Goal: Task Accomplishment & Management: Manage account settings

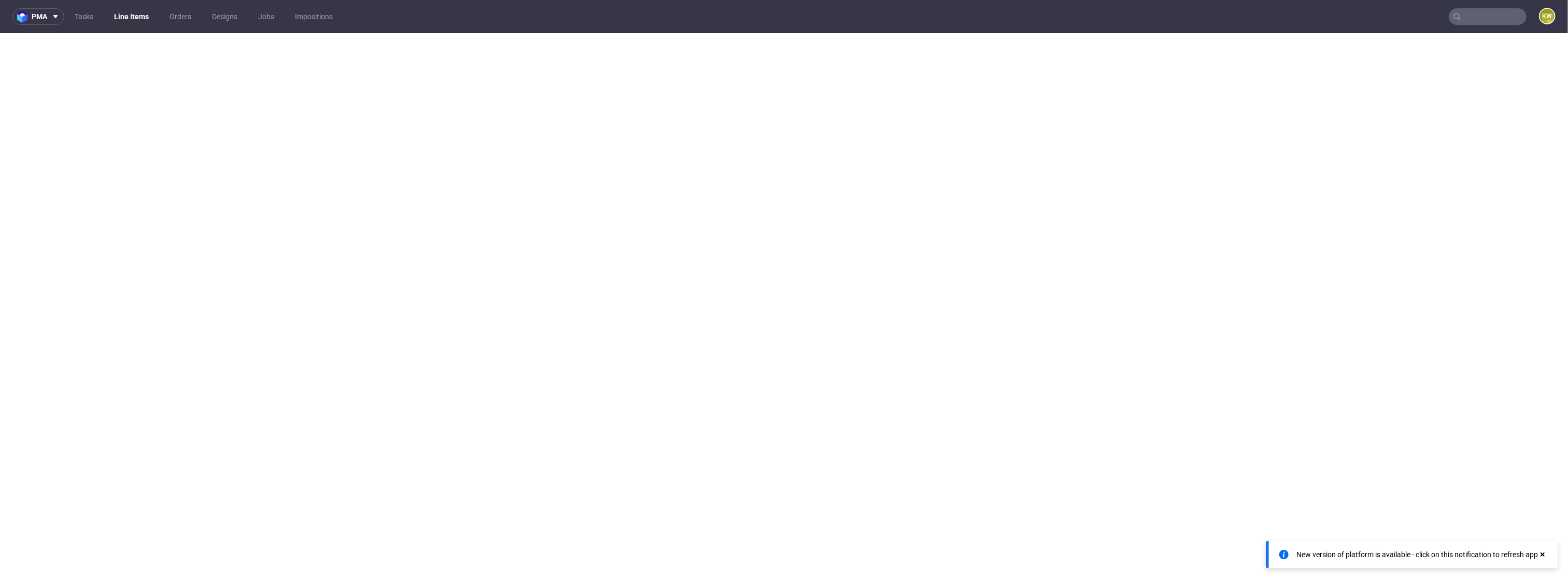
select select "in_progress"
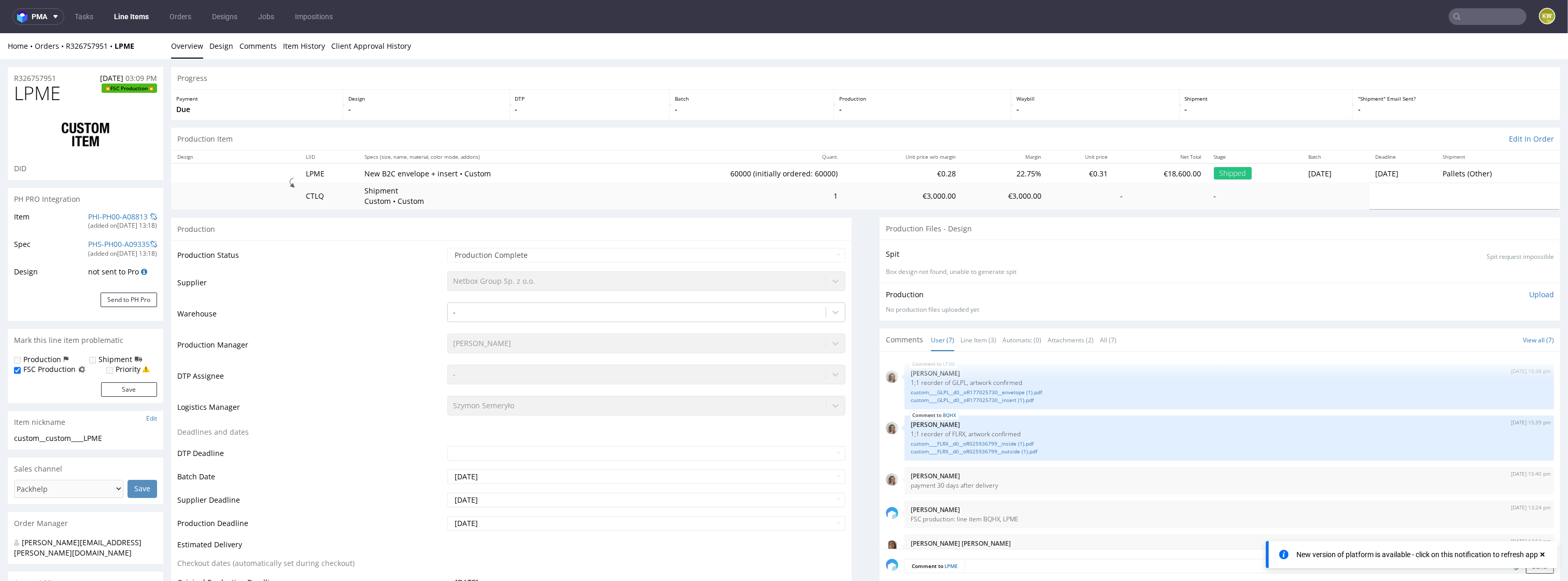
scroll to position [86, 0]
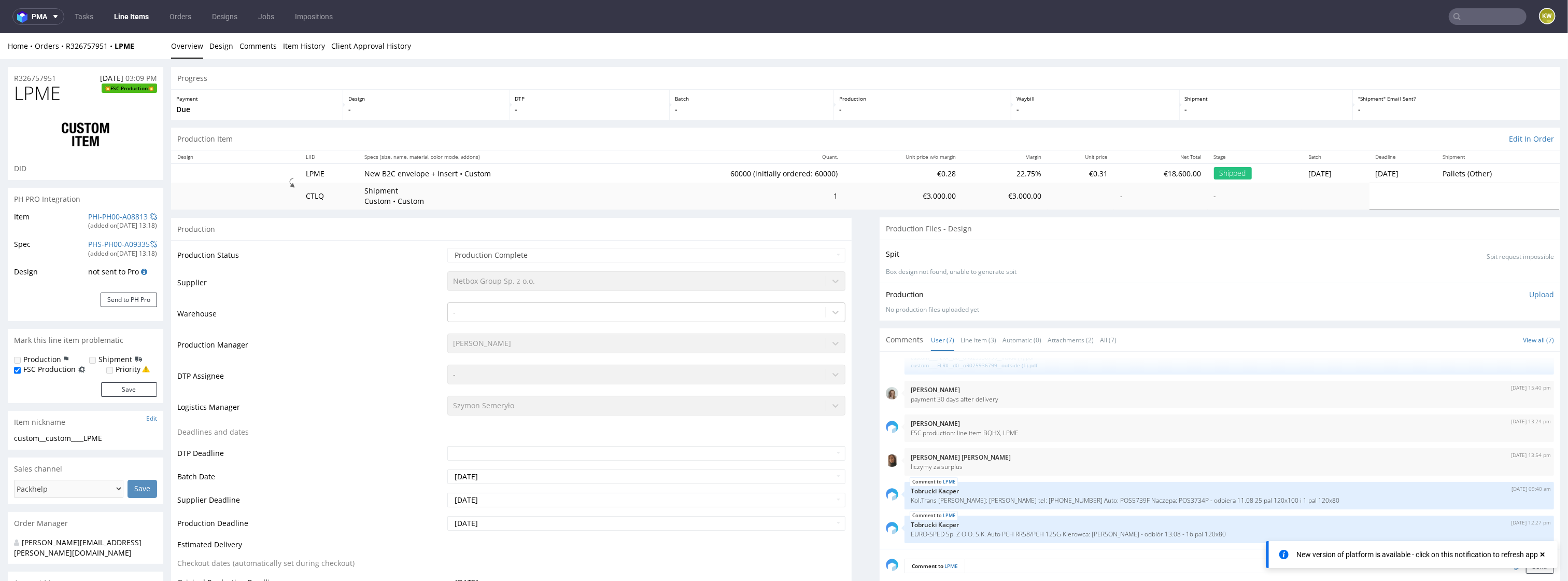
click at [1466, 5] on nav "pma Tasks Line Items Orders Designs Jobs Impositions KW" at bounding box center [784, 16] width 1568 height 33
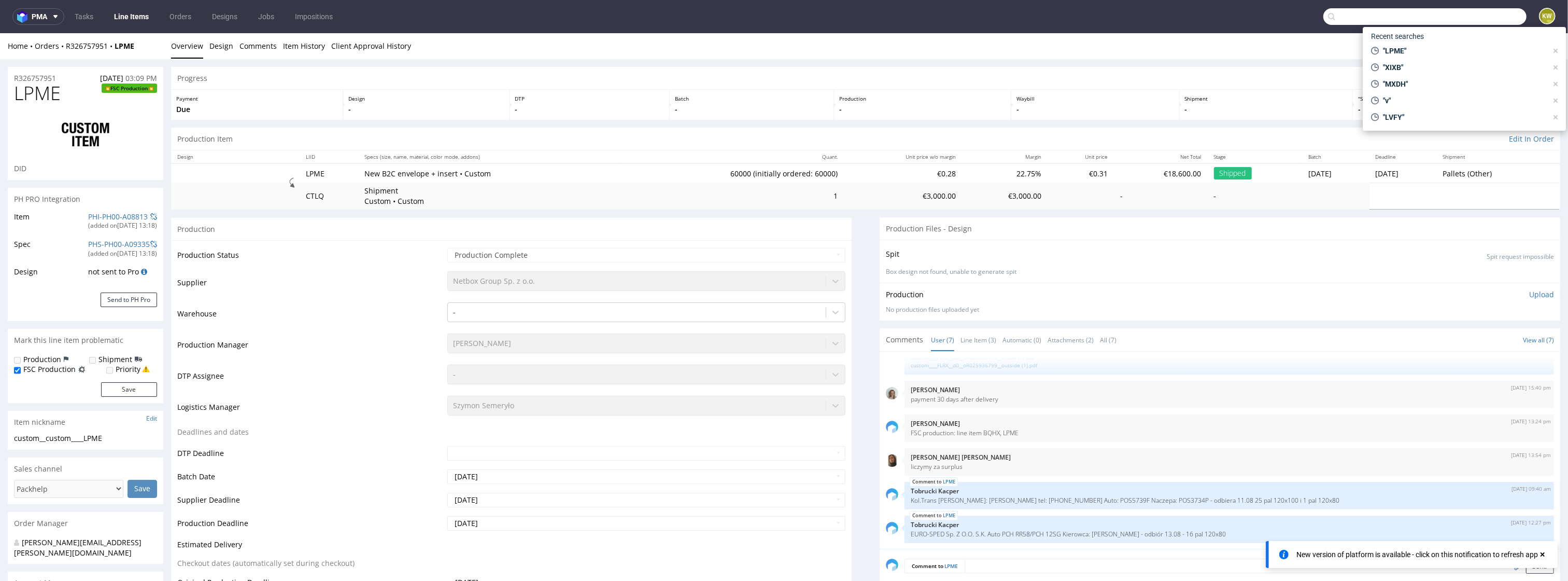
click at [1465, 17] on input "text" at bounding box center [1425, 16] width 203 height 16
paste input "NFPF"
type input "NFPF"
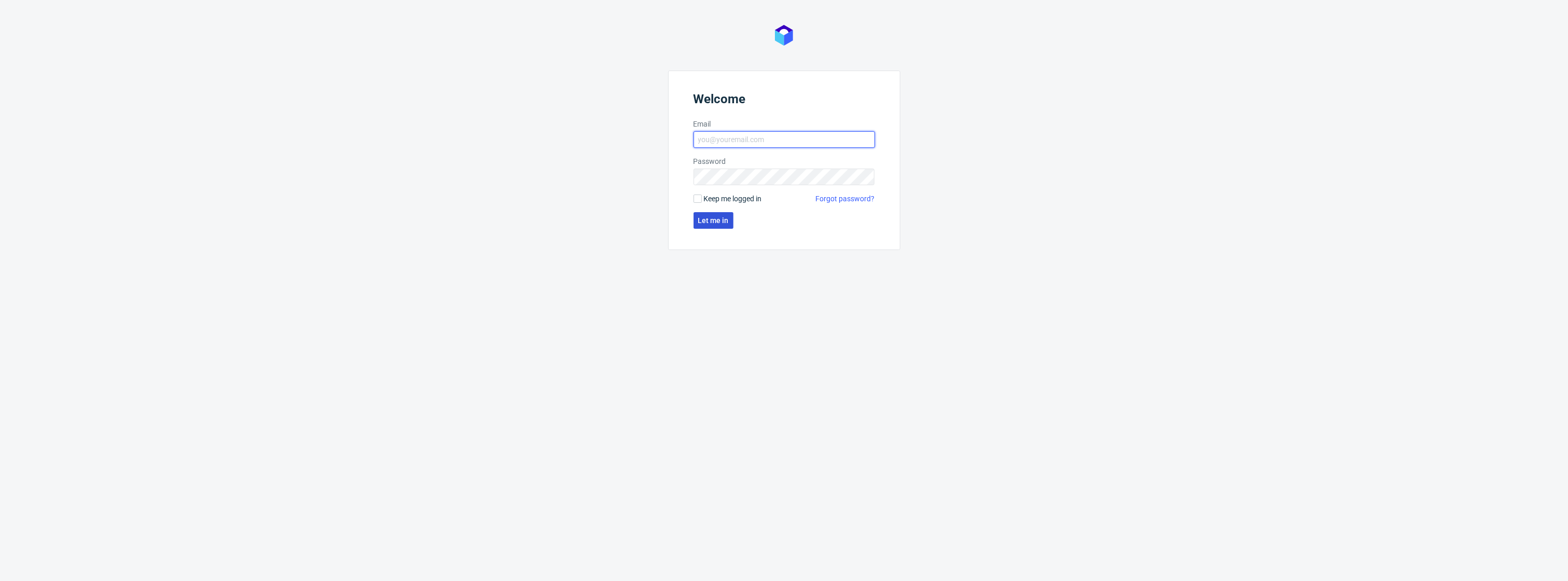
type input "klaudia.wisniewska@packhelp.com"
click at [726, 224] on span "Let me in" at bounding box center [713, 220] width 30 height 7
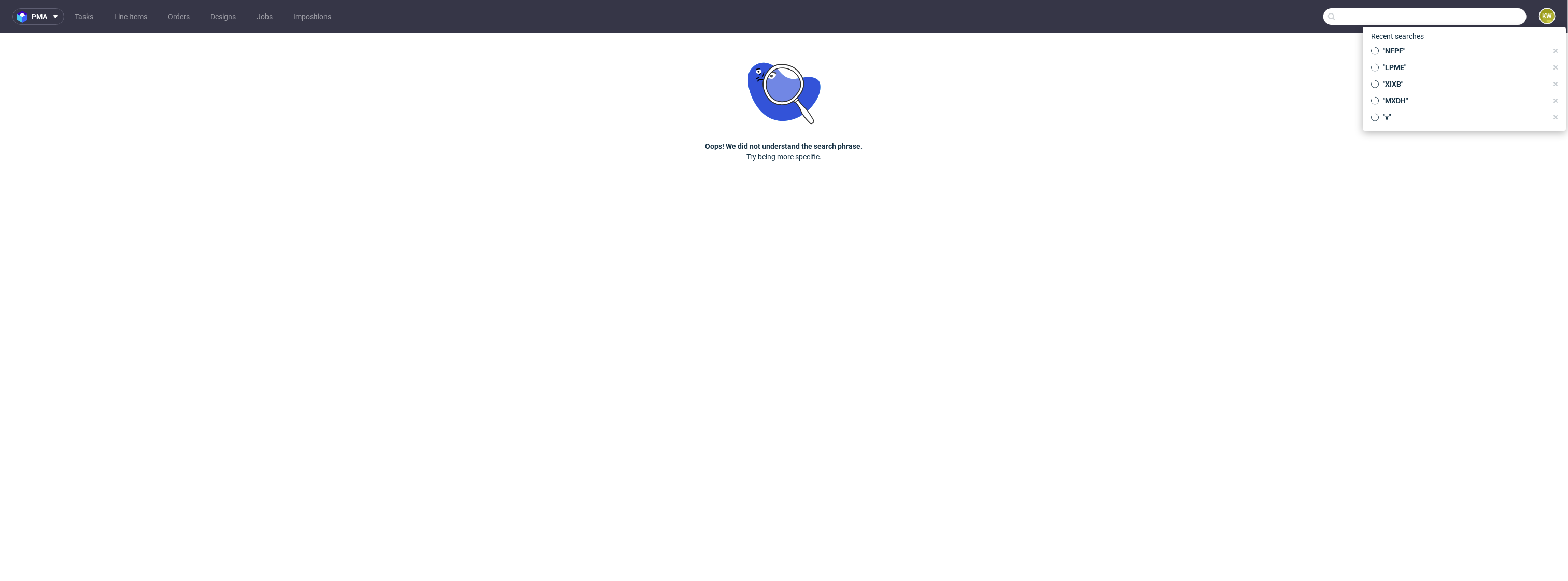
click at [1466, 18] on input "text" at bounding box center [1425, 16] width 203 height 16
paste input "NFPF"
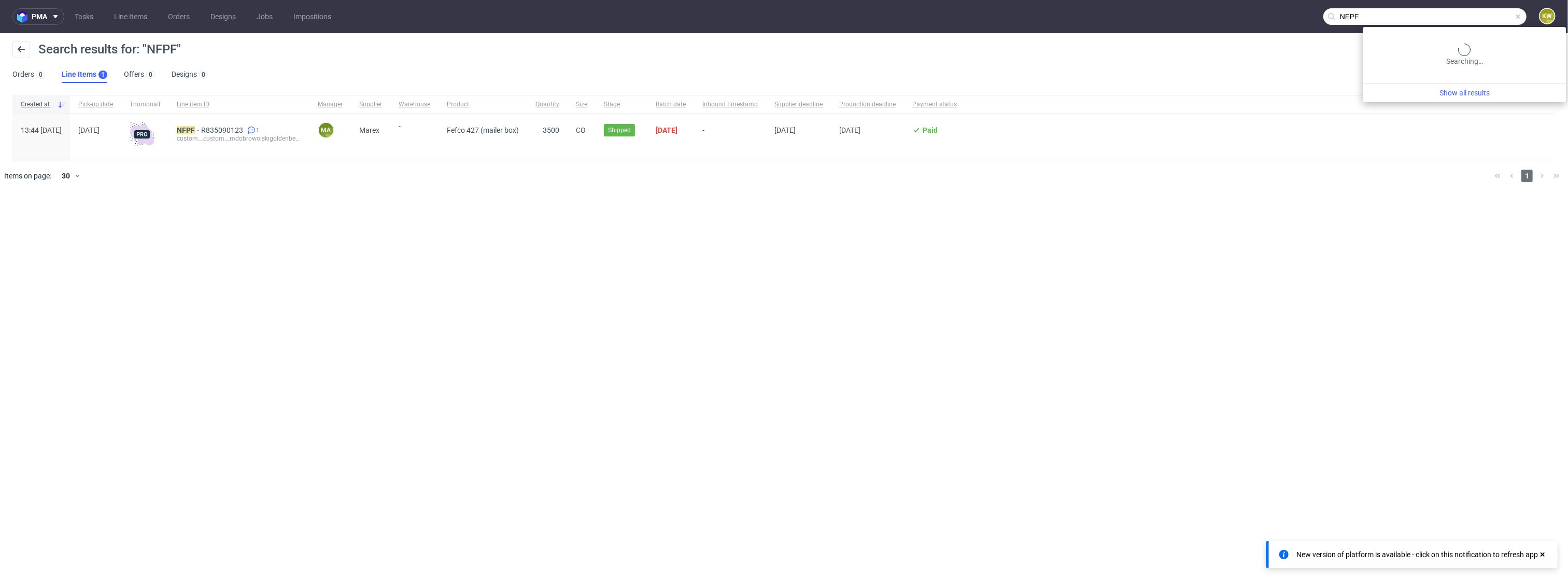
drag, startPoint x: 1503, startPoint y: 22, endPoint x: 1110, endPoint y: -35, distance: 397.1
click at [1110, 0] on html "pma Tasks Line Items Orders Designs Jobs Impositions NFPF KW Search results for…" at bounding box center [784, 290] width 1568 height 581
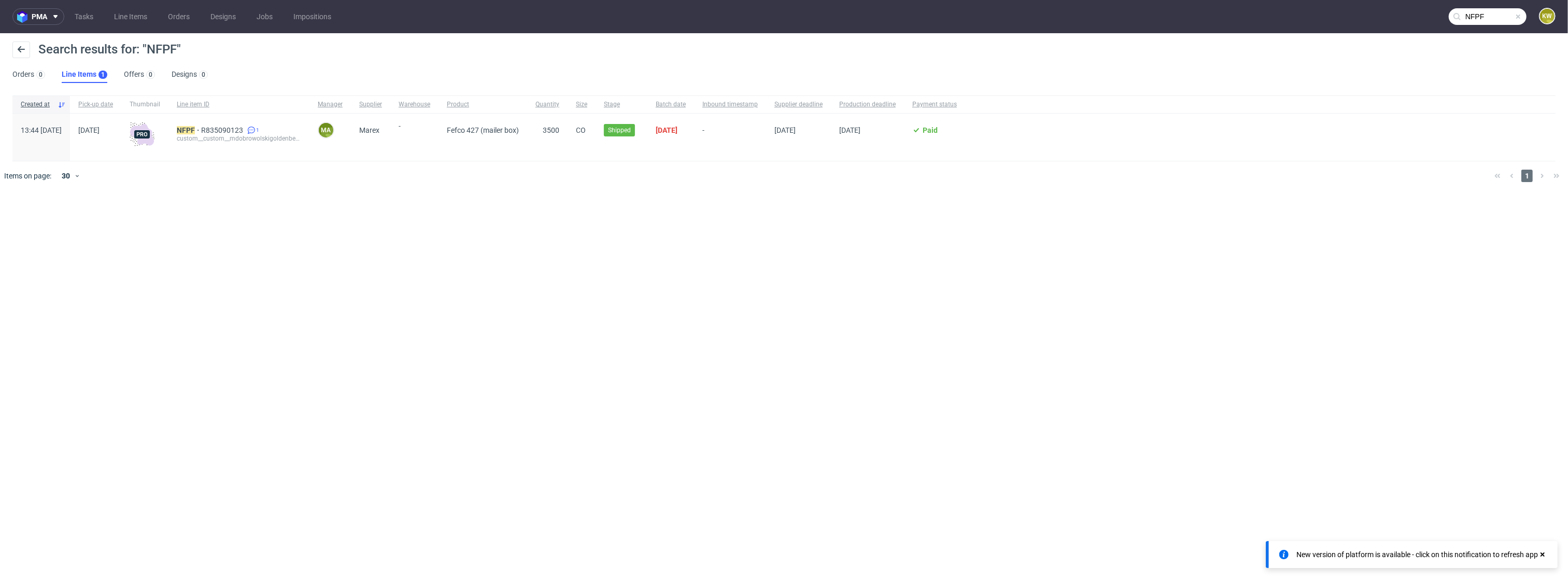
paste input "FWMB"
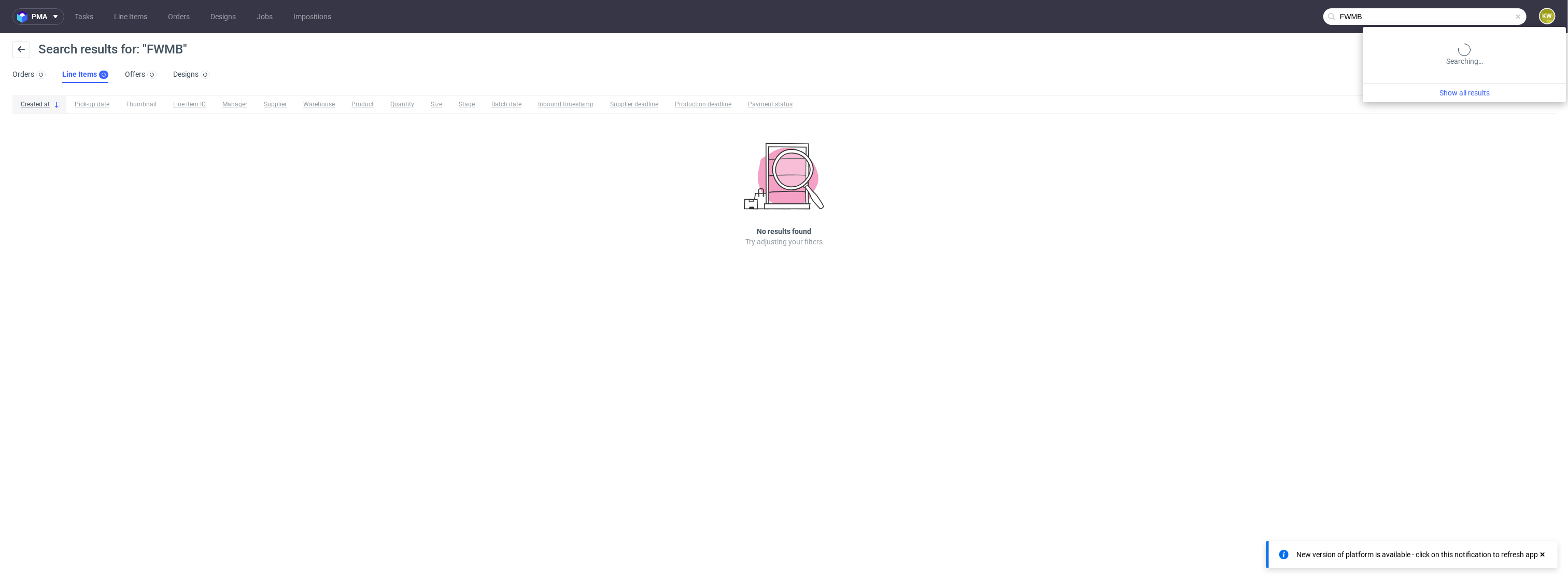
click at [1482, 21] on input "FWMB" at bounding box center [1425, 16] width 203 height 16
type input "F"
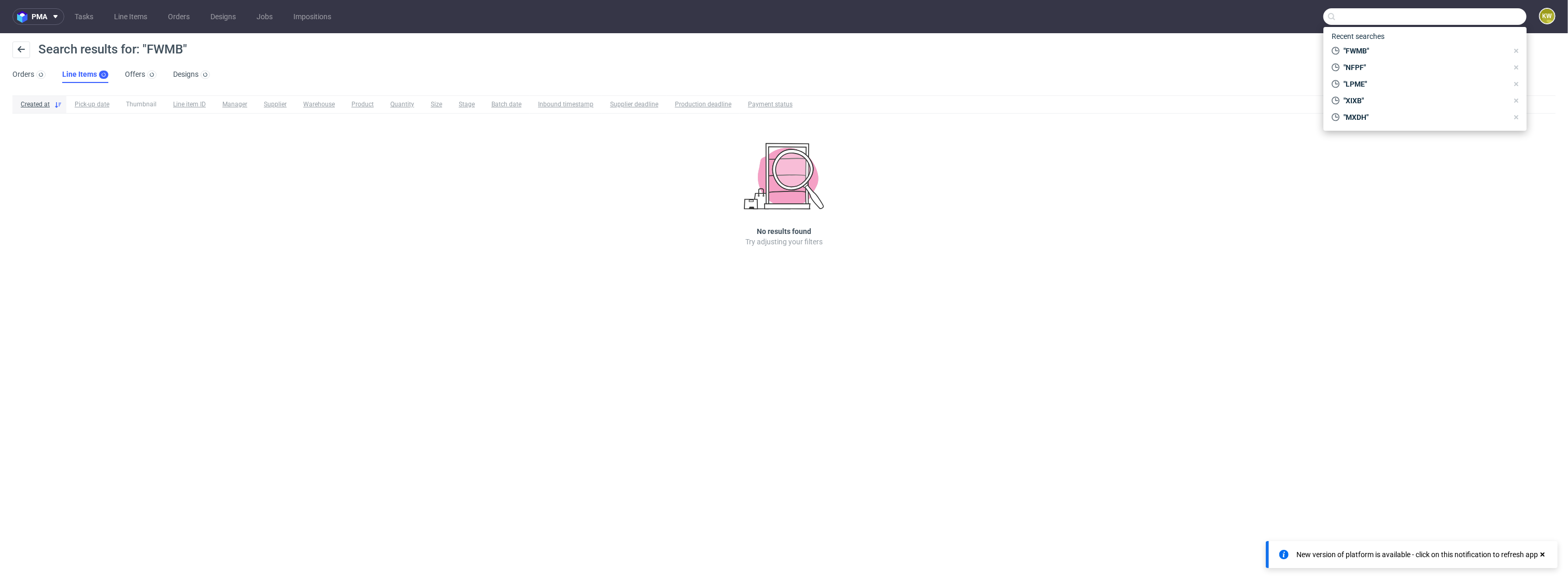
type input "V"
paste input "R564640564"
type input "R564640564"
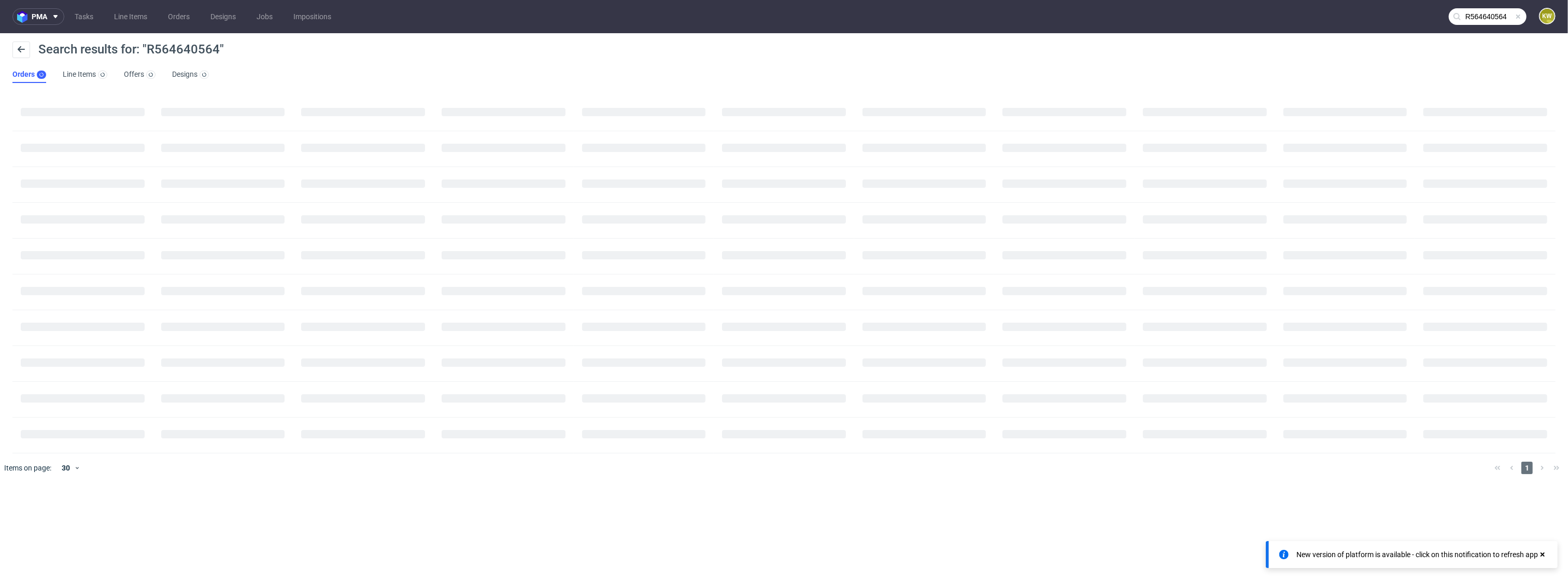
click at [1543, 553] on use at bounding box center [1542, 554] width 4 height 4
click at [125, 22] on link "Line Items" at bounding box center [130, 16] width 46 height 16
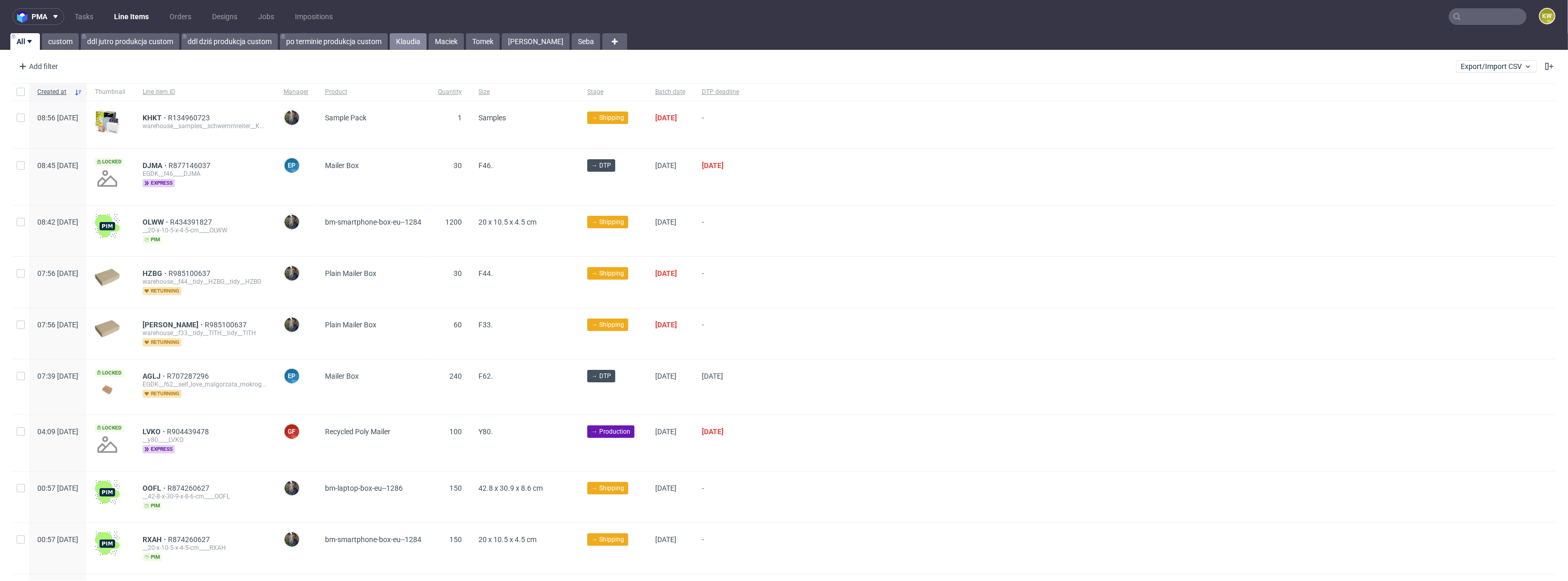
click at [404, 44] on link "Klaudia" at bounding box center [408, 41] width 37 height 16
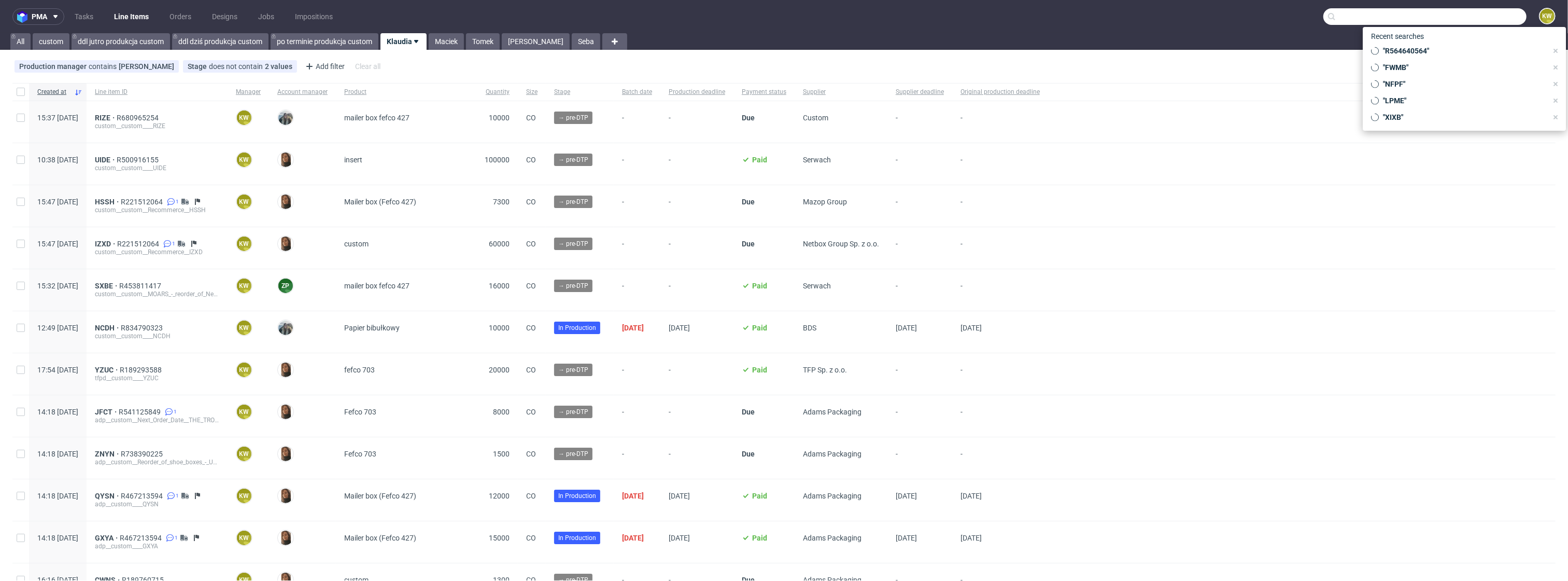
click at [1460, 22] on input "text" at bounding box center [1425, 16] width 203 height 16
paste input "WTGW"
type input "WTGW"
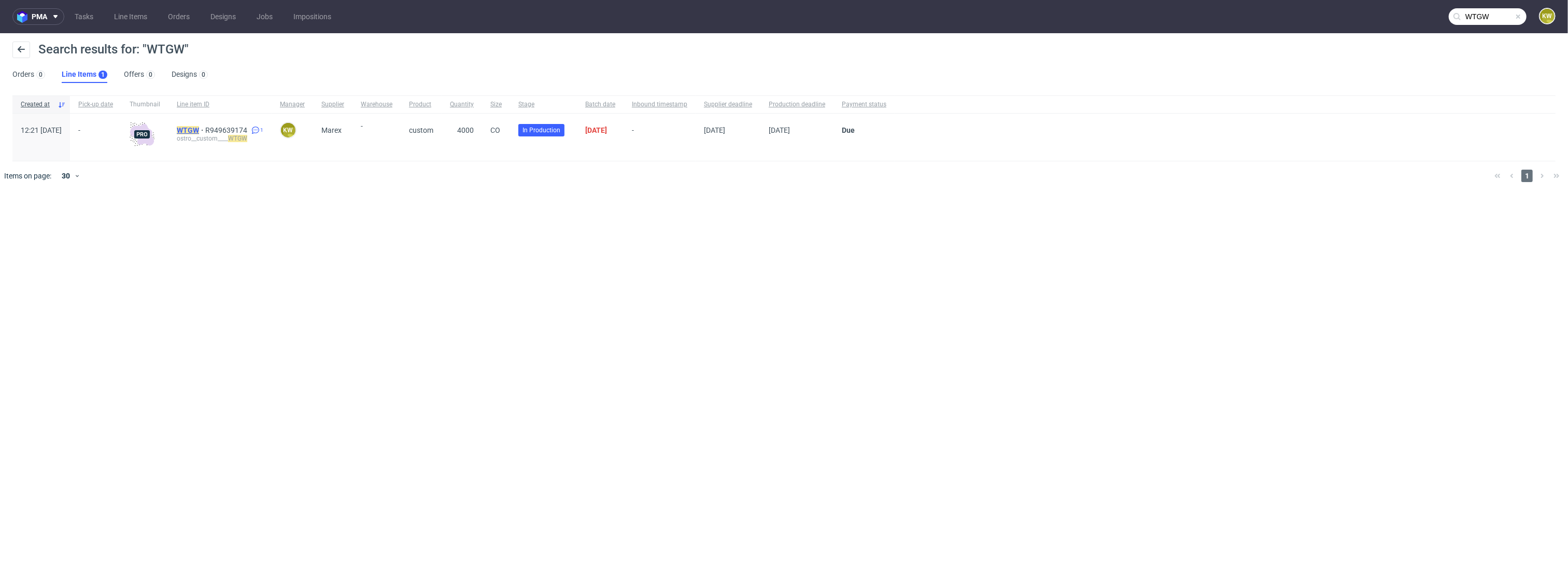
click at [199, 131] on mark "WTGW" at bounding box center [187, 130] width 23 height 9
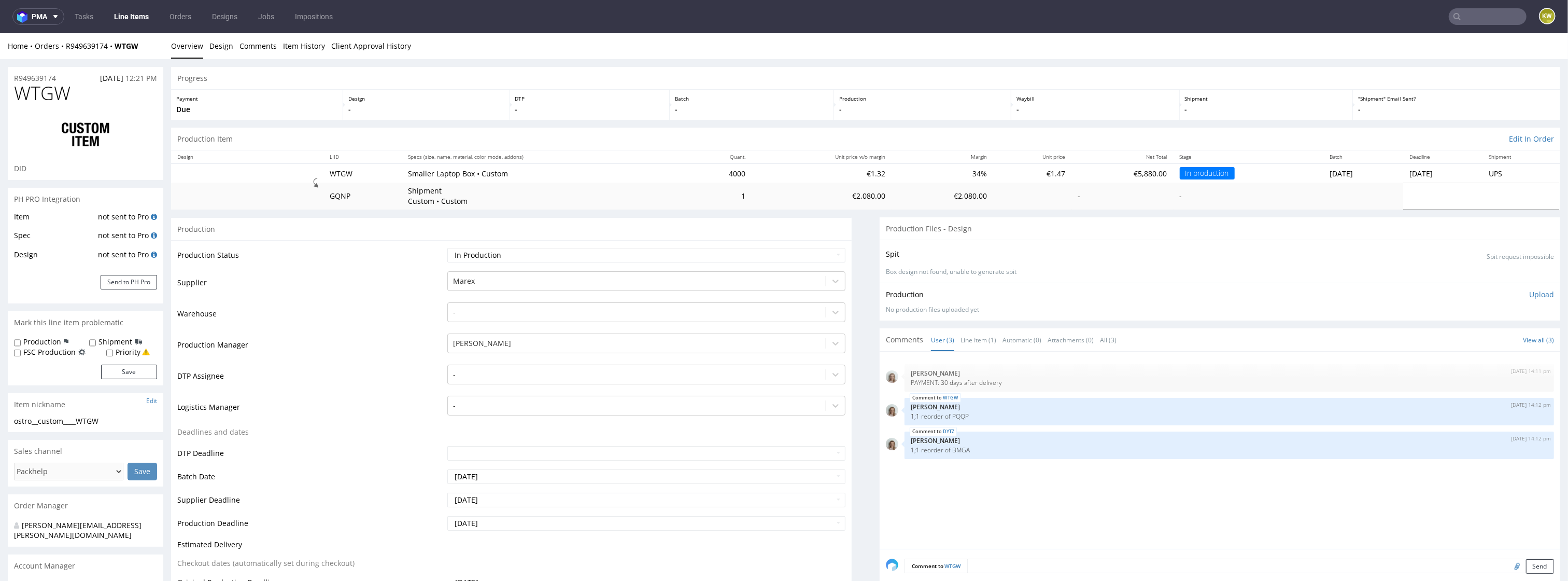
click at [37, 89] on span "WTGW" at bounding box center [42, 93] width 57 height 21
copy span "WTGW"
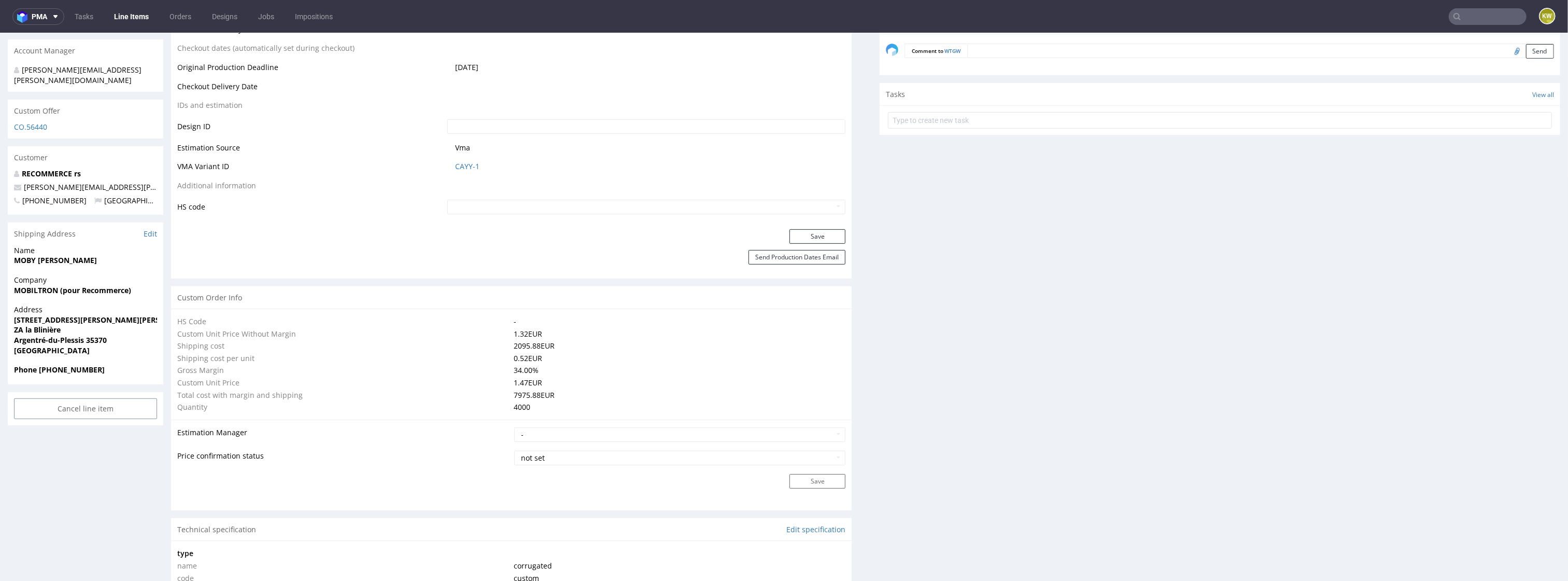
scroll to position [786, 0]
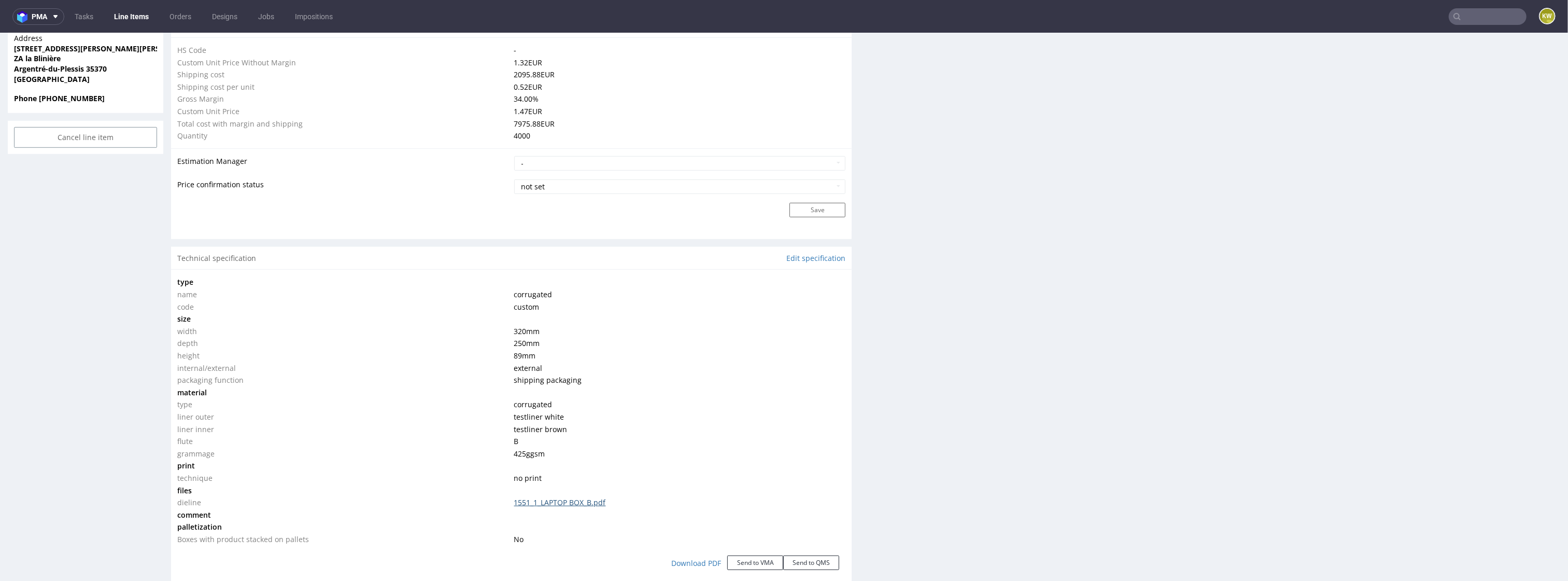
click link "1551_1_LAPTOP BOX_B.pdf"
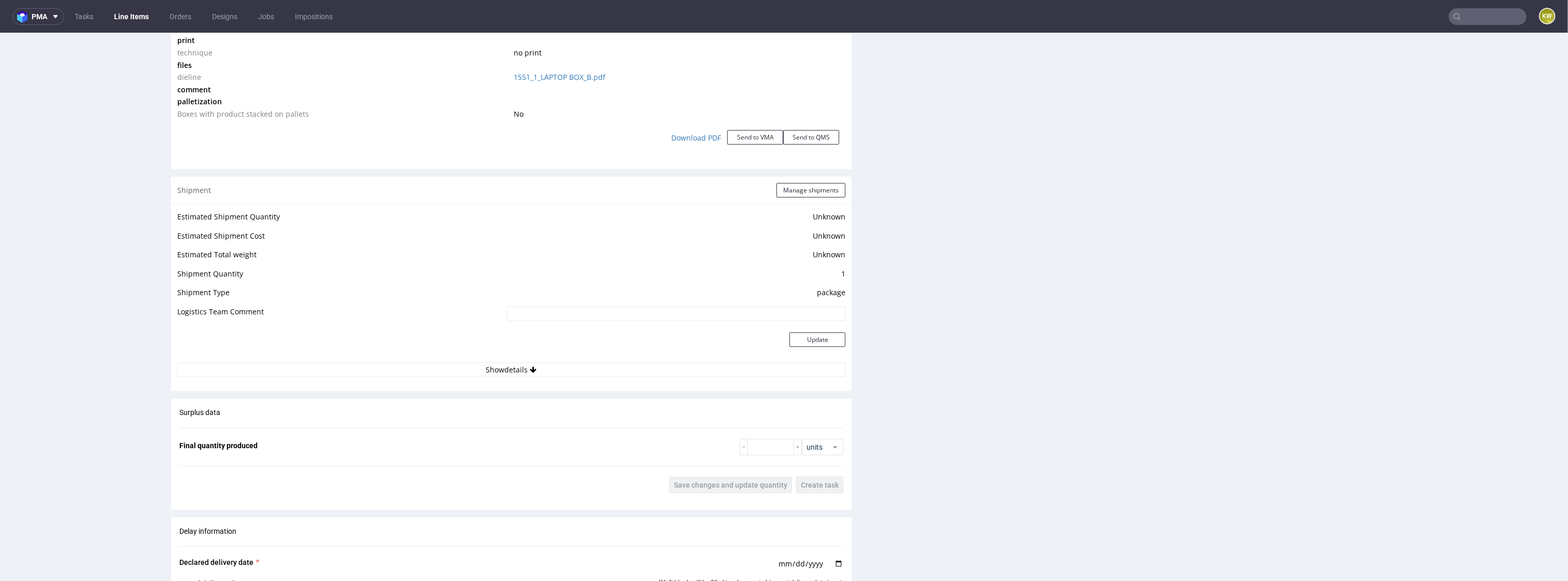
scroll to position [1228, 0]
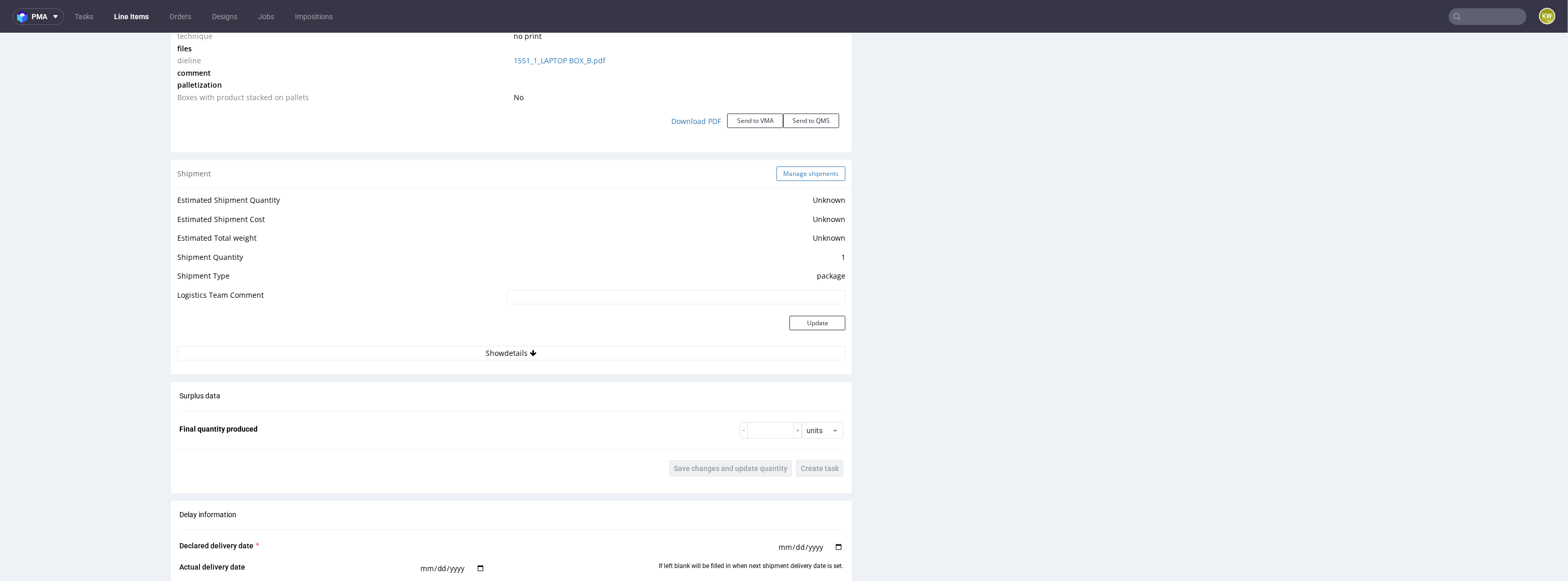
click at [812, 178] on button "Manage shipments" at bounding box center [811, 174] width 69 height 15
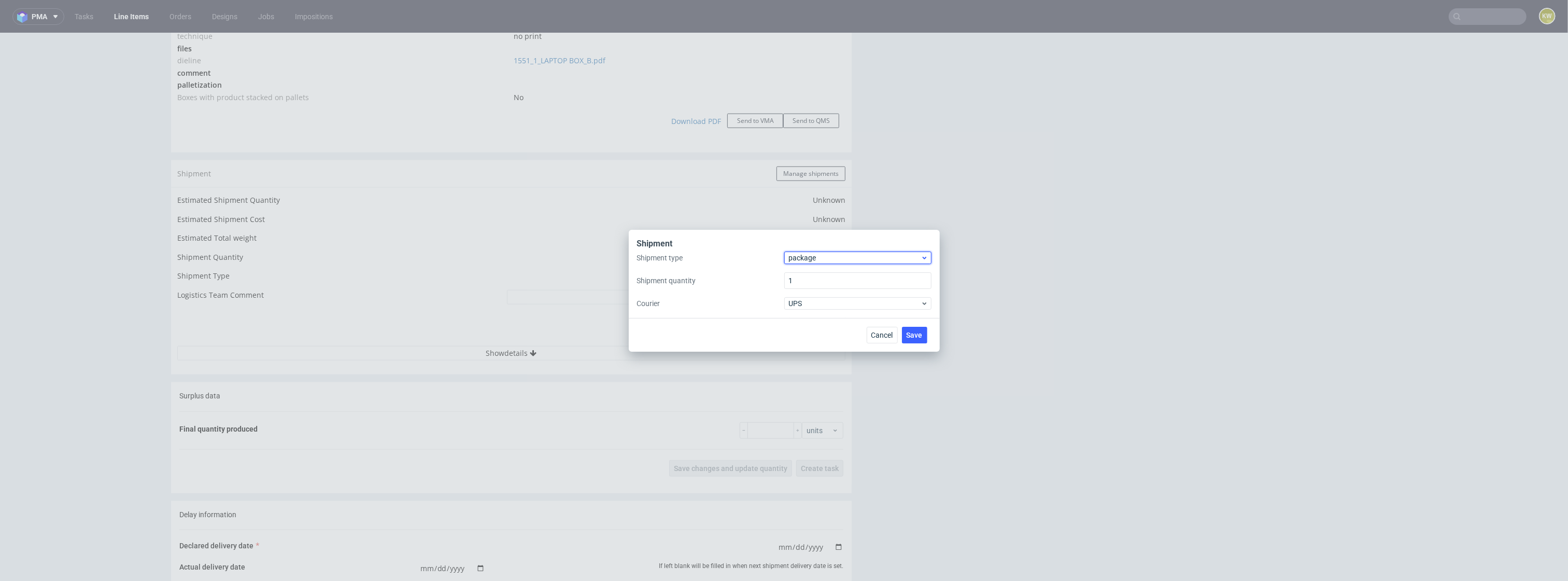
click at [796, 260] on span "package" at bounding box center [855, 258] width 132 height 10
click at [796, 282] on div "pallet" at bounding box center [858, 279] width 139 height 19
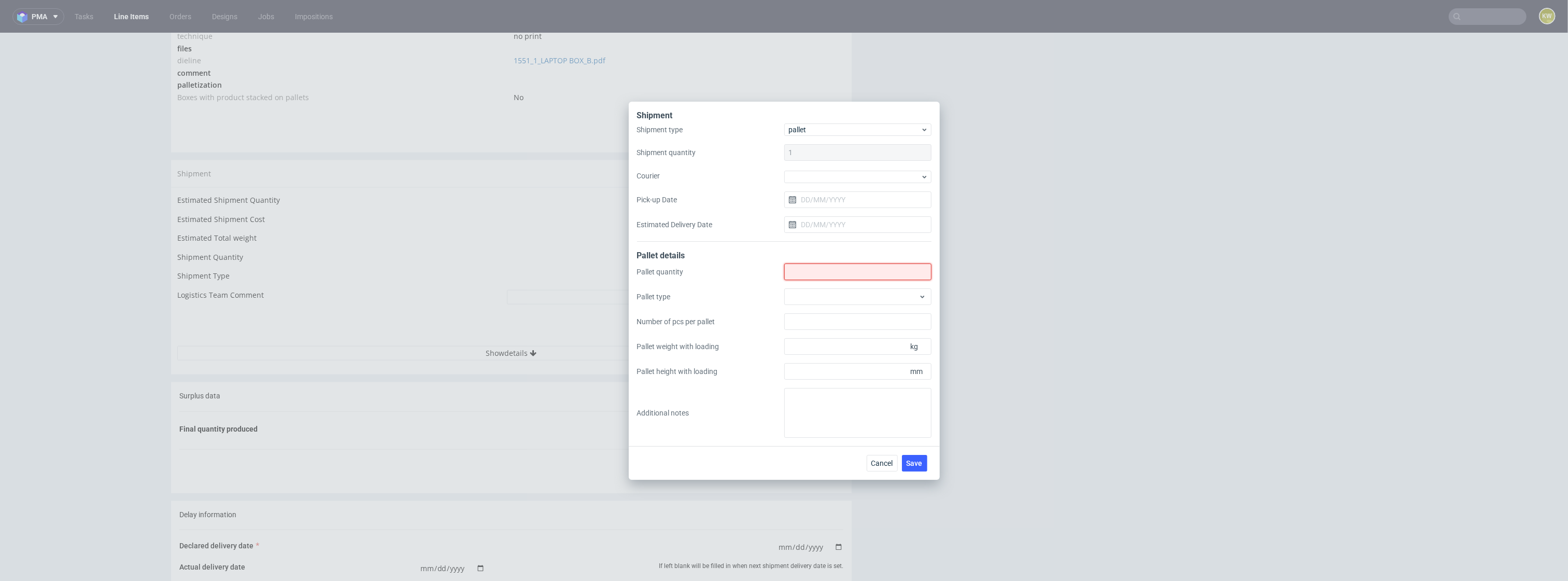
click at [855, 279] on input "Shipment type" at bounding box center [858, 272] width 147 height 16
type input "14"
click at [809, 298] on div at bounding box center [858, 296] width 147 height 16
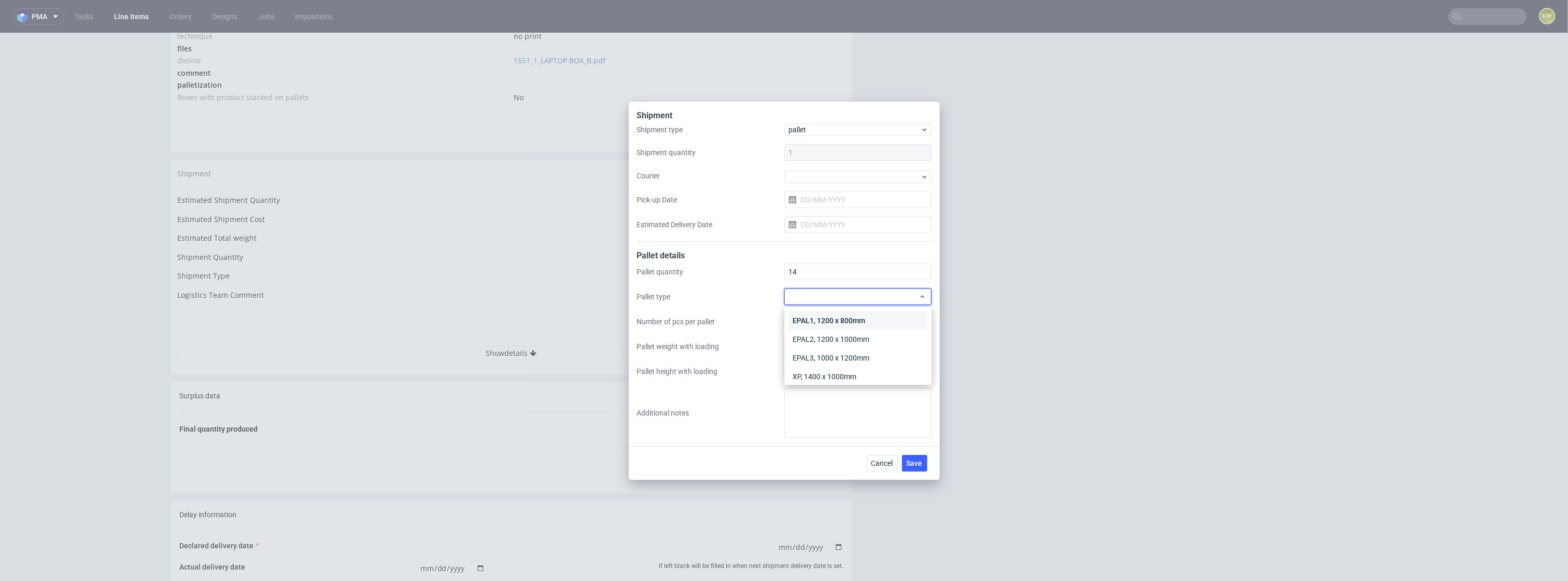
click at [808, 320] on div "EPAL1, 1200 x 800mm" at bounding box center [858, 320] width 139 height 19
click at [807, 336] on div "Pallet quantity 14 Pallet type EPAL1, 1200 x 800mm Number of pcs per pallet Pal…" at bounding box center [785, 351] width 295 height 174
click at [806, 322] on input "Number of pcs per pallet" at bounding box center [858, 321] width 147 height 16
type input "300"
click at [808, 379] on div "Pallet quantity 14 Pallet type EPAL1, 1200 x 800mm Number of pcs per pallet 300…" at bounding box center [785, 351] width 295 height 174
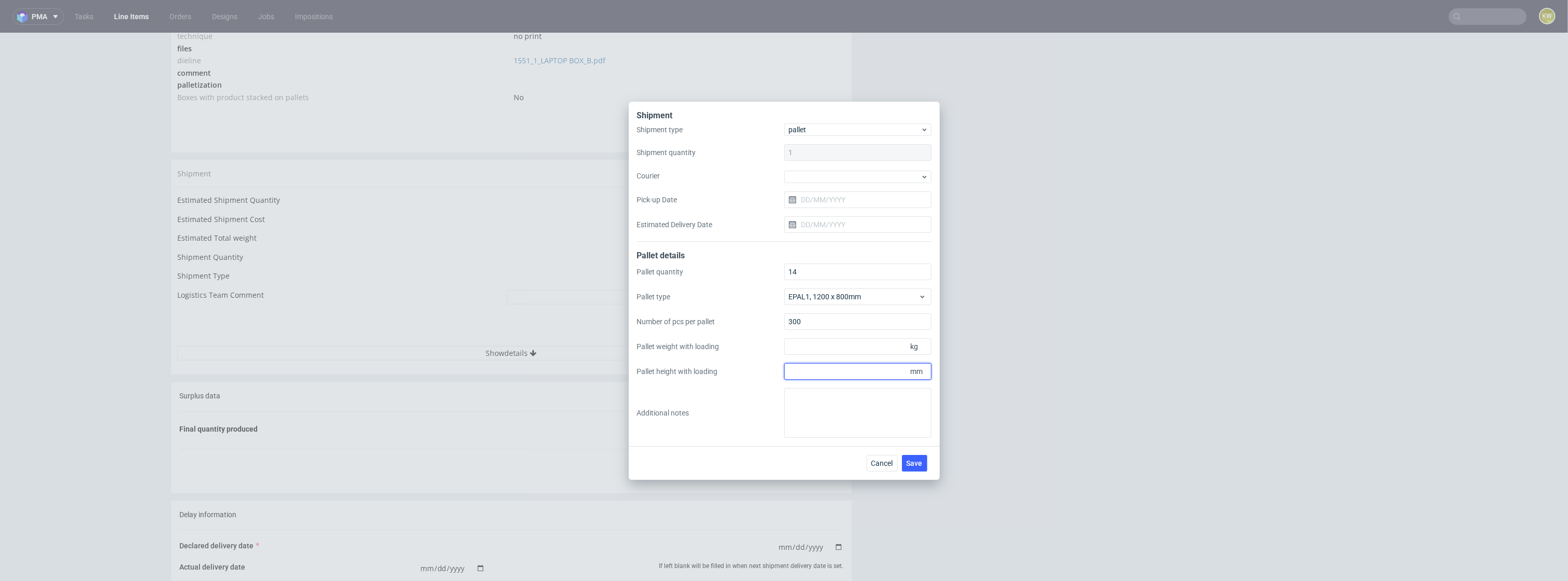
click at [808, 371] on input "Pallet height with loading" at bounding box center [858, 371] width 147 height 16
type input "1650"
click at [805, 353] on input "Pallet weight with loading" at bounding box center [858, 346] width 147 height 16
type input "140"
click at [919, 456] on button "Save" at bounding box center [915, 463] width 26 height 16
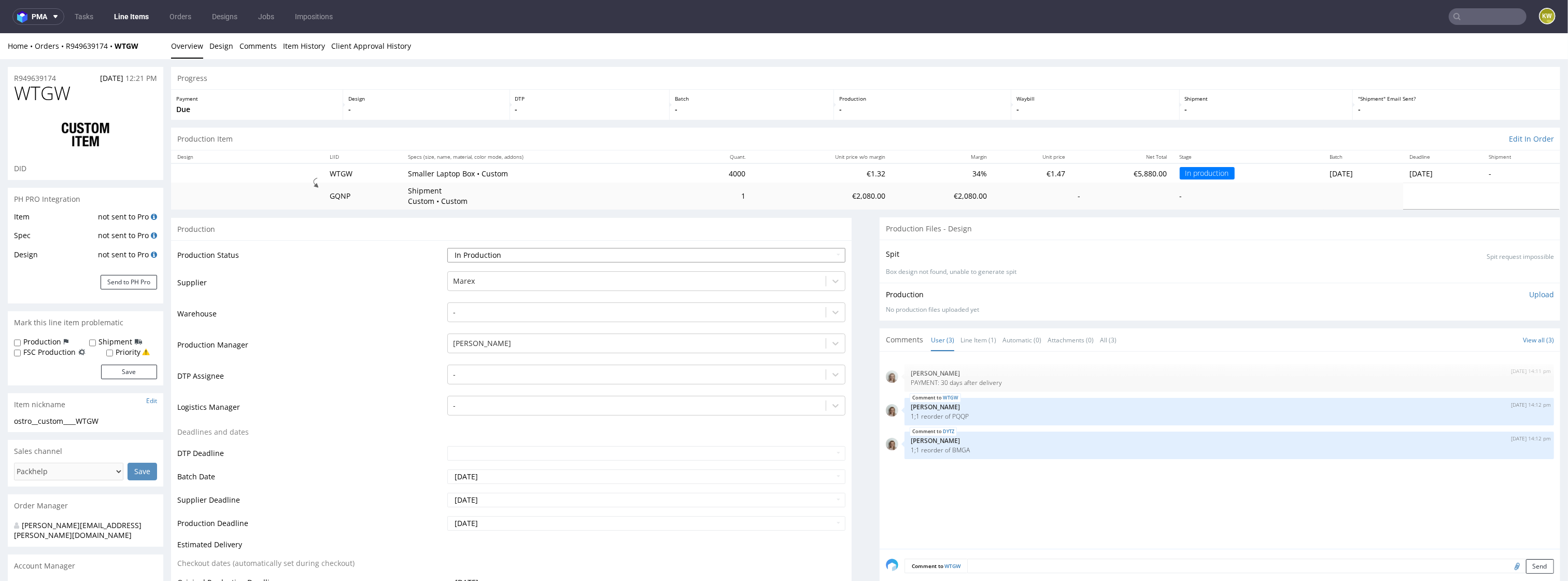
click at [514, 261] on select "Waiting for Artwork Waiting for Diecut Waiting for Mockup Waiting for DTP Waiti…" at bounding box center [646, 255] width 399 height 15
select select "production_complete"
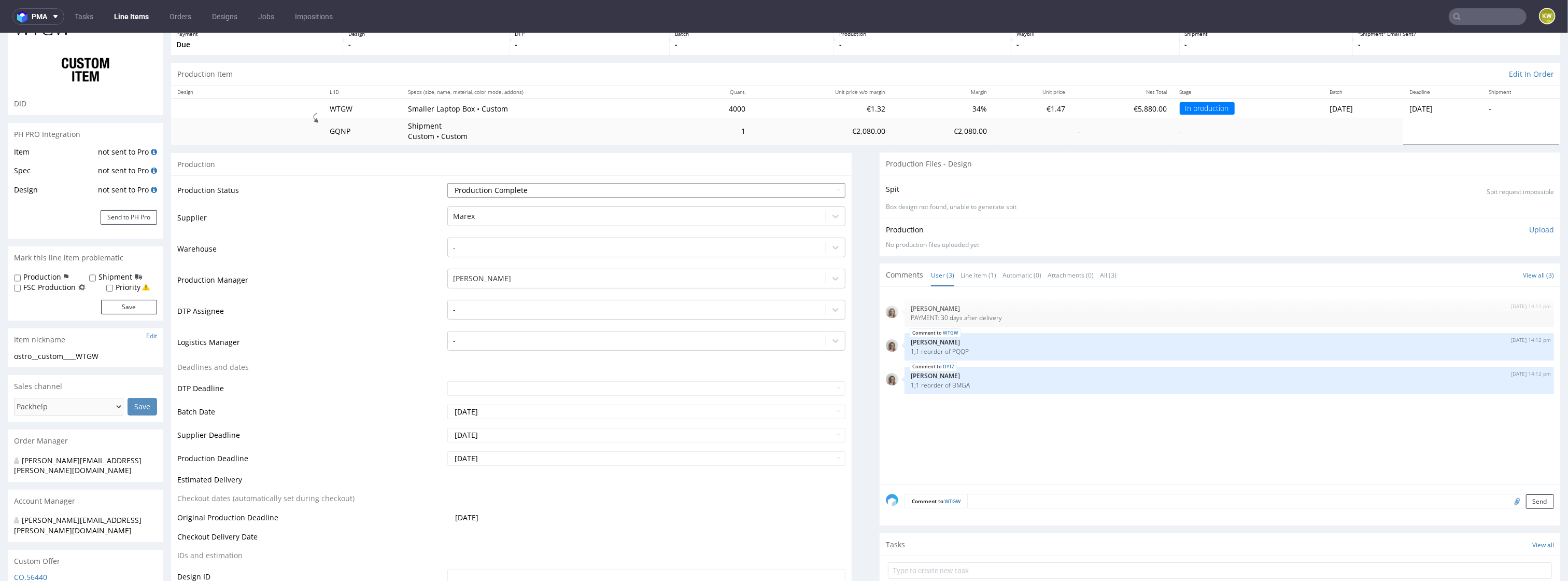
scroll to position [65, 0]
click at [505, 433] on input "[DATE]" at bounding box center [646, 435] width 399 height 15
click at [469, 418] on td "1" at bounding box center [472, 418] width 16 height 16
type input "2025-09-01"
click at [509, 463] on input "[DATE]" at bounding box center [646, 458] width 399 height 15
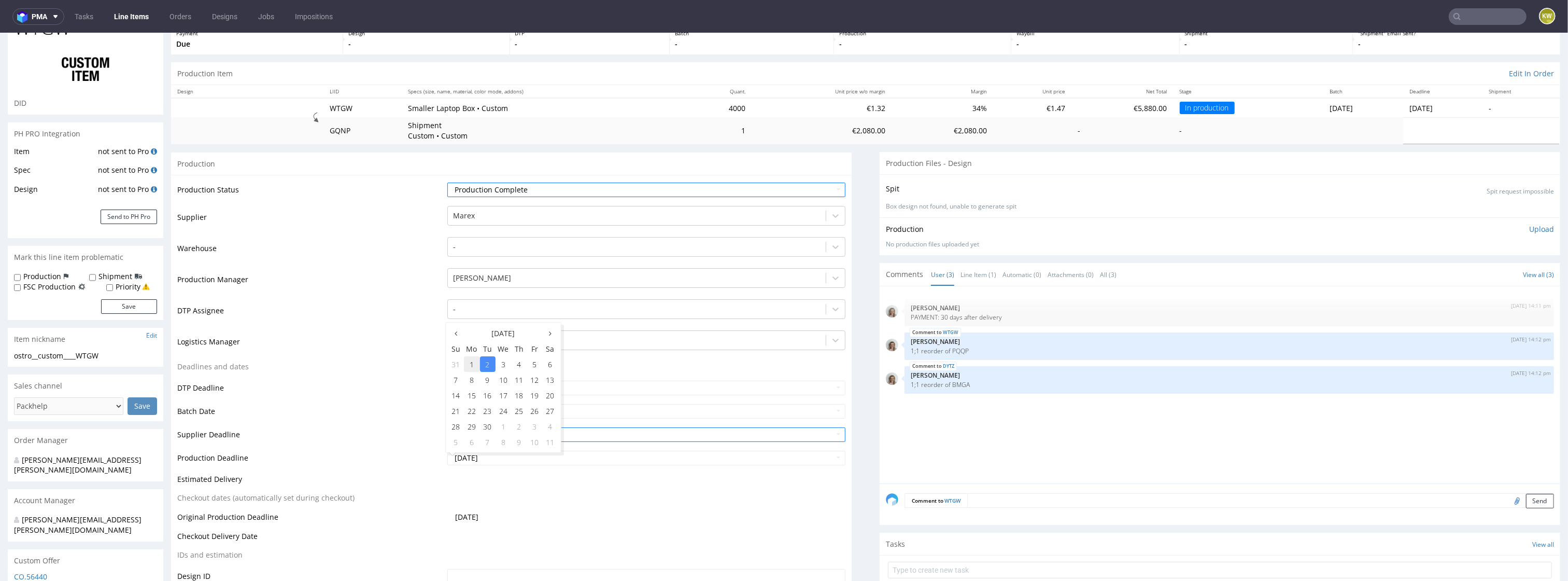
click at [472, 366] on td "1" at bounding box center [472, 364] width 16 height 16
type input "[DATE]"
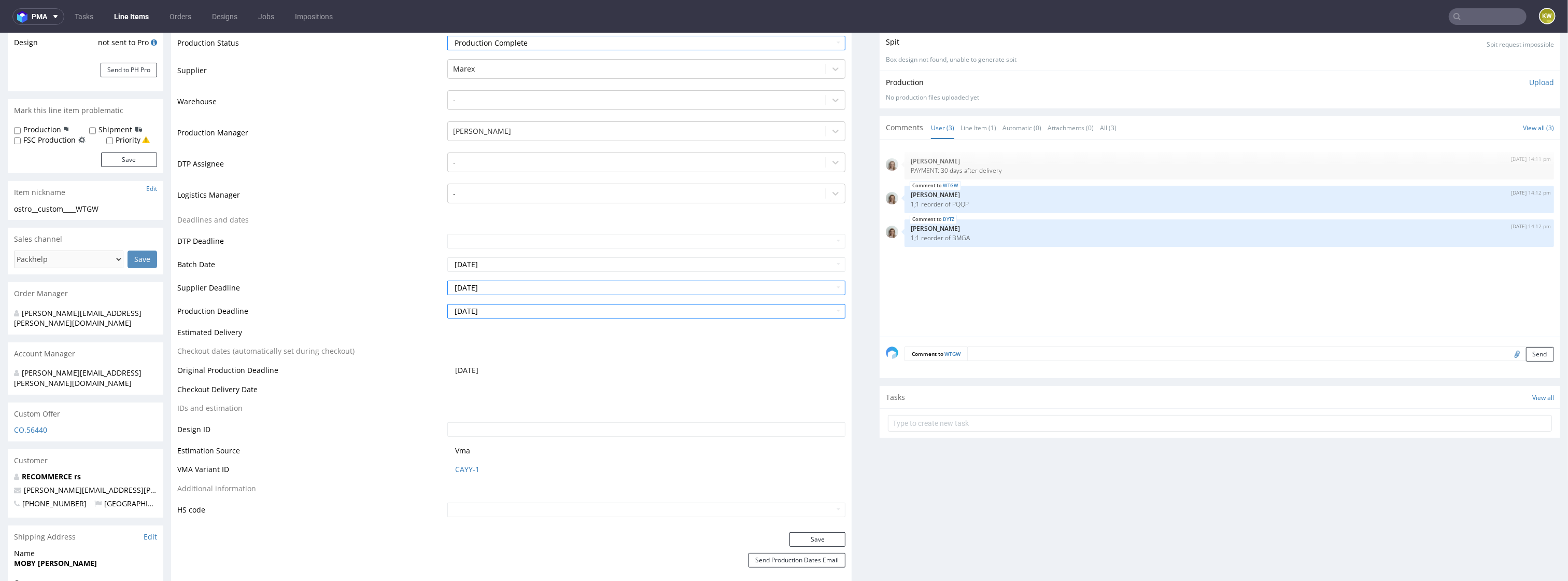
scroll to position [215, 0]
click at [797, 532] on button "Save" at bounding box center [817, 537] width 56 height 15
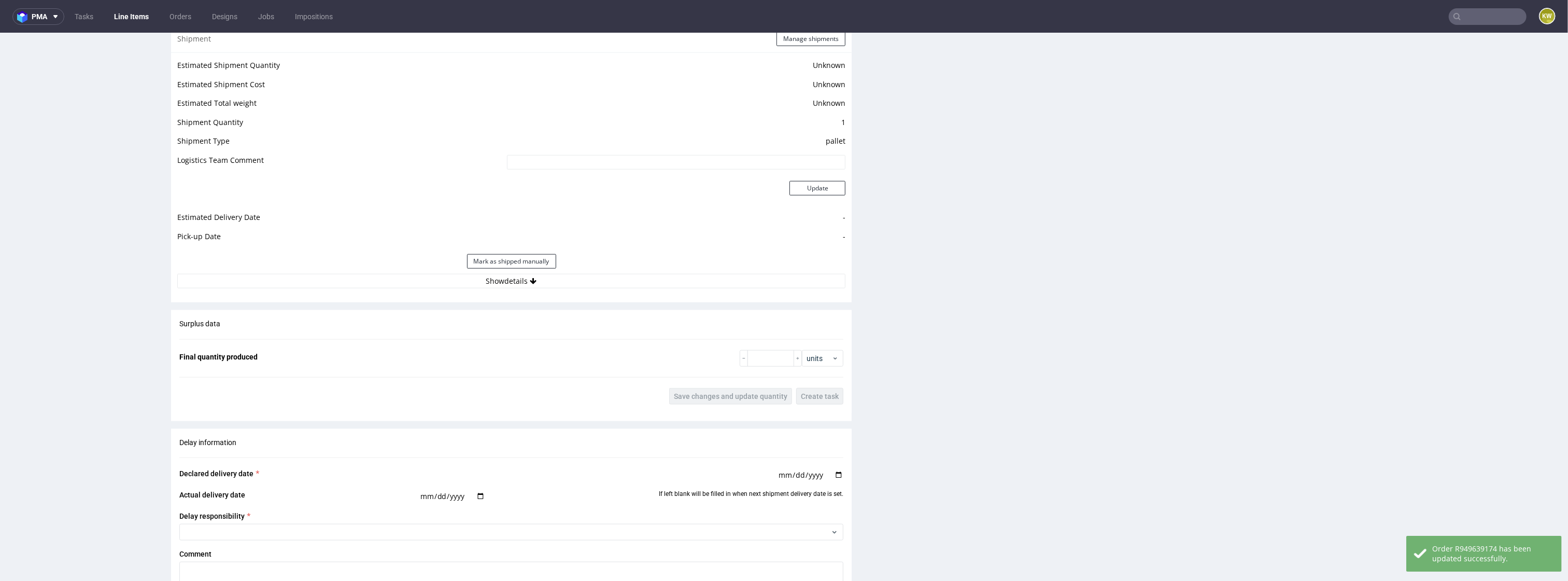
scroll to position [1379, 0]
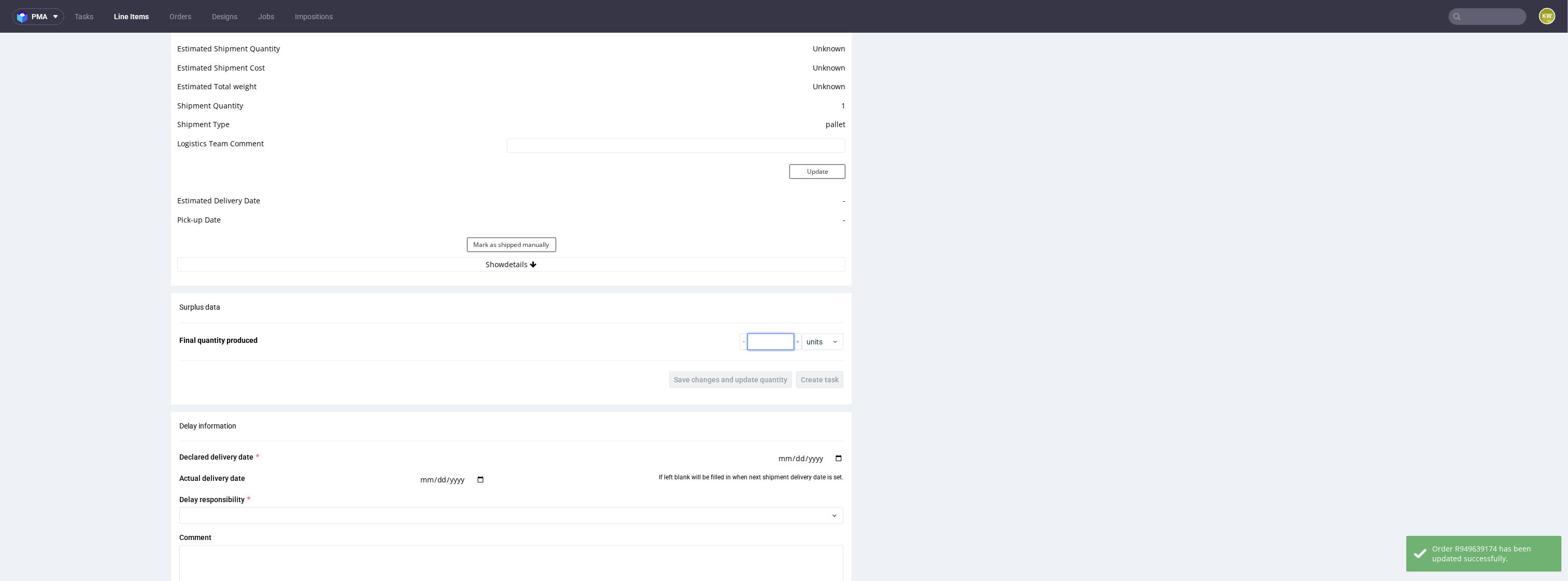
click at [756, 343] on input "number" at bounding box center [771, 342] width 47 height 16
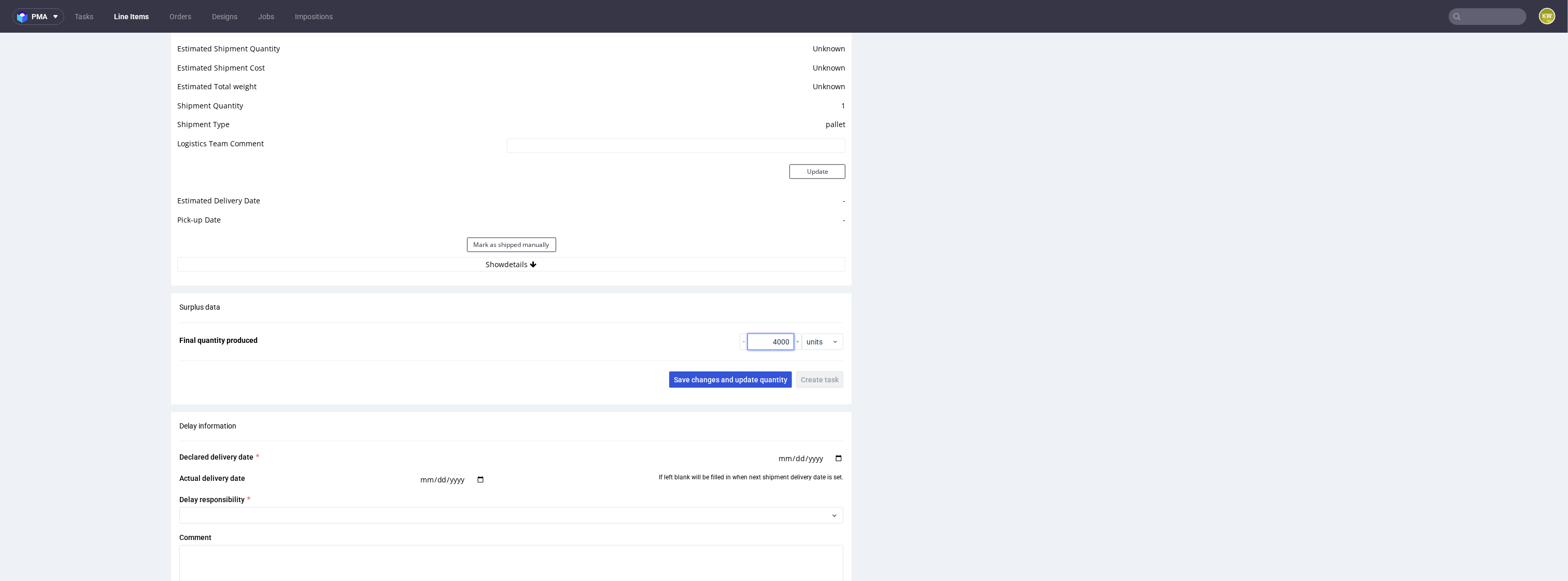
type input "4000"
click at [716, 376] on span "Save changes and update quantity" at bounding box center [730, 379] width 113 height 7
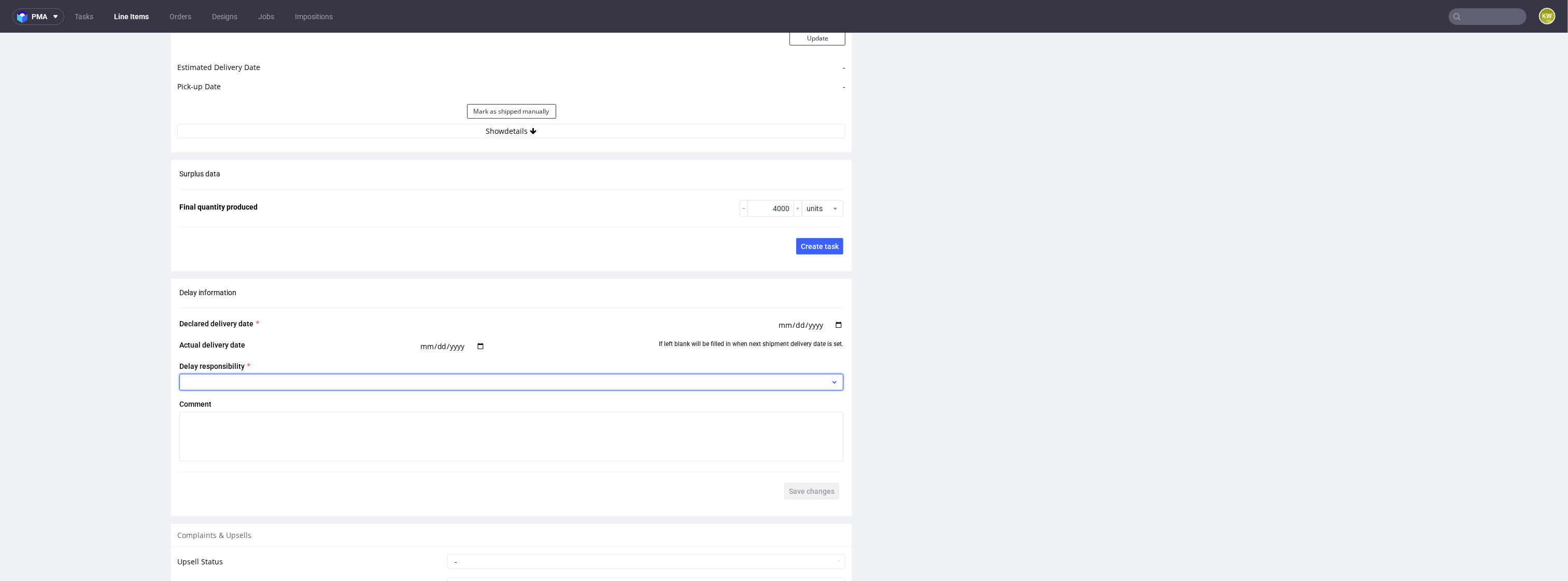
click at [831, 386] on icon at bounding box center [835, 382] width 9 height 9
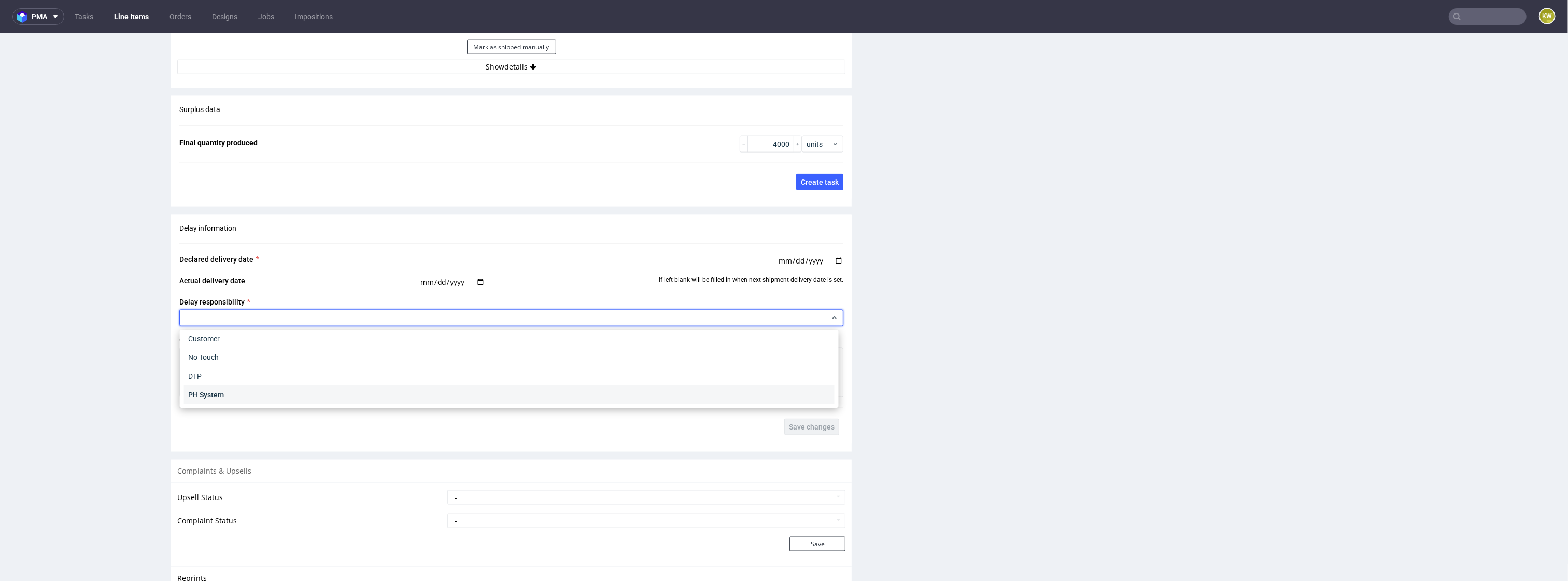
scroll to position [0, 0]
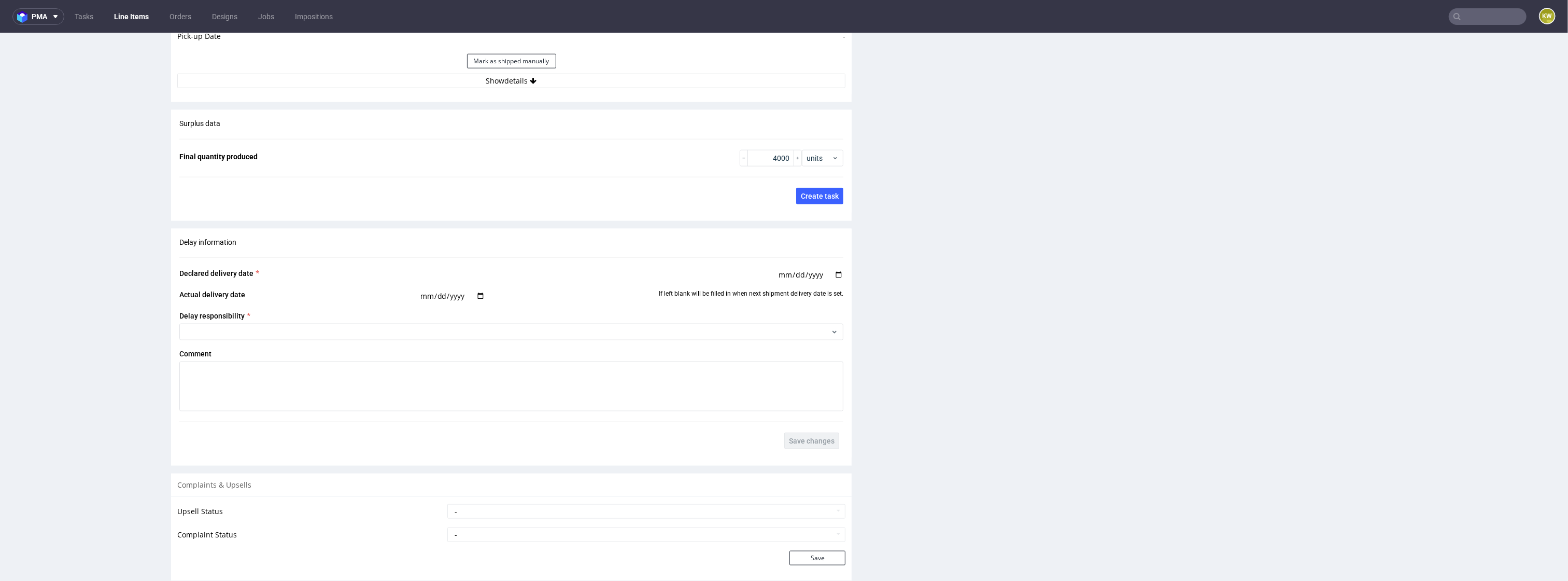
scroll to position [1559, 0]
click at [1458, 19] on input "text" at bounding box center [1488, 16] width 78 height 16
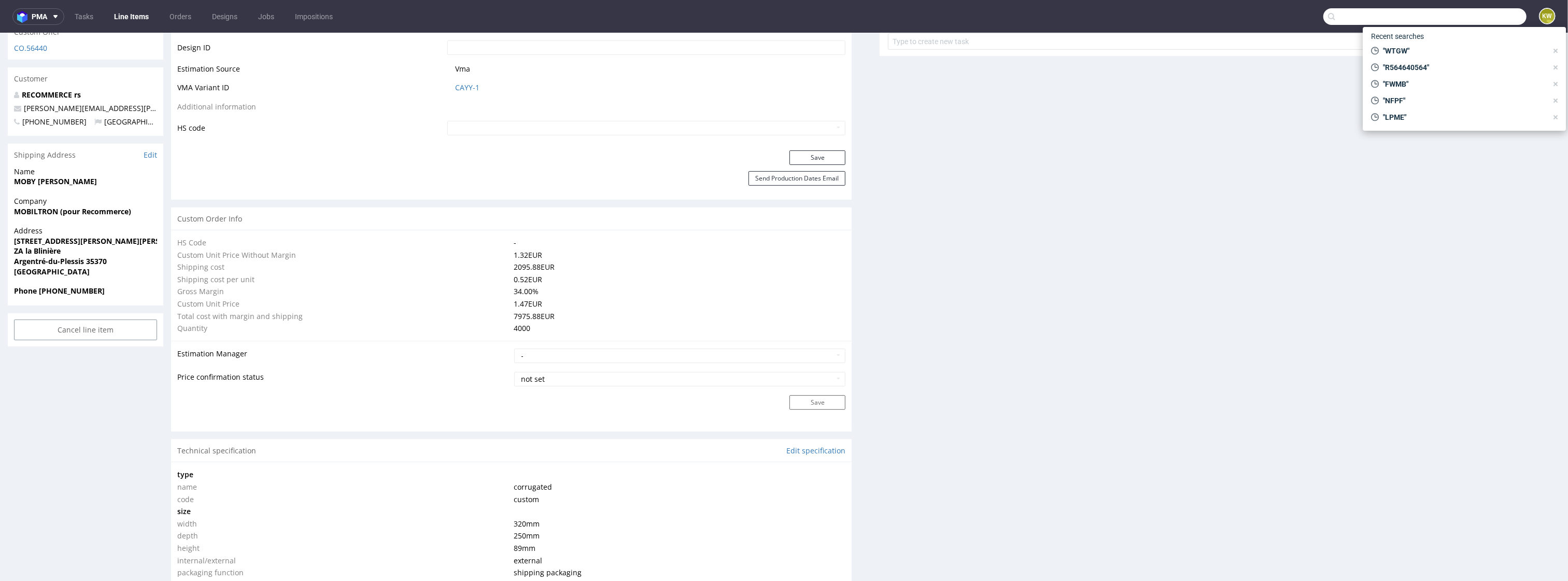
scroll to position [0, 0]
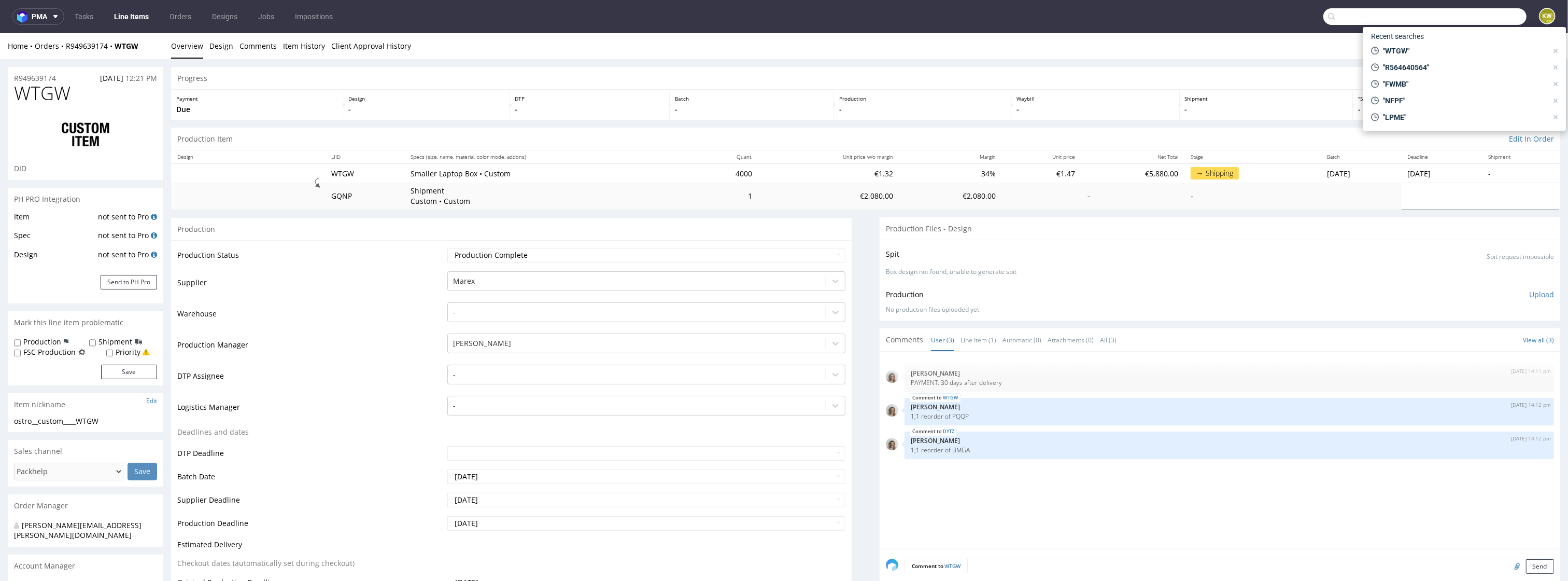
paste input "WCXK"
type input "WCXK"
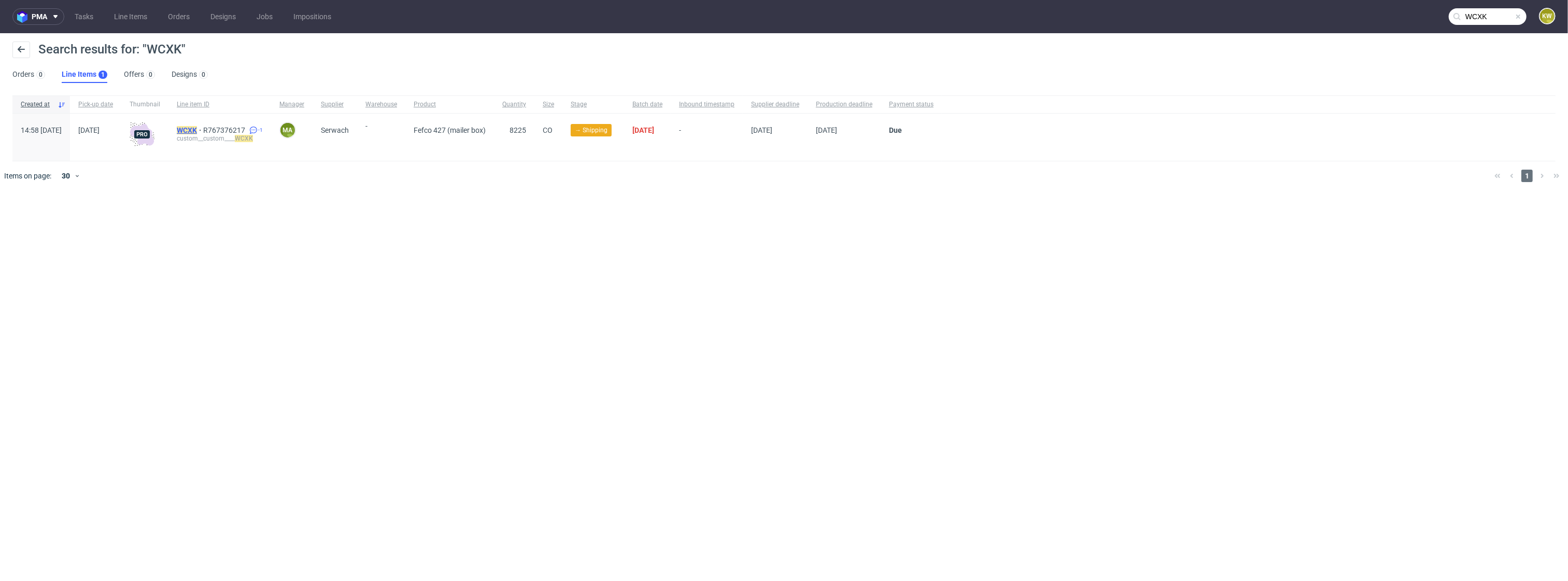
click at [197, 129] on mark "WCXK" at bounding box center [186, 130] width 20 height 9
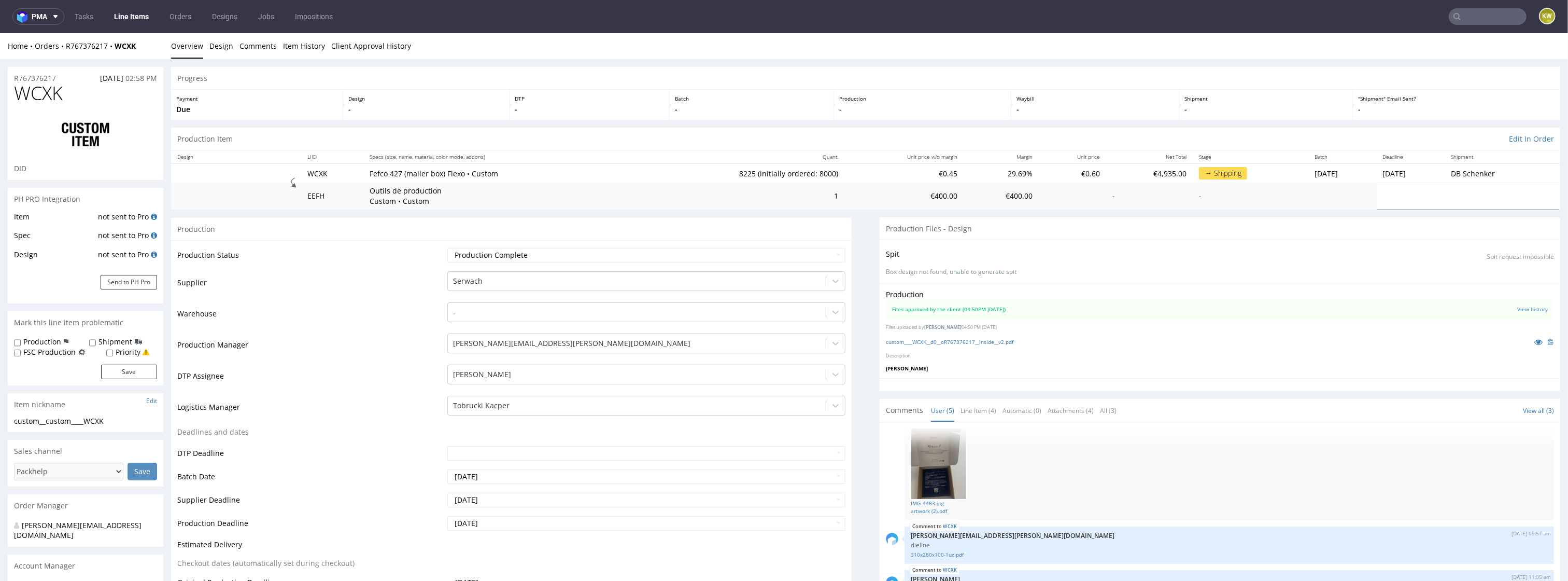
scroll to position [1, 0]
click at [307, 52] on link "Item History" at bounding box center [304, 46] width 42 height 26
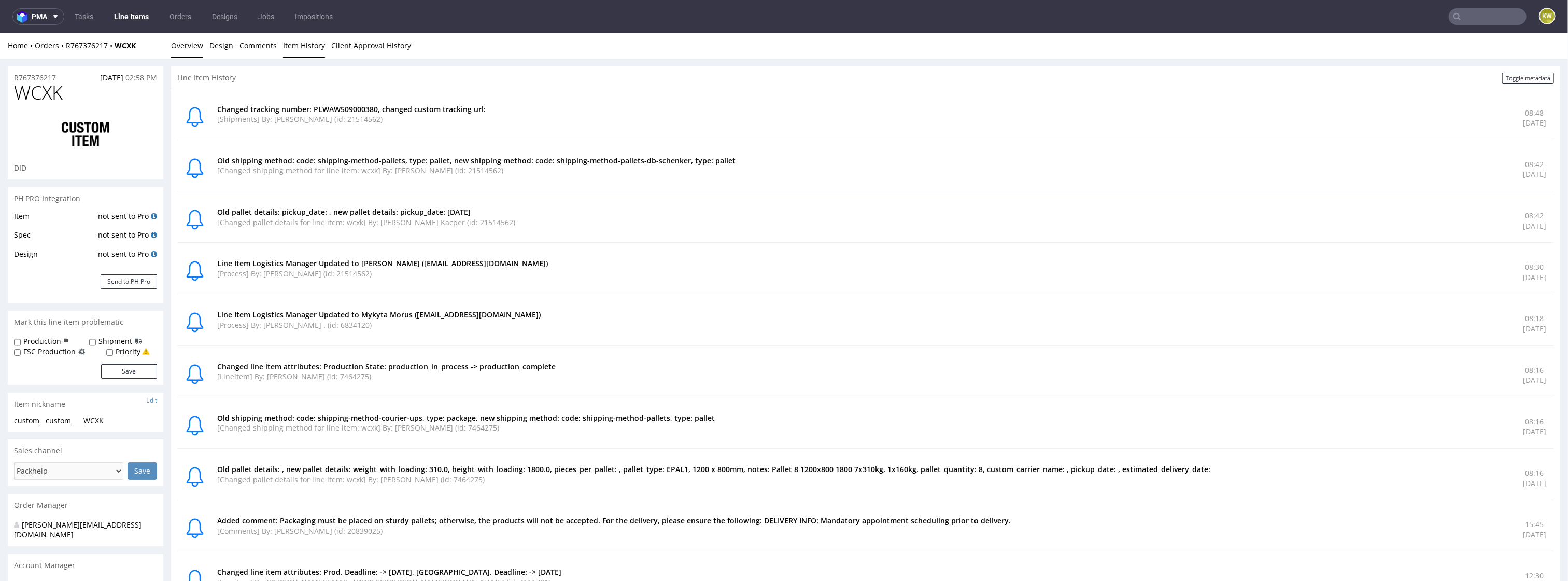
click at [184, 52] on link "Overview" at bounding box center [187, 46] width 32 height 26
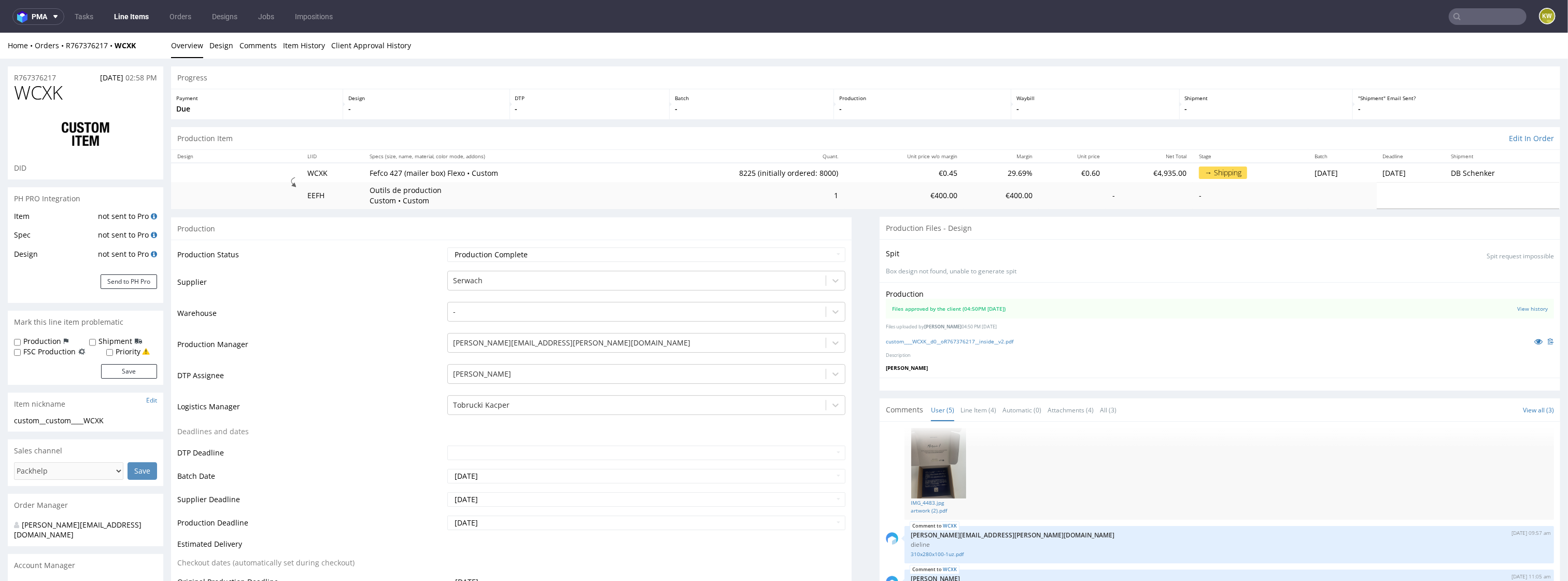
click at [135, 20] on link "Line Items" at bounding box center [131, 16] width 47 height 16
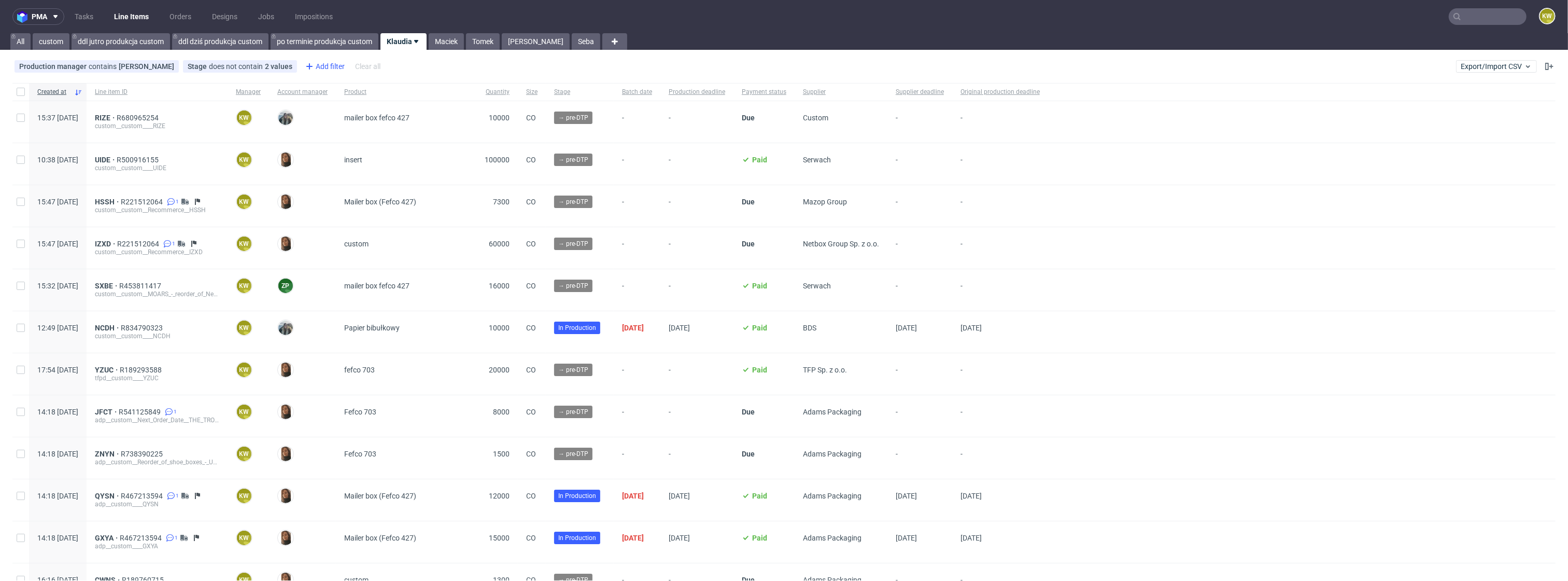
click at [324, 65] on div "Add filter" at bounding box center [324, 66] width 46 height 16
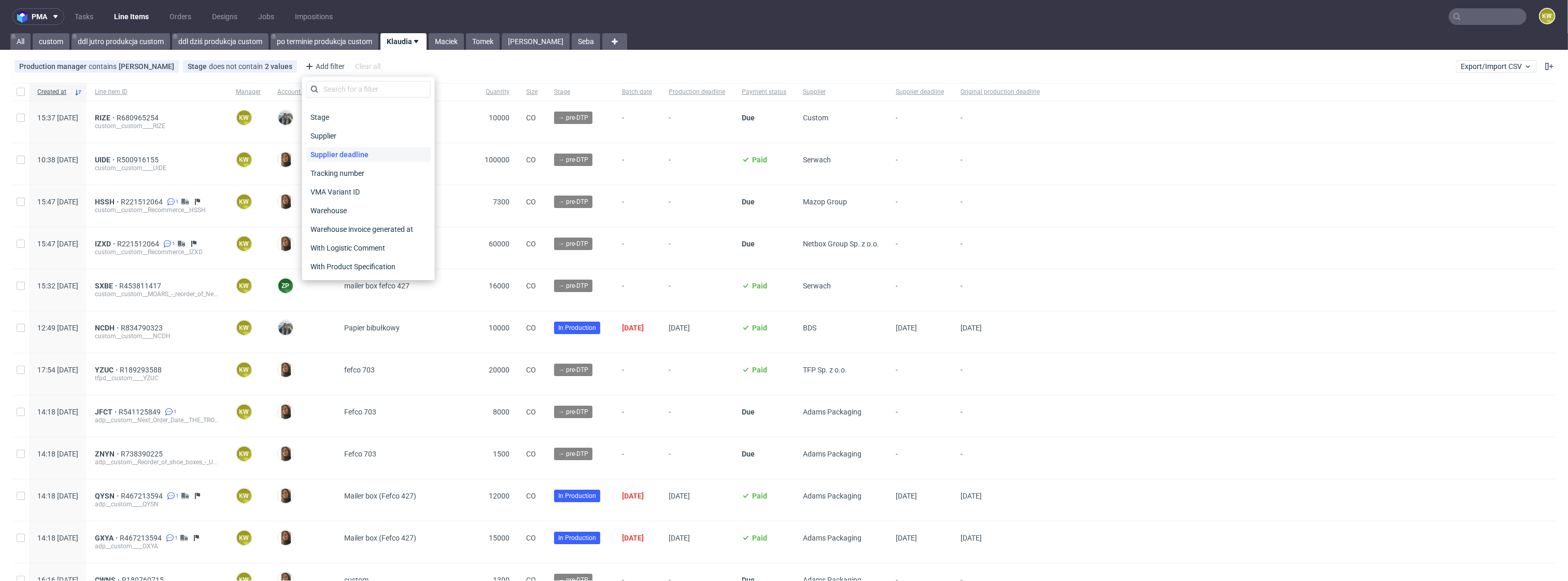
click at [349, 158] on span "Supplier deadline" at bounding box center [339, 155] width 66 height 15
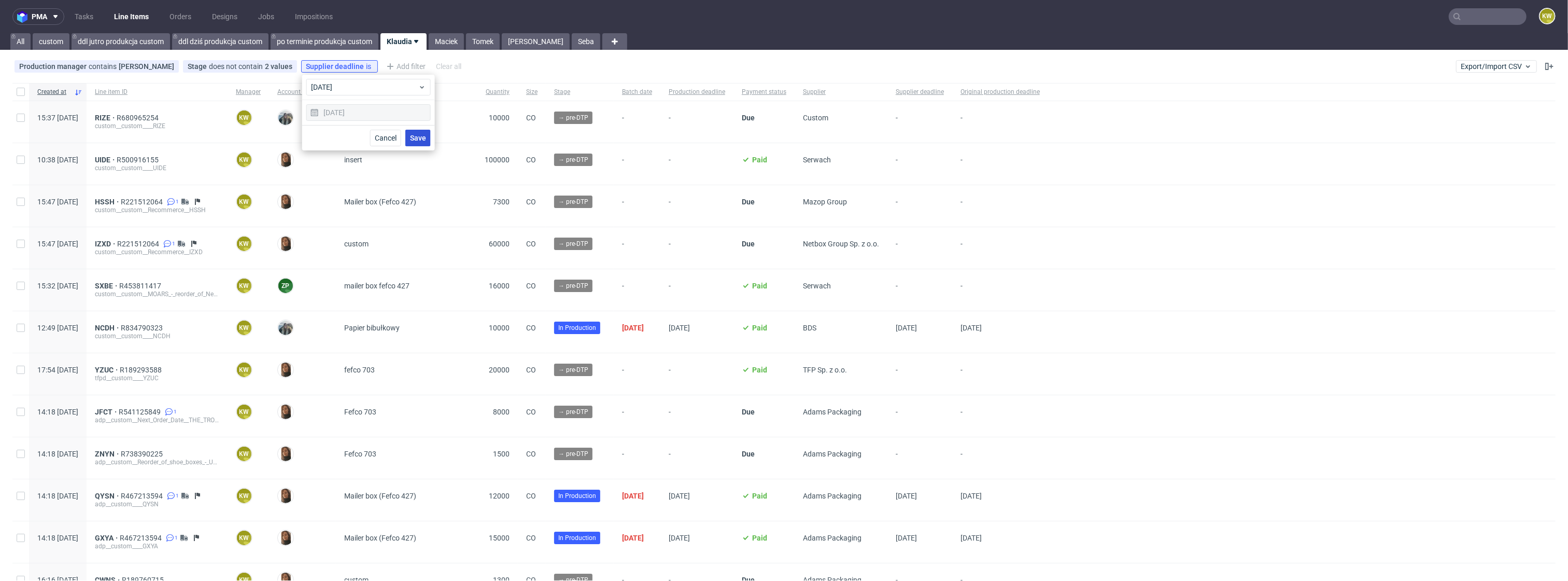
click at [422, 137] on span "Save" at bounding box center [418, 138] width 16 height 7
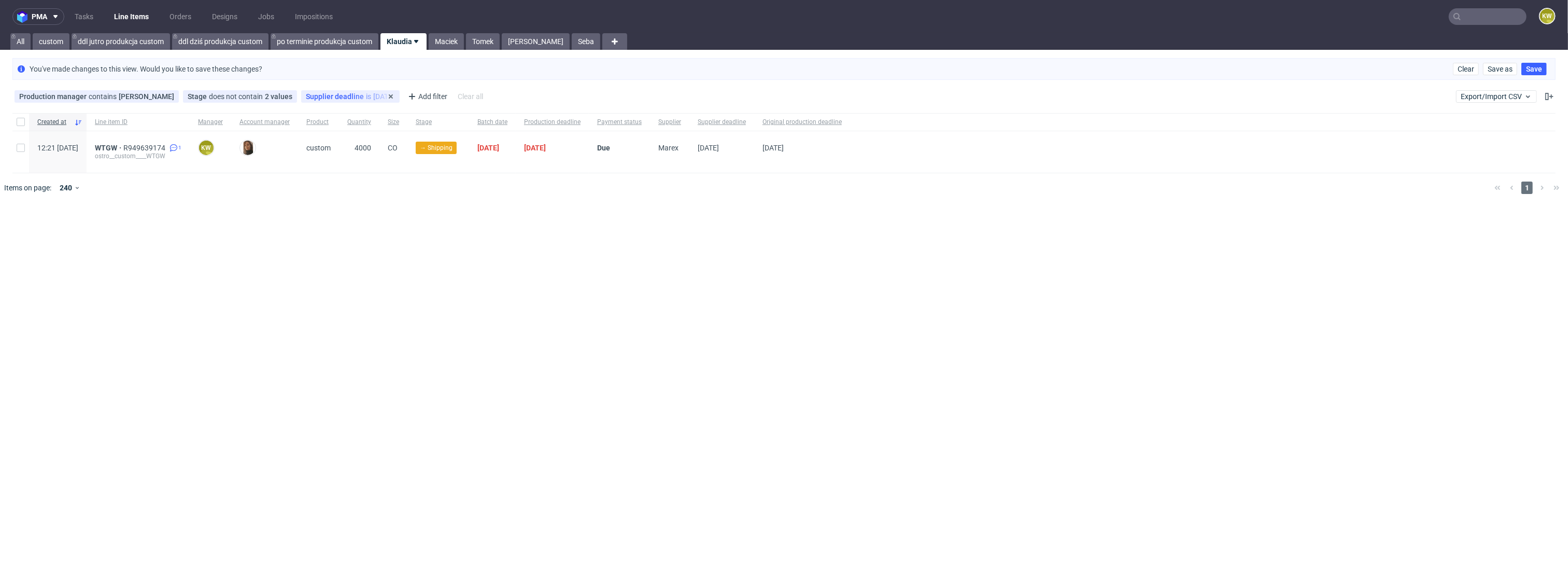
click at [334, 93] on span "Supplier deadline" at bounding box center [335, 97] width 60 height 9
click at [335, 111] on div "today" at bounding box center [368, 118] width 124 height 16
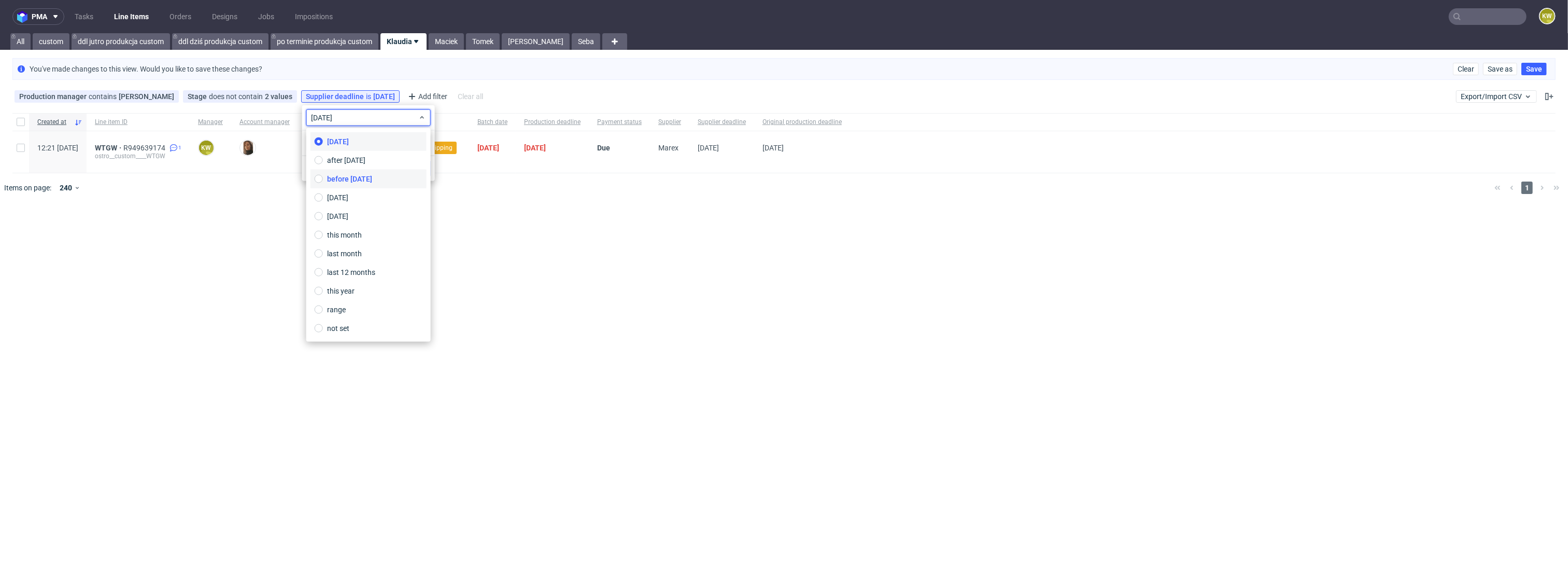
click at [344, 177] on span "before today" at bounding box center [349, 178] width 45 height 10
click at [414, 168] on span "Save" at bounding box center [418, 169] width 16 height 7
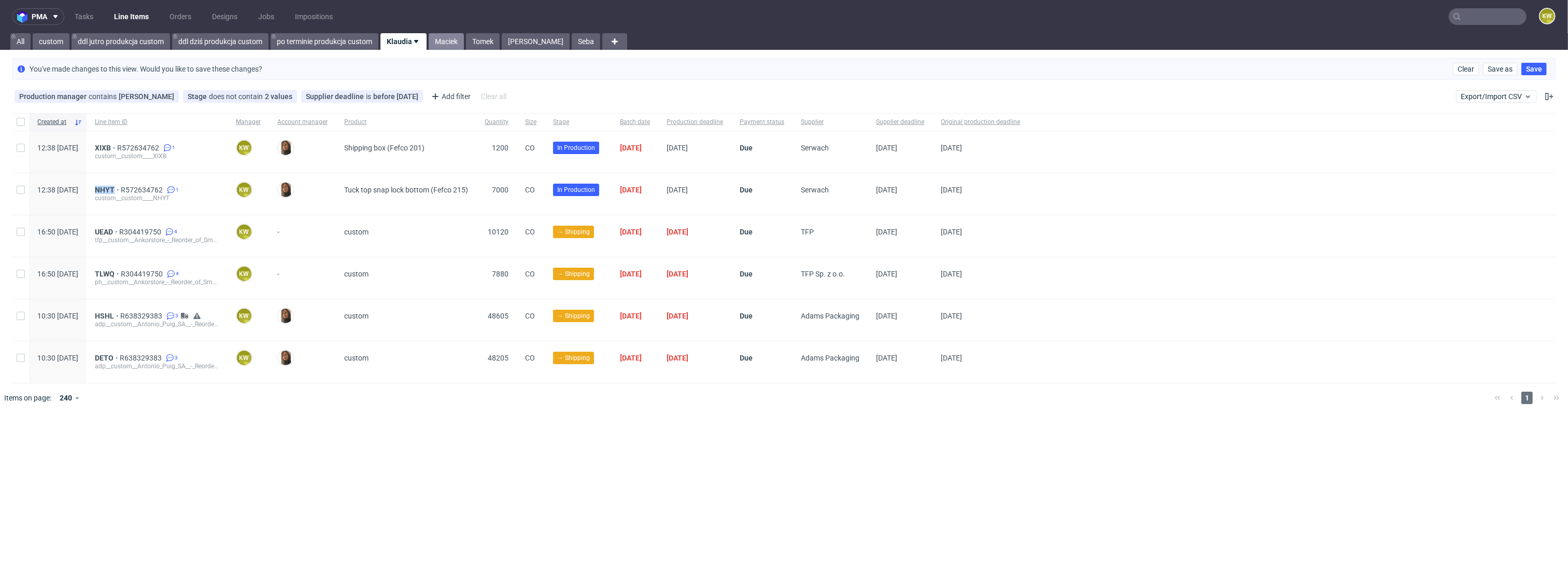
click at [452, 43] on link "Maciek" at bounding box center [446, 41] width 35 height 16
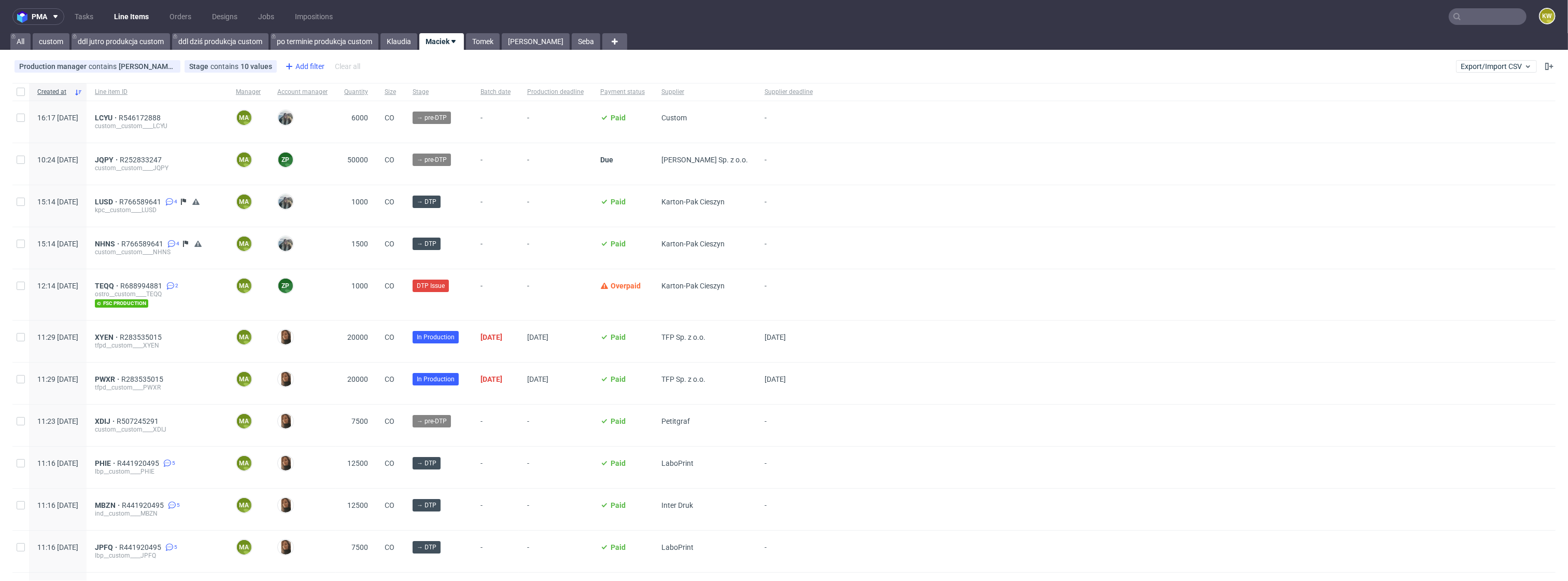
click at [306, 67] on div "Add filter" at bounding box center [304, 66] width 46 height 16
click at [326, 157] on span "Supplier deadline" at bounding box center [317, 155] width 66 height 15
click at [403, 139] on span "Save" at bounding box center [396, 138] width 16 height 7
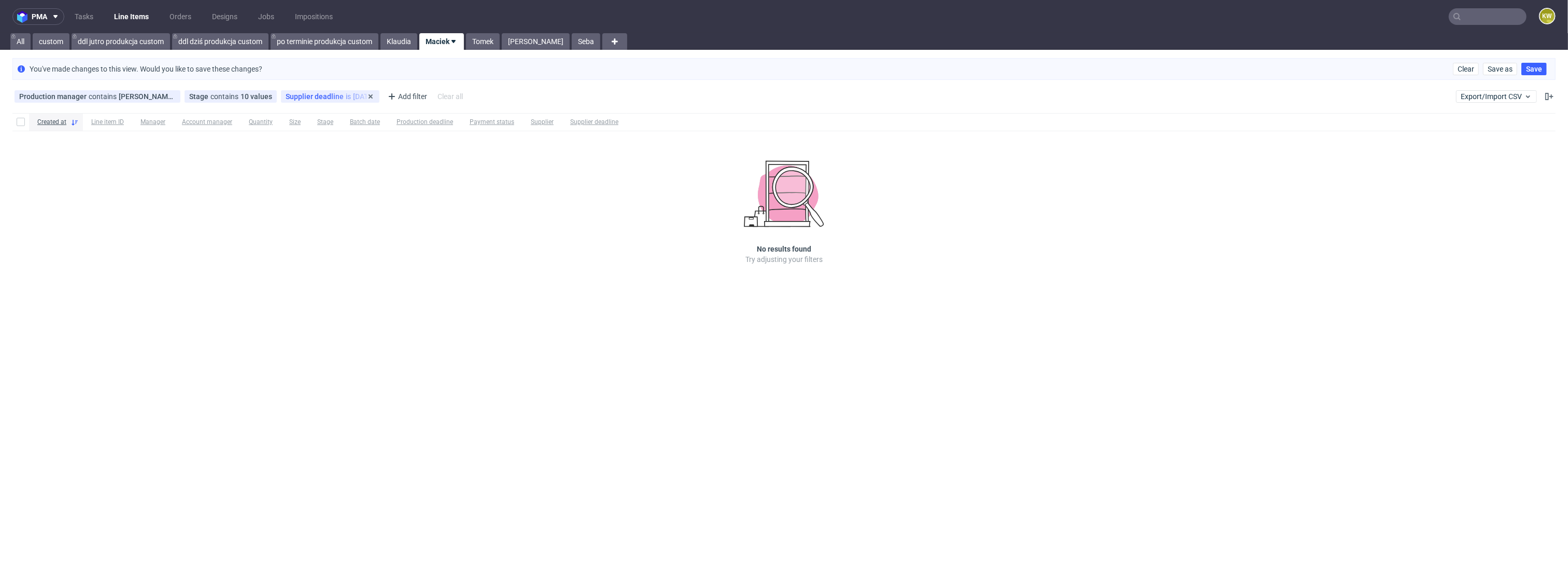
click at [321, 98] on span "Supplier deadline" at bounding box center [315, 97] width 60 height 9
click at [323, 117] on span "today" at bounding box center [342, 118] width 107 height 10
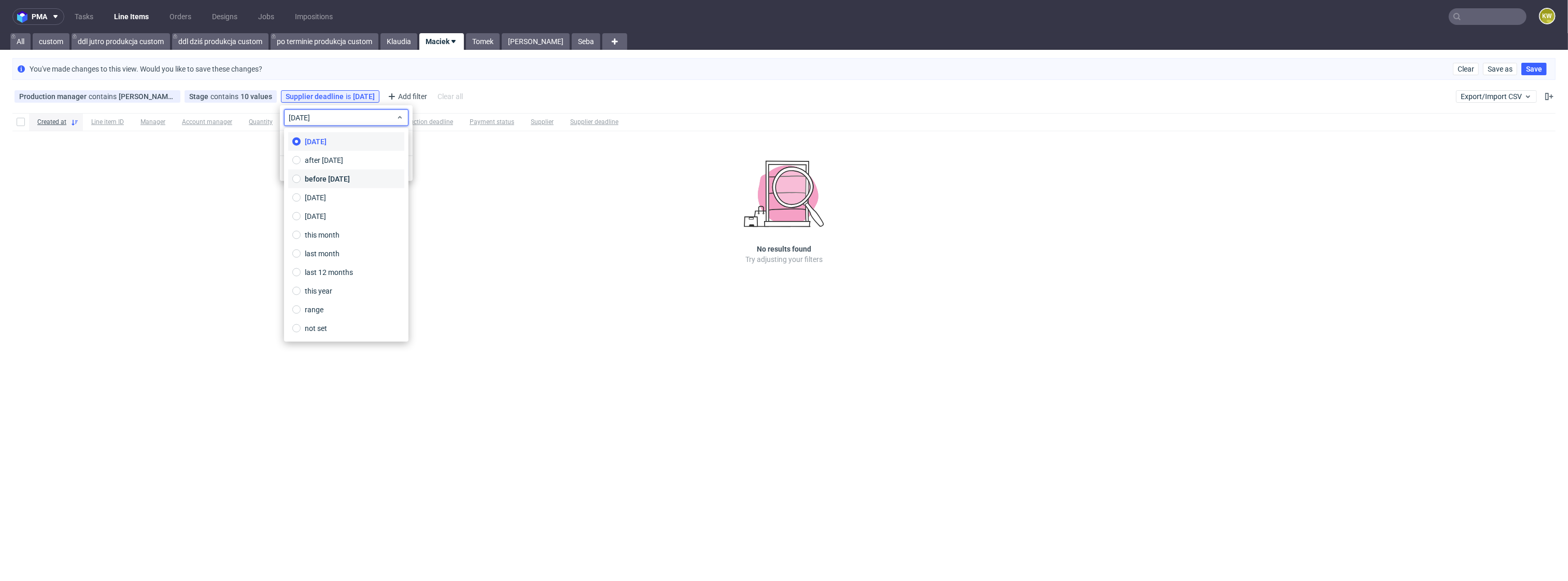
click at [328, 178] on span "before today" at bounding box center [327, 178] width 45 height 10
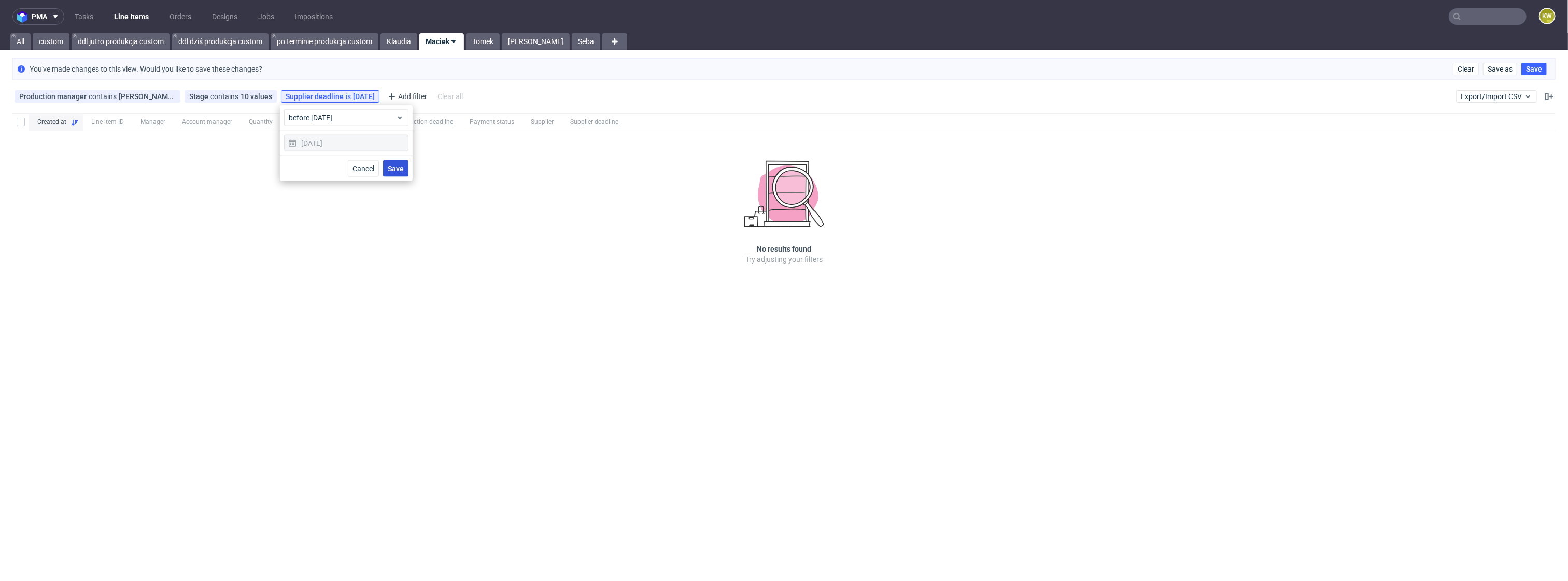
click at [393, 172] on button "Save" at bounding box center [396, 168] width 26 height 16
click at [392, 97] on use at bounding box center [394, 96] width 4 height 4
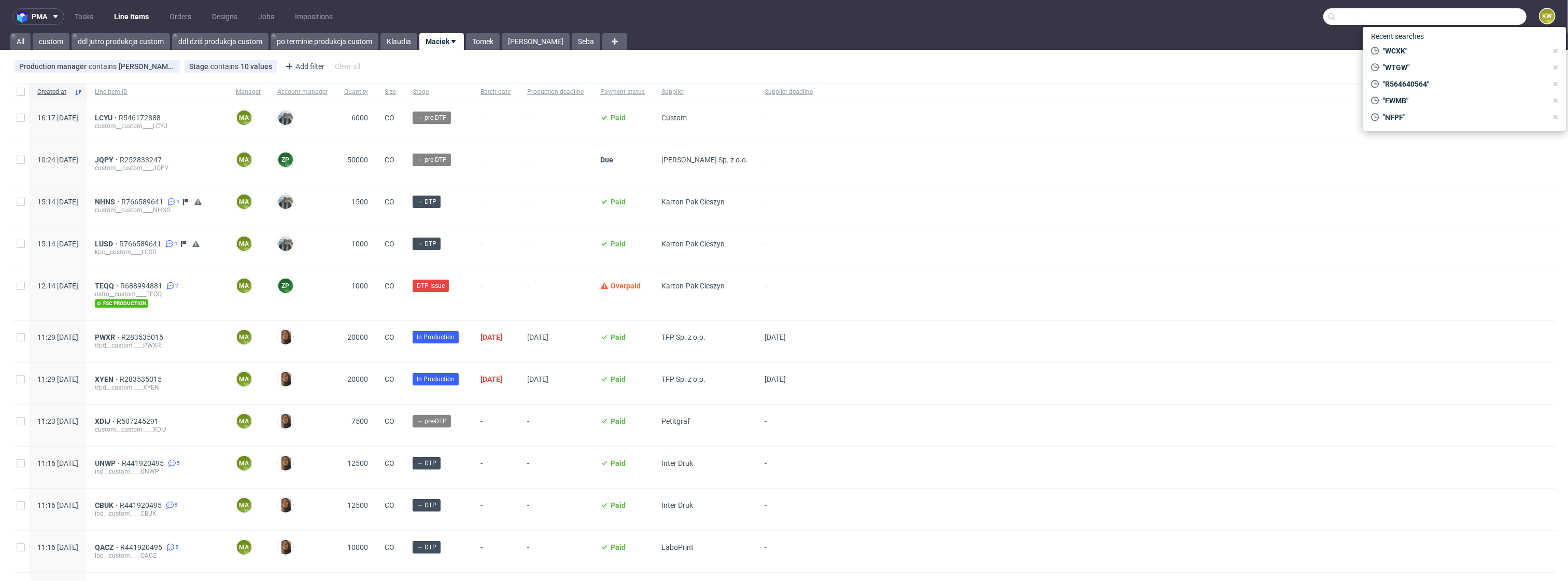
click at [1483, 18] on input "text" at bounding box center [1425, 16] width 203 height 16
paste input "VSKV"
type input "VSKV"
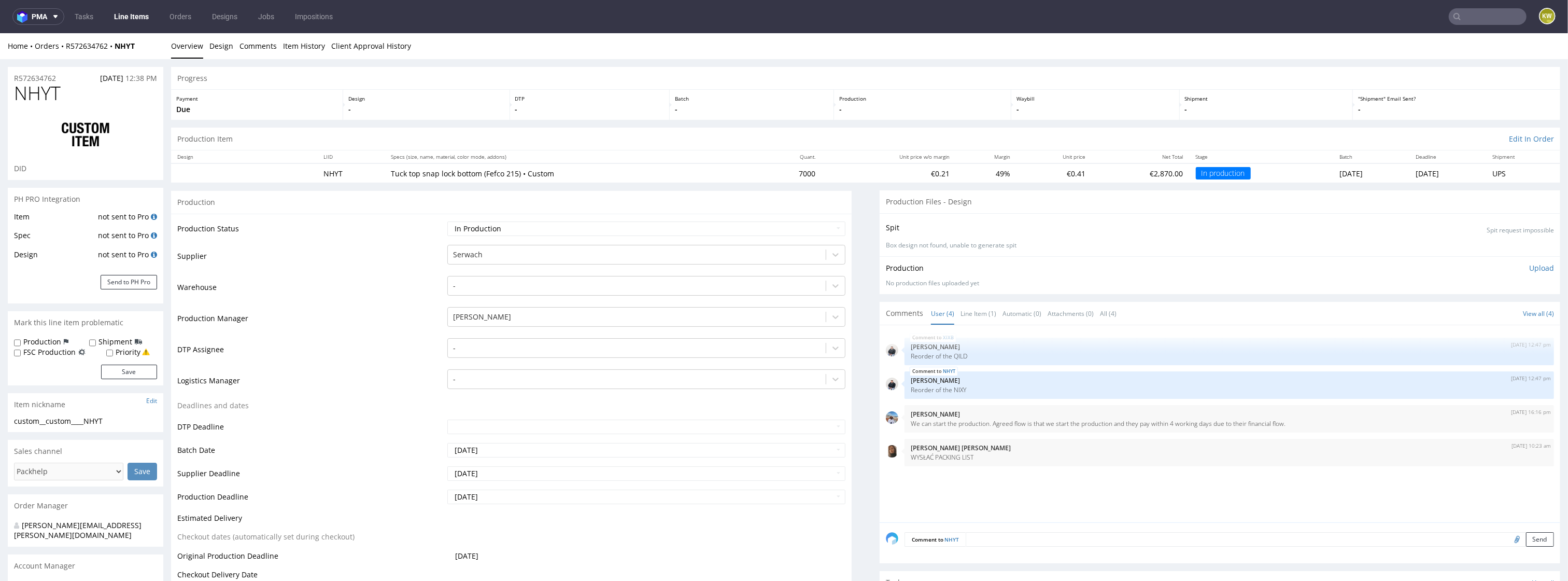
click at [37, 97] on span "NHYT" at bounding box center [37, 93] width 47 height 21
click at [37, 97] on span "NHYT" at bounding box center [37, 93] width 47 height 21
copy span "NHYT"
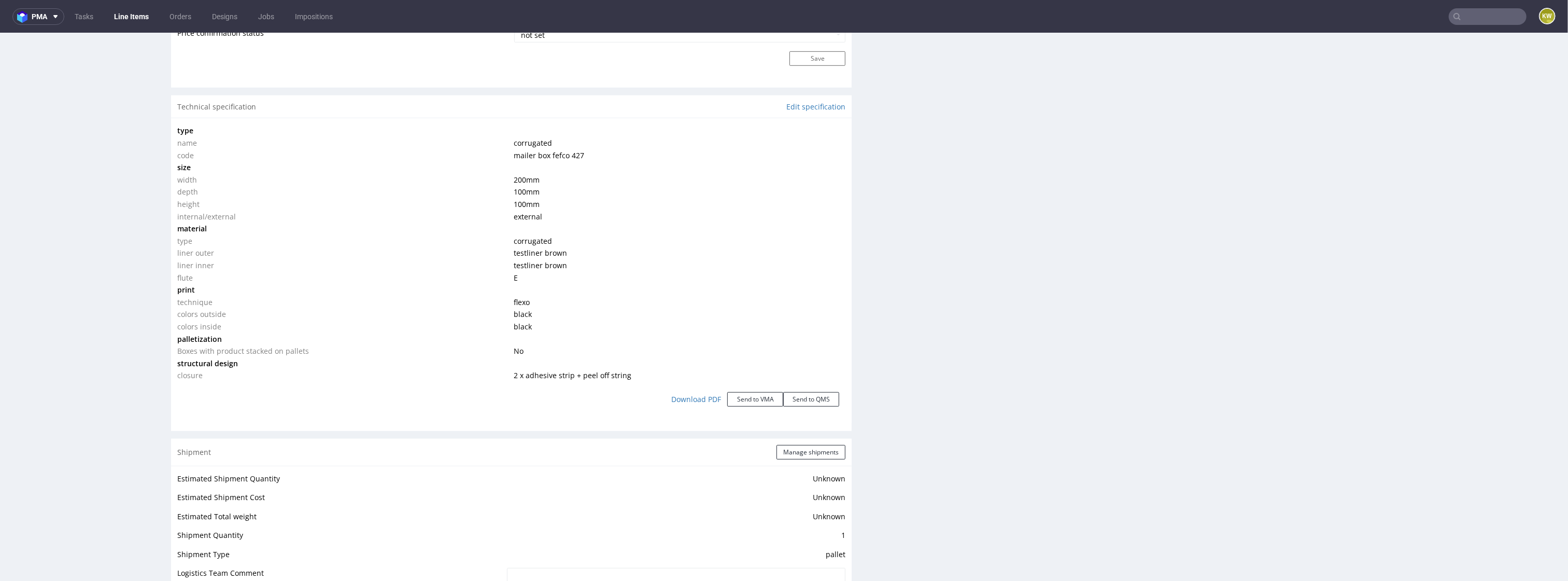
scroll to position [931, 0]
click at [743, 404] on button "Send to VMA" at bounding box center [755, 406] width 56 height 15
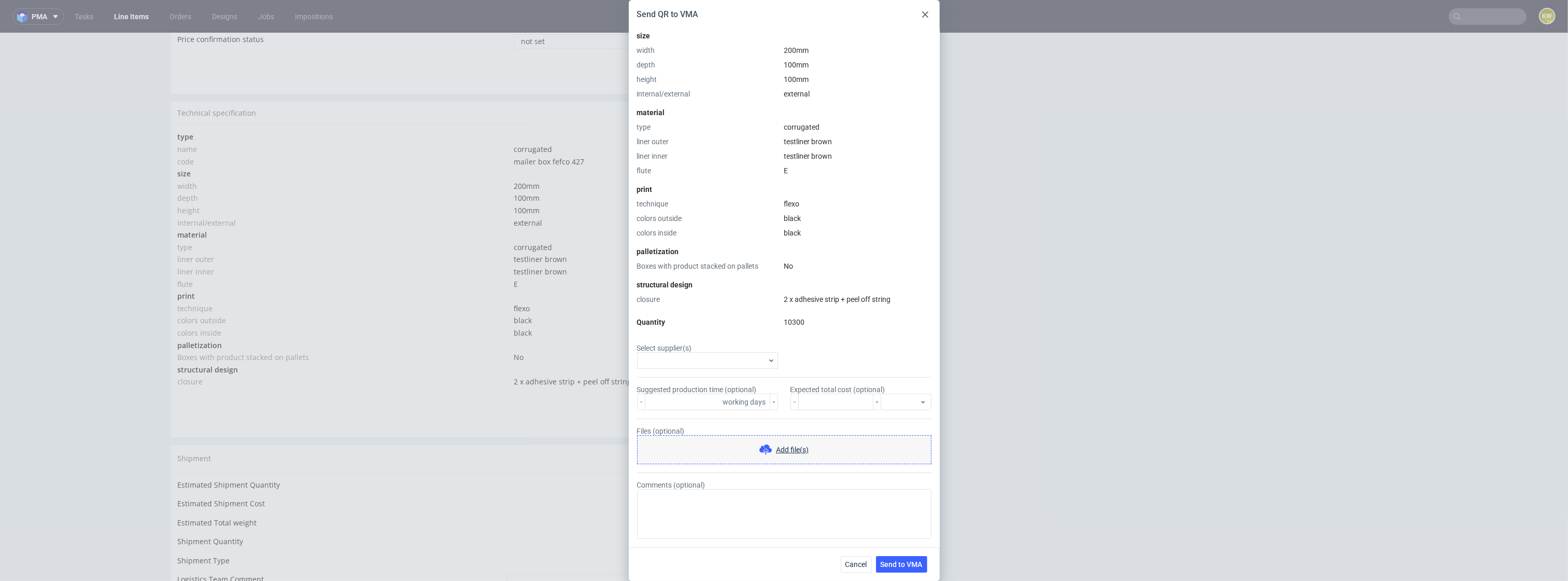
scroll to position [0, 0]
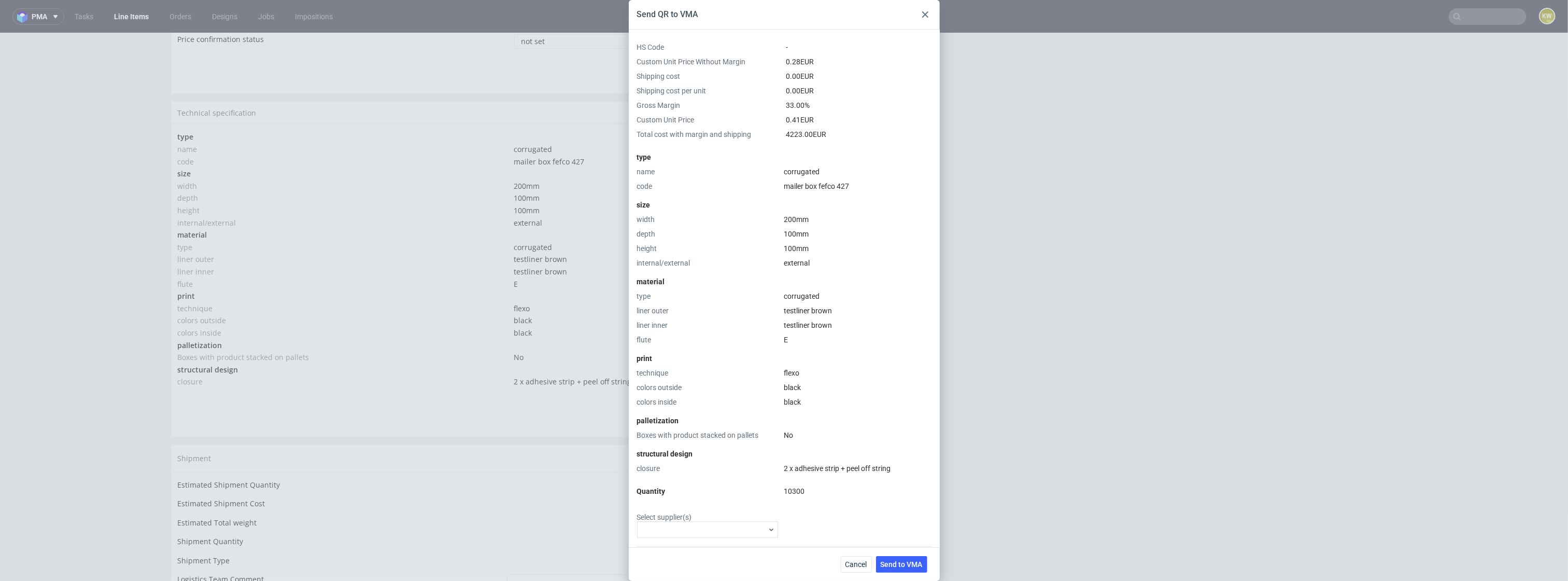
click at [927, 15] on icon at bounding box center [925, 15] width 6 height 6
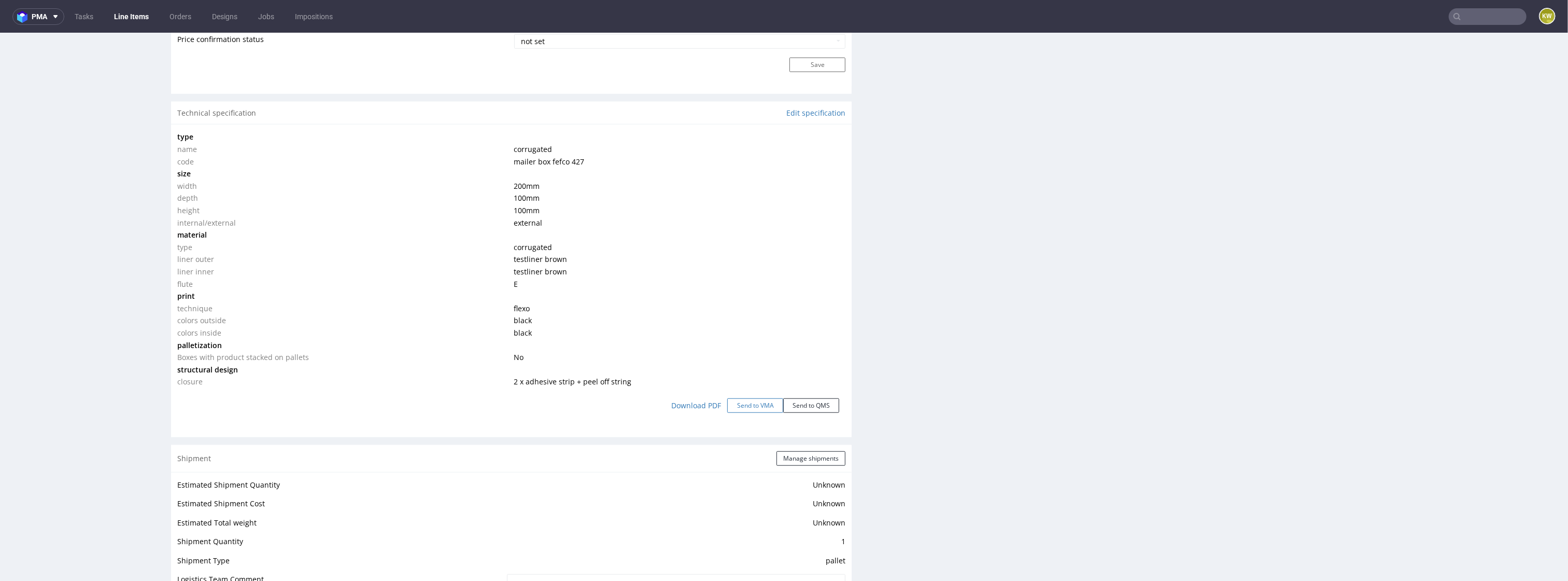
click at [740, 409] on button "Send to VMA" at bounding box center [755, 406] width 56 height 15
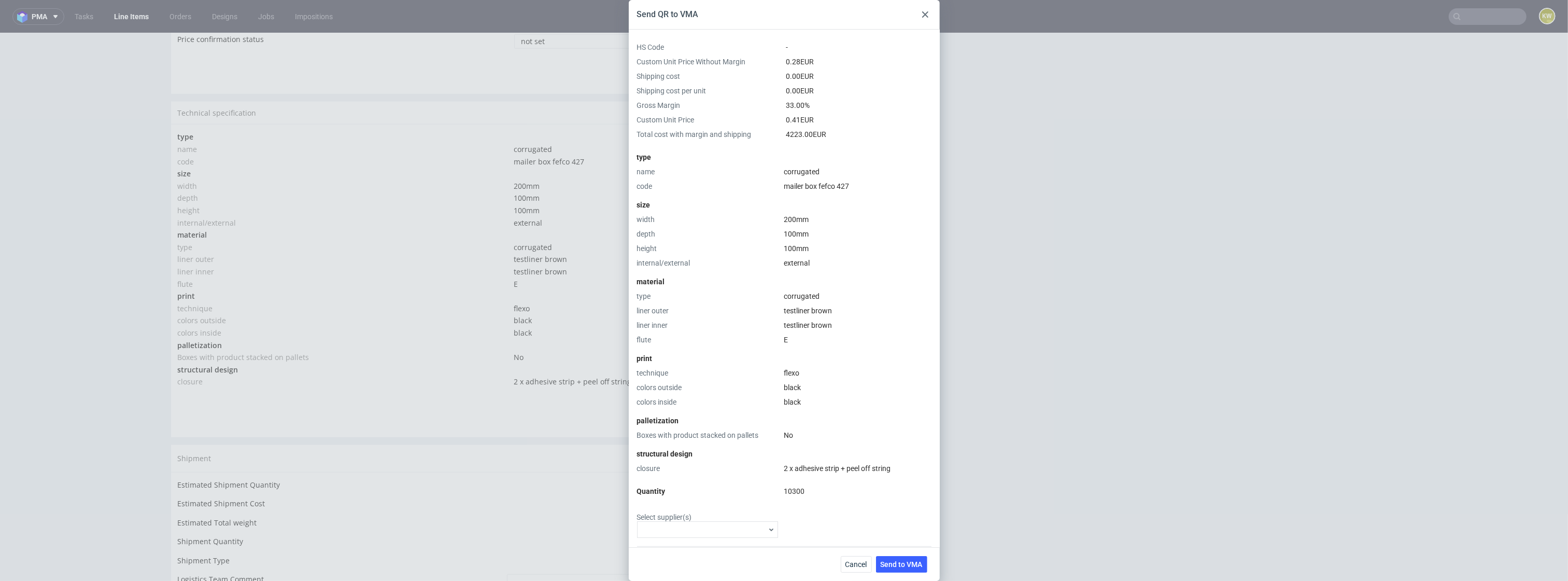
scroll to position [106, 0]
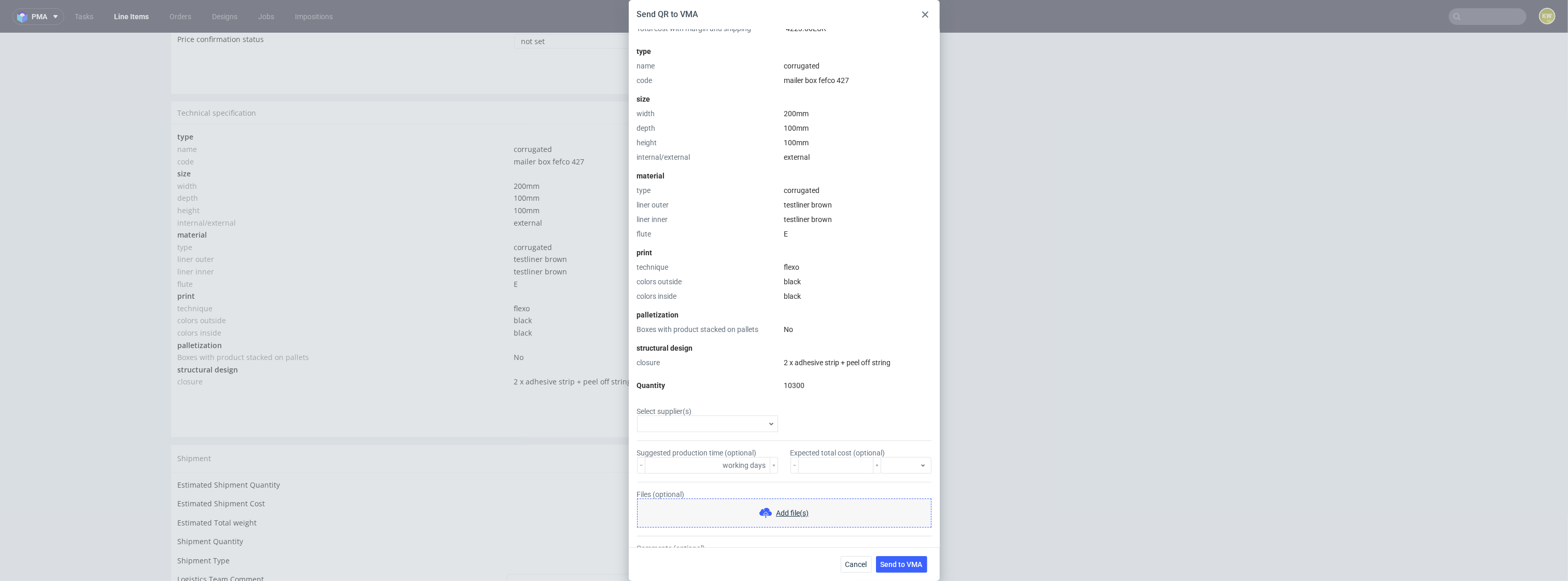
click at [926, 16] on use at bounding box center [925, 15] width 6 height 6
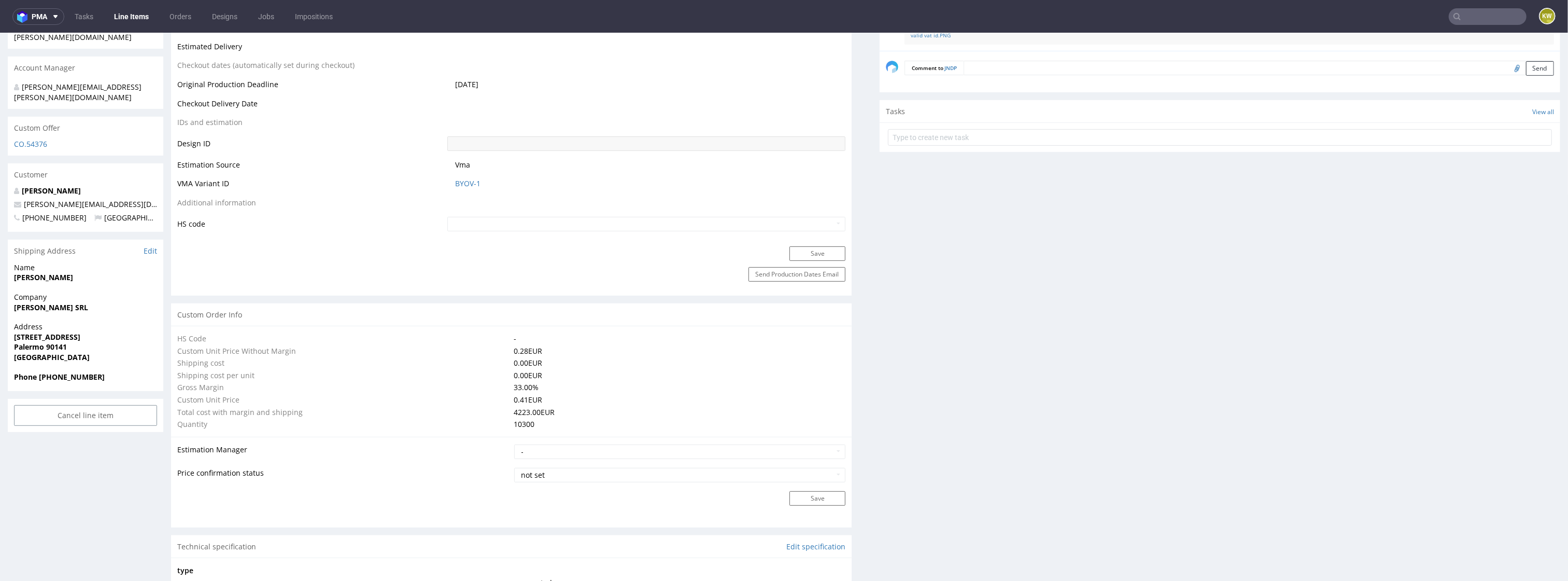
scroll to position [0, 0]
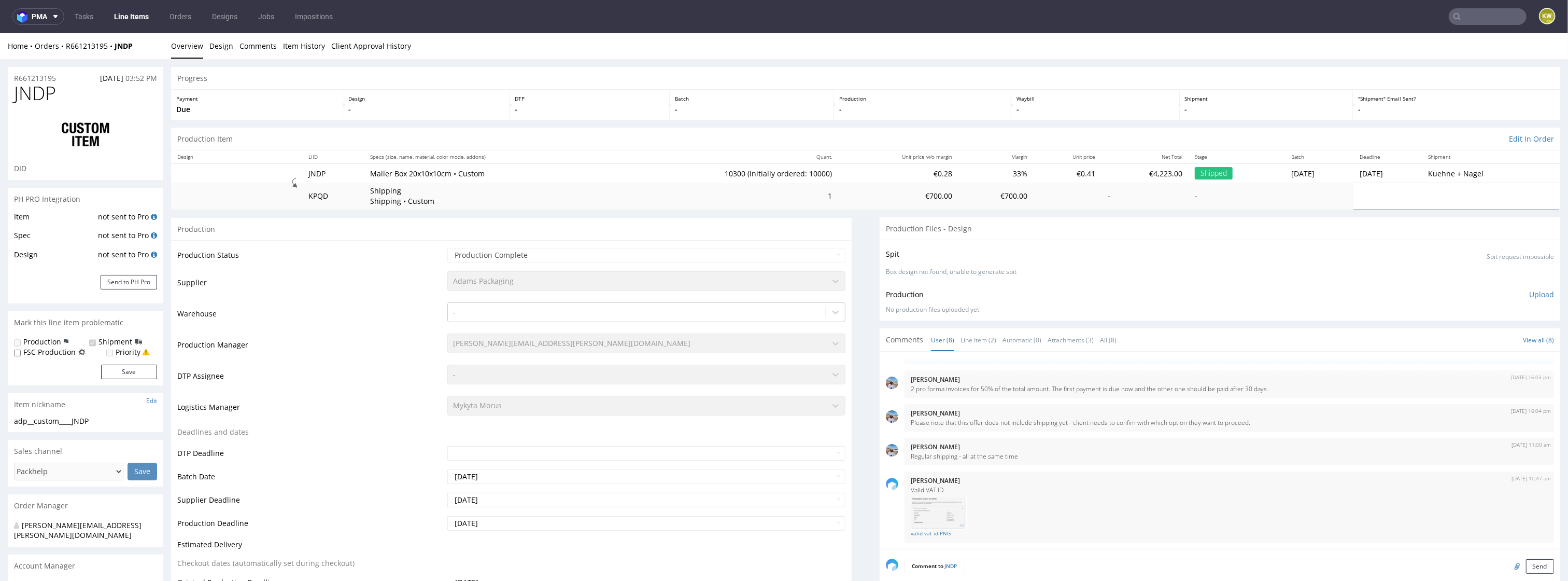
click at [127, 9] on link "Line Items" at bounding box center [131, 16] width 47 height 16
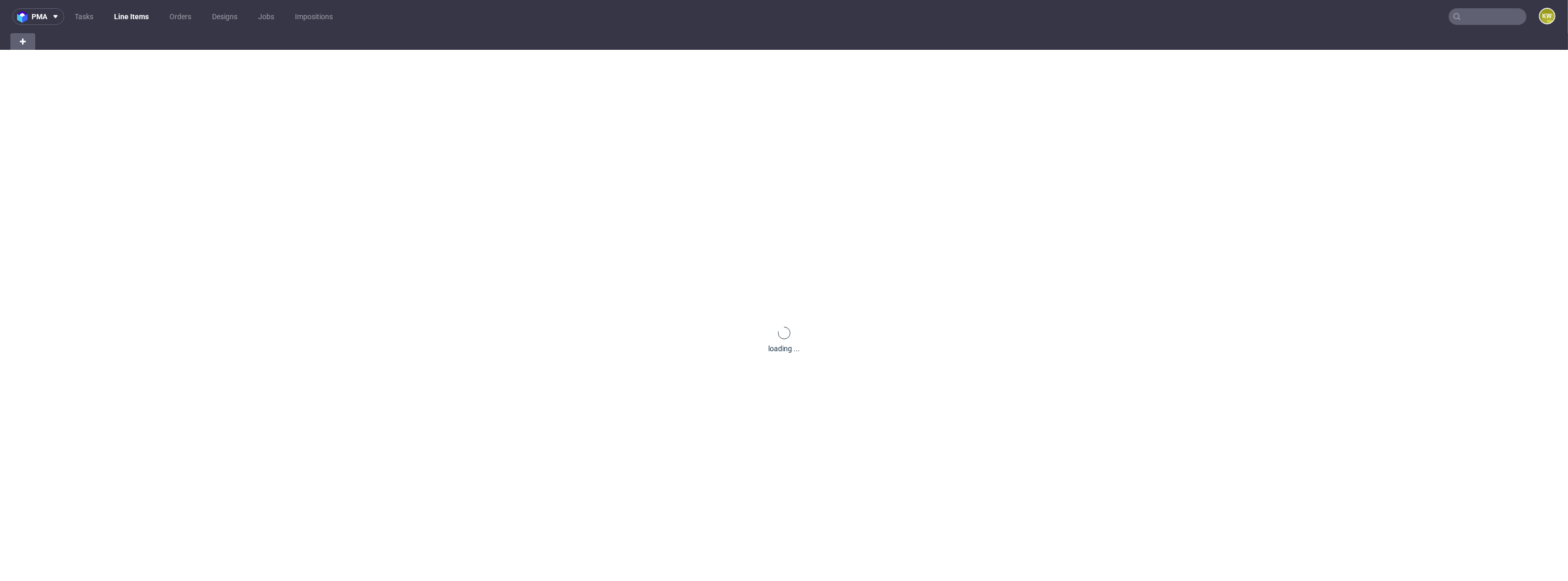
click at [130, 18] on link "Line Items" at bounding box center [131, 16] width 47 height 16
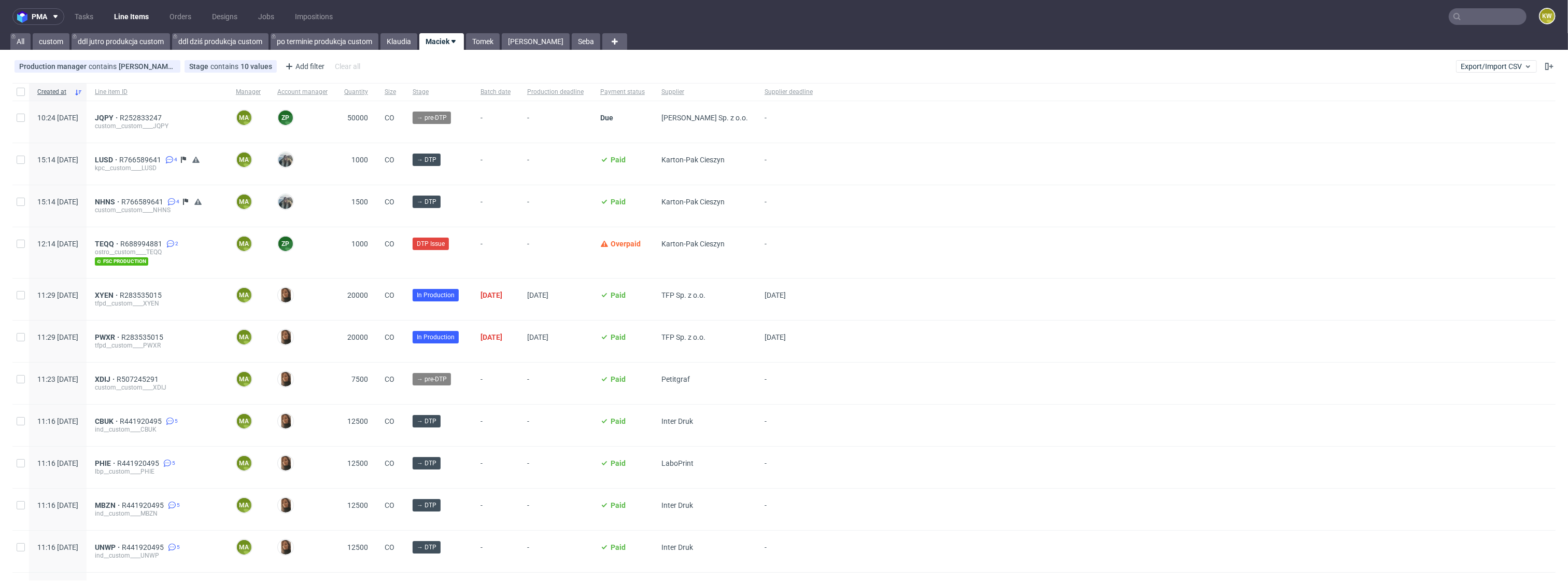
click at [1496, 12] on input "text" at bounding box center [1488, 16] width 78 height 16
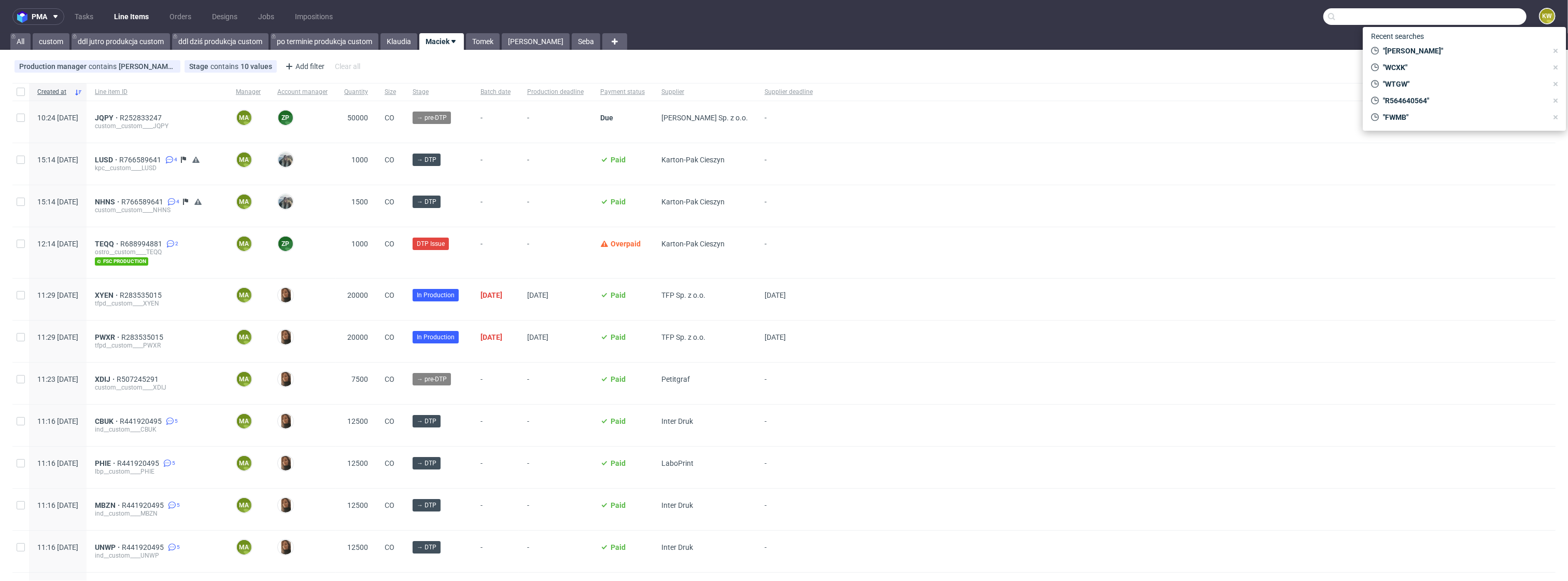
paste input "SBWE"
type input "SBWE"
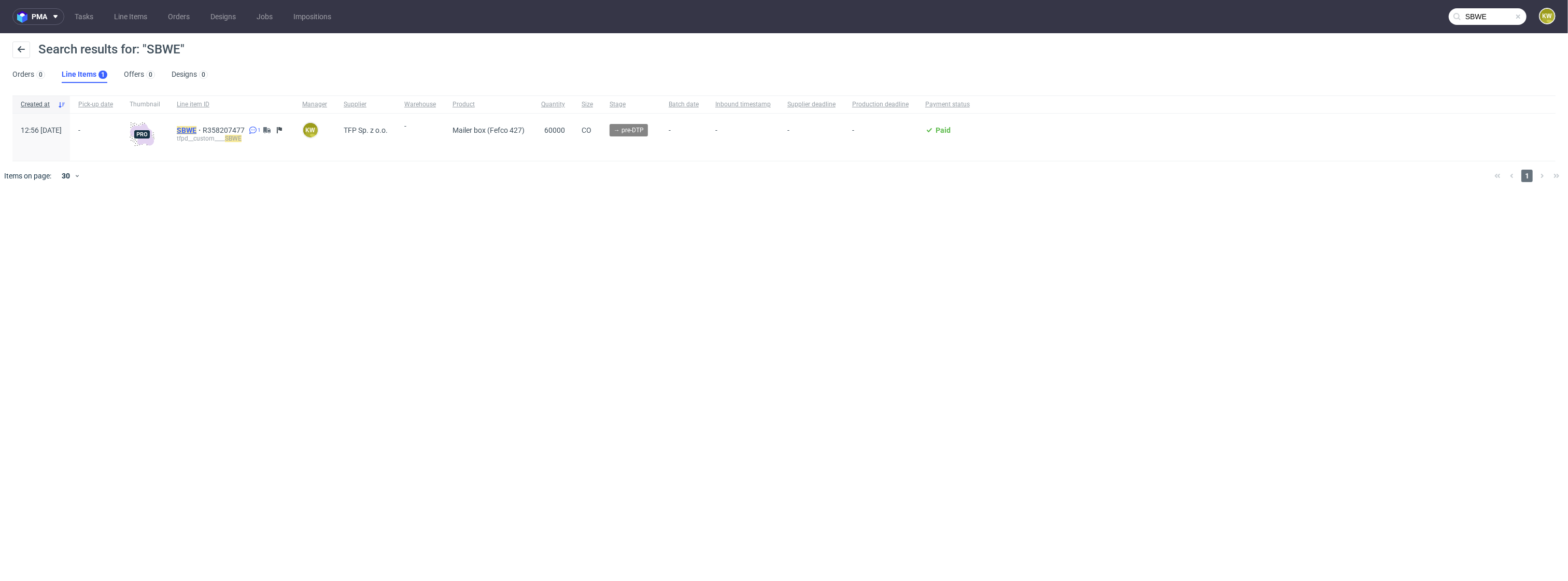
click at [197, 127] on mark "SBWE" at bounding box center [186, 130] width 19 height 9
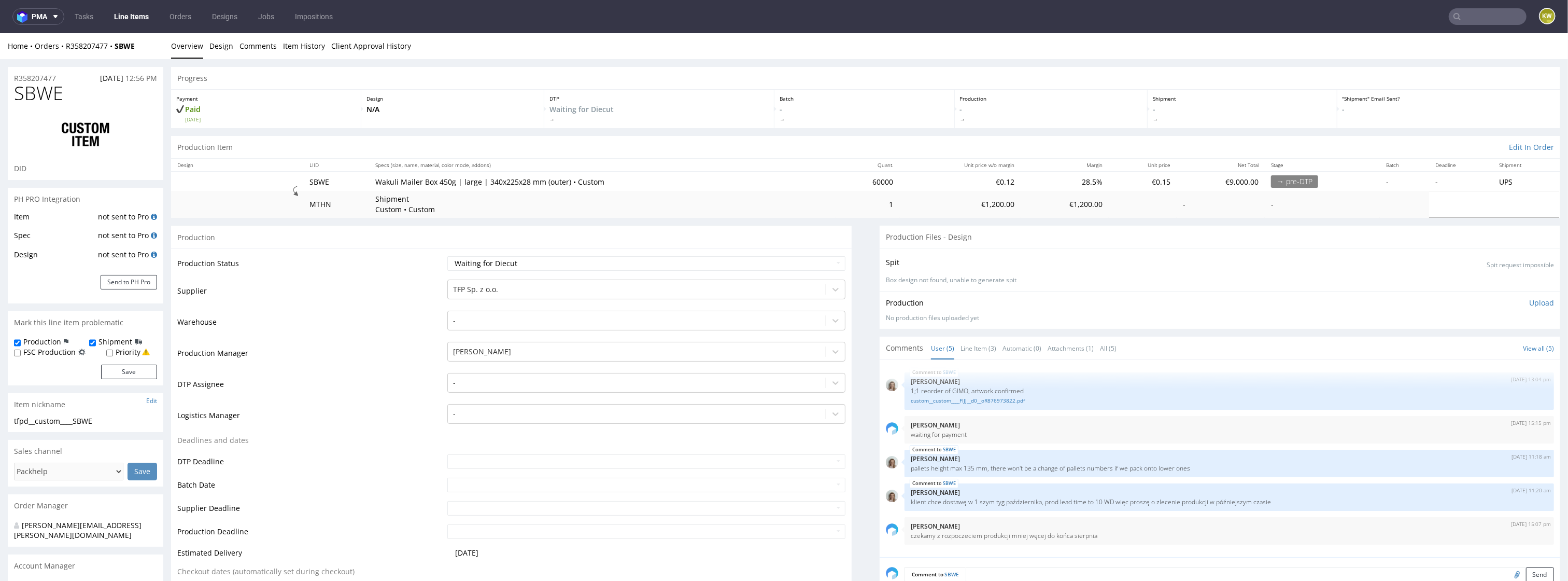
click at [1489, 19] on input "text" at bounding box center [1488, 16] width 78 height 16
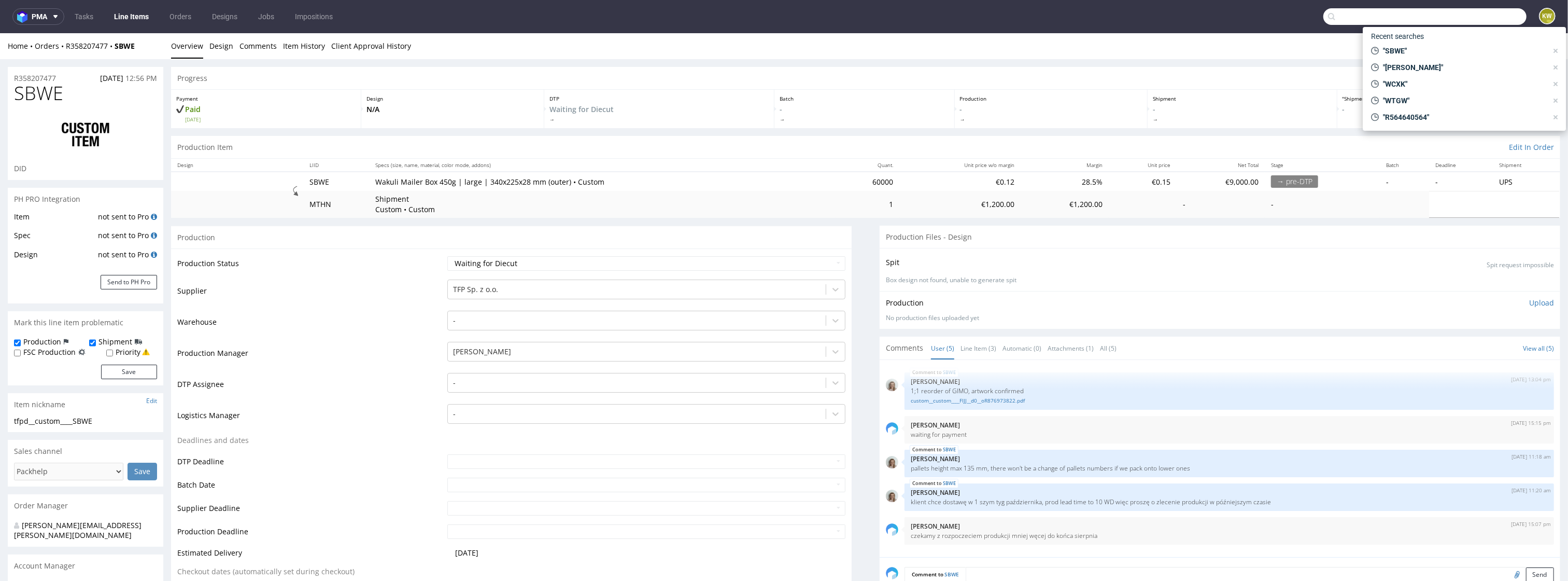
paste input "reorder of JNDP"
type input "JNDP"
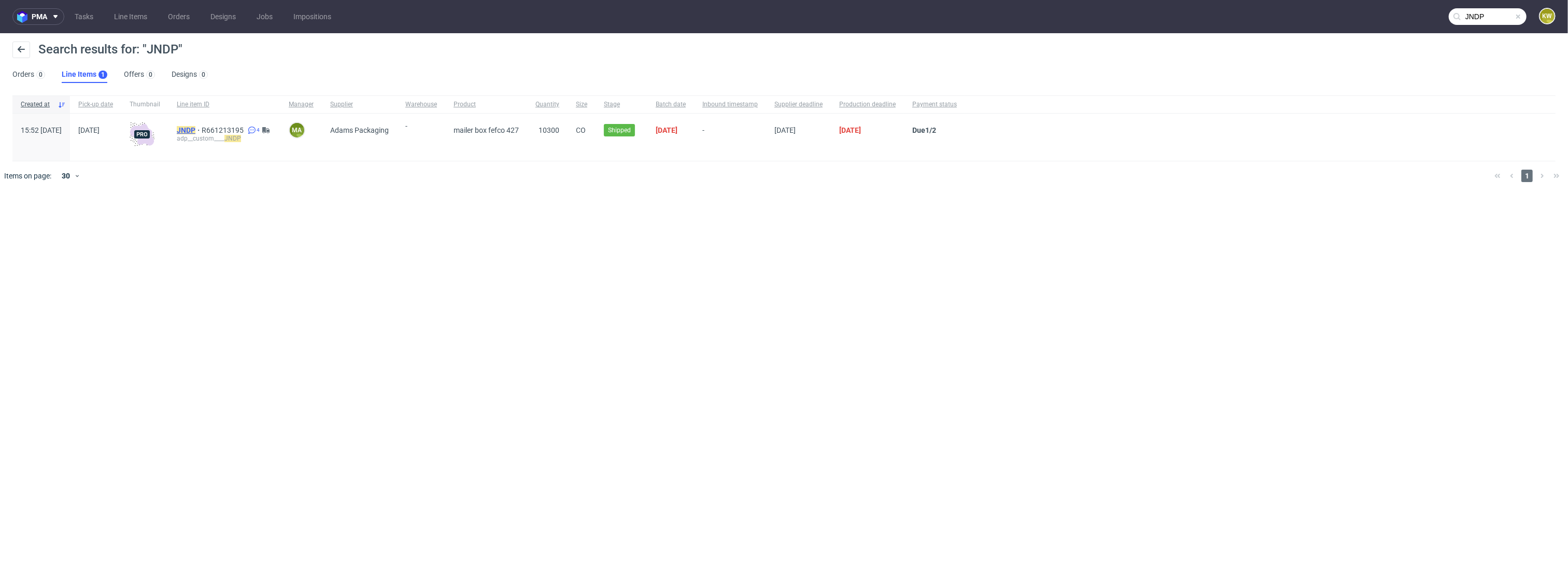
click at [195, 130] on mark "JNDP" at bounding box center [186, 130] width 19 height 9
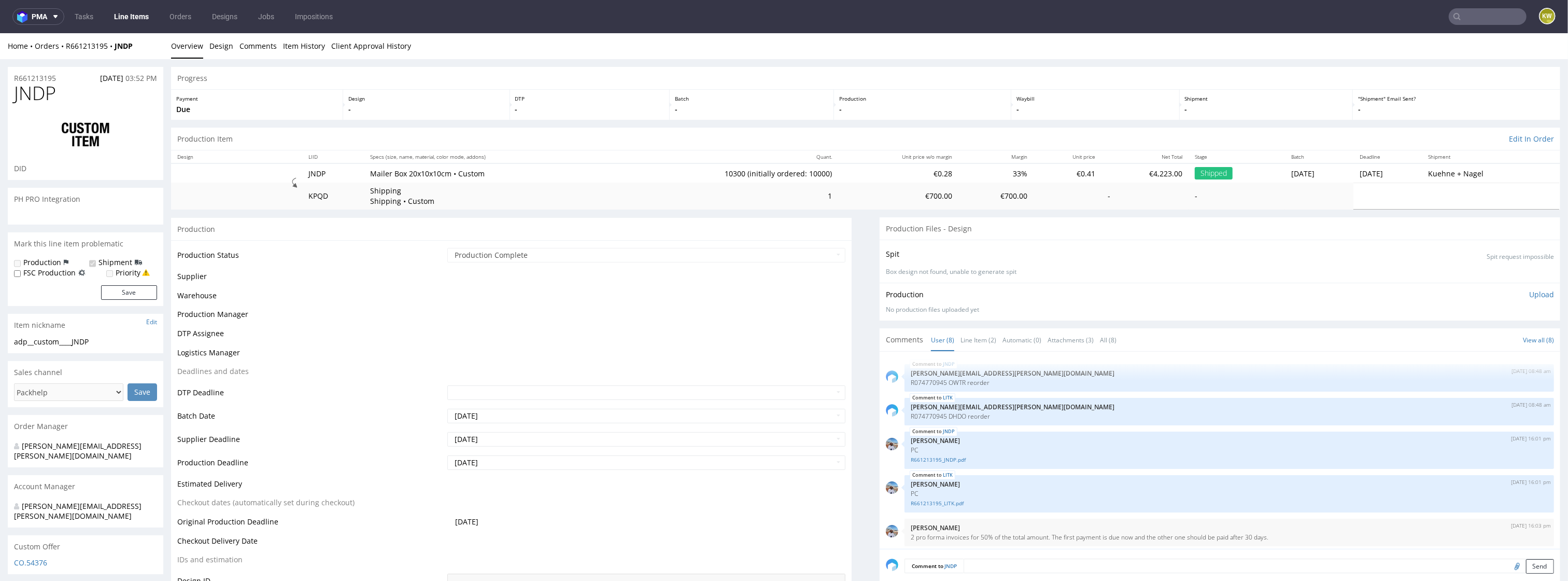
scroll to position [149, 0]
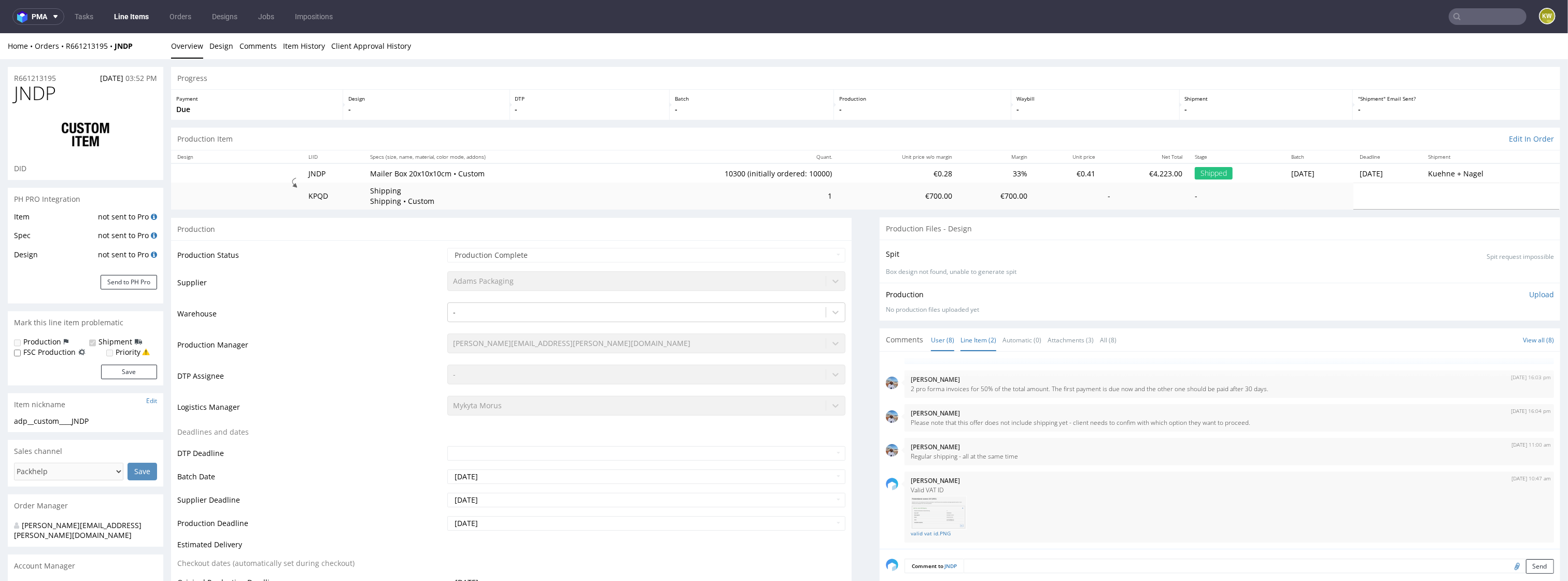
click at [962, 332] on link "Line Item (2)" at bounding box center [978, 340] width 36 height 23
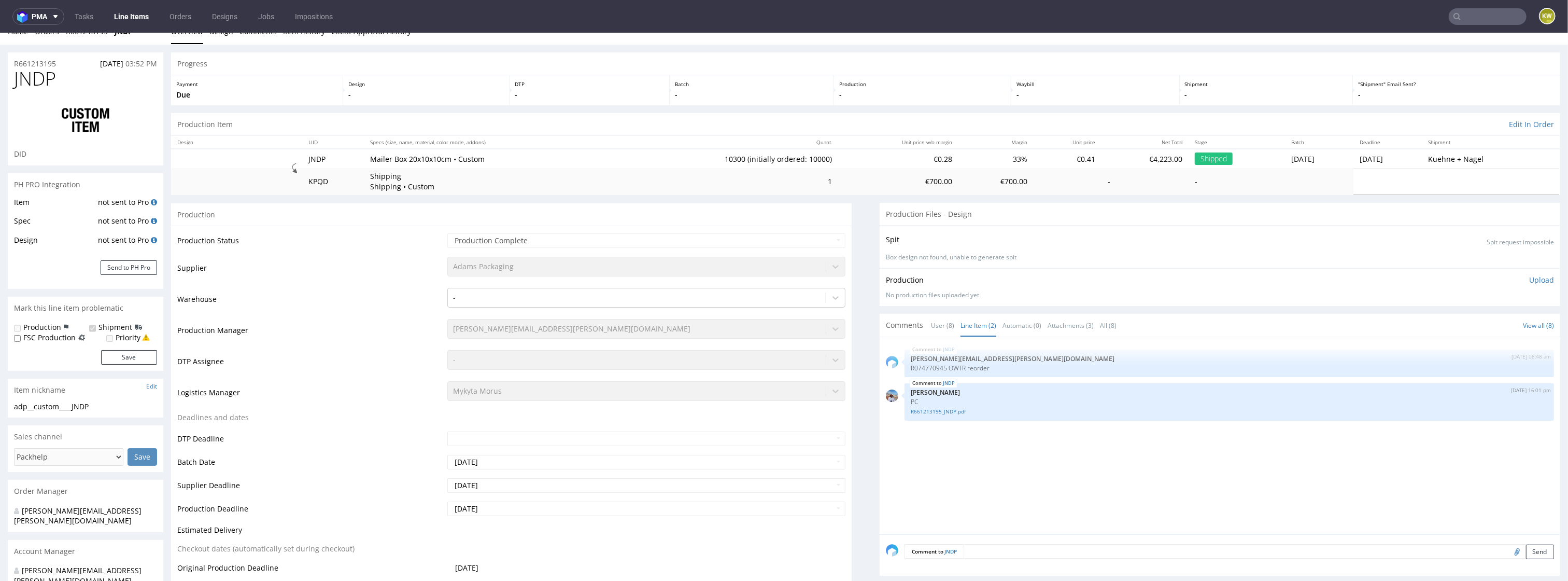
scroll to position [0, 0]
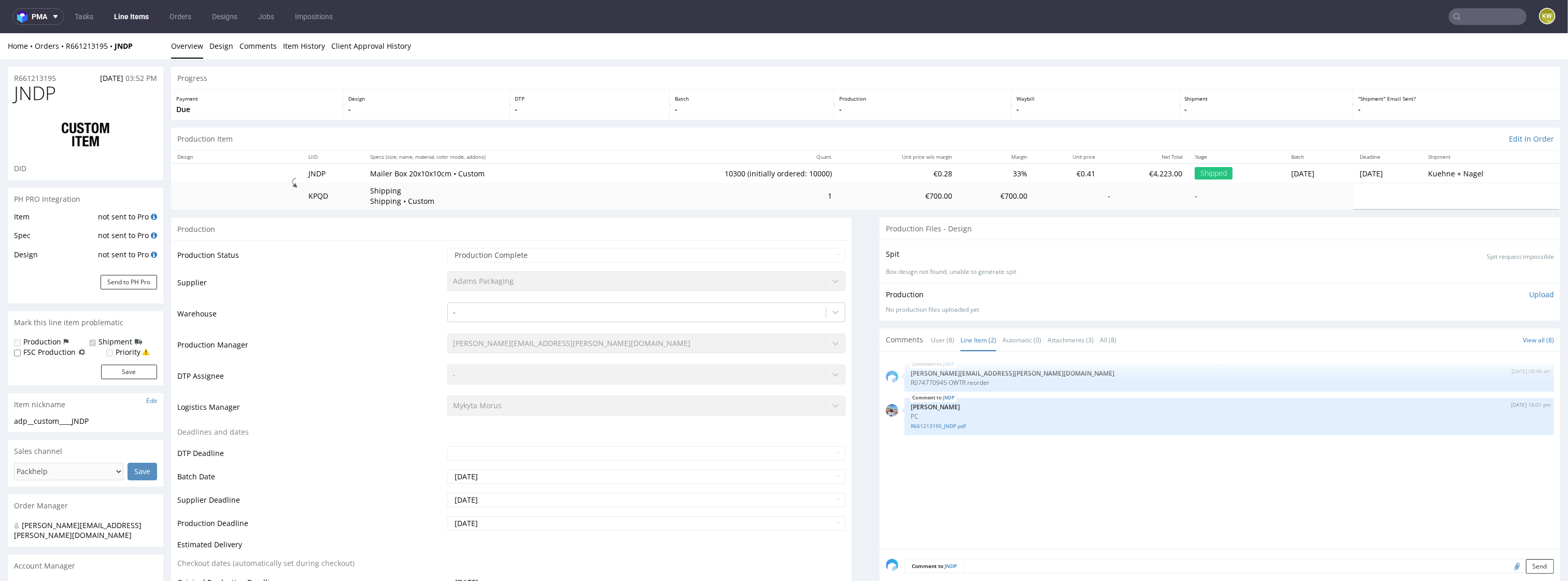
click at [27, 91] on span "JNDP" at bounding box center [35, 93] width 42 height 21
click at [28, 91] on span "JNDP" at bounding box center [35, 93] width 42 height 21
copy span "JNDP"
click at [33, 90] on span "JNDP" at bounding box center [35, 93] width 42 height 21
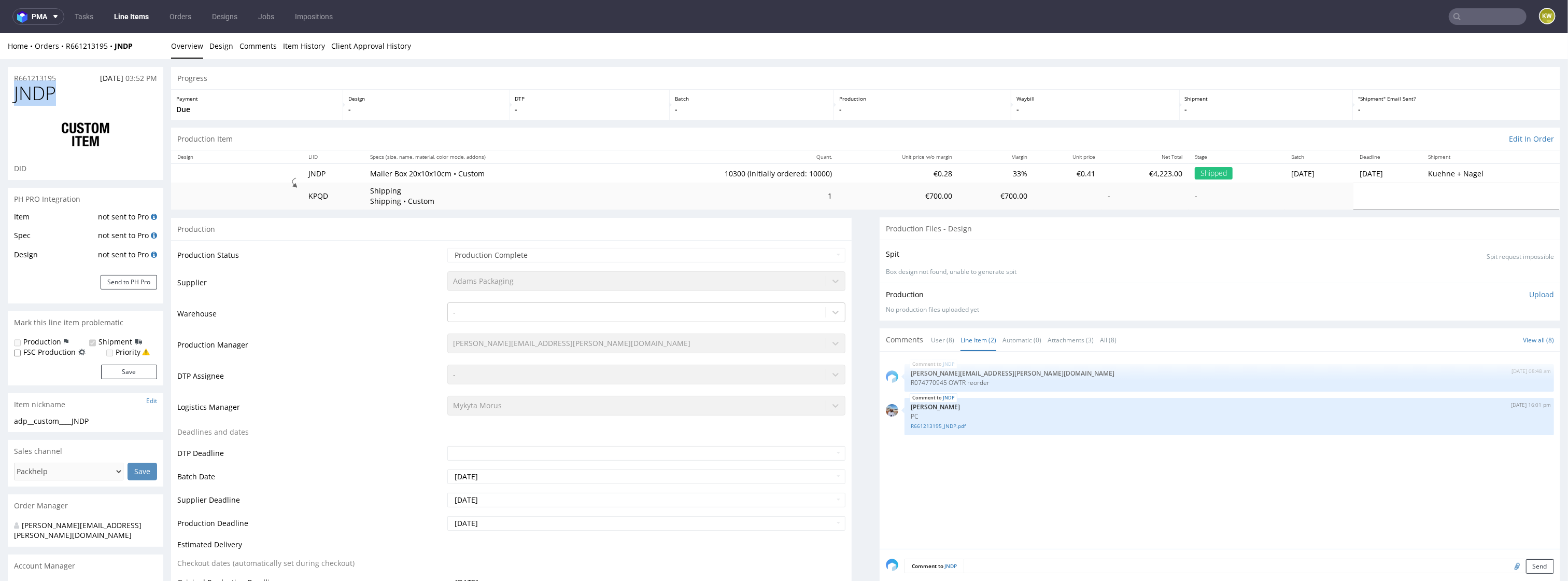
copy span "JNDP"
click at [361, 309] on td "Warehouse" at bounding box center [310, 317] width 267 height 31
click at [1497, 13] on input "text" at bounding box center [1488, 16] width 78 height 16
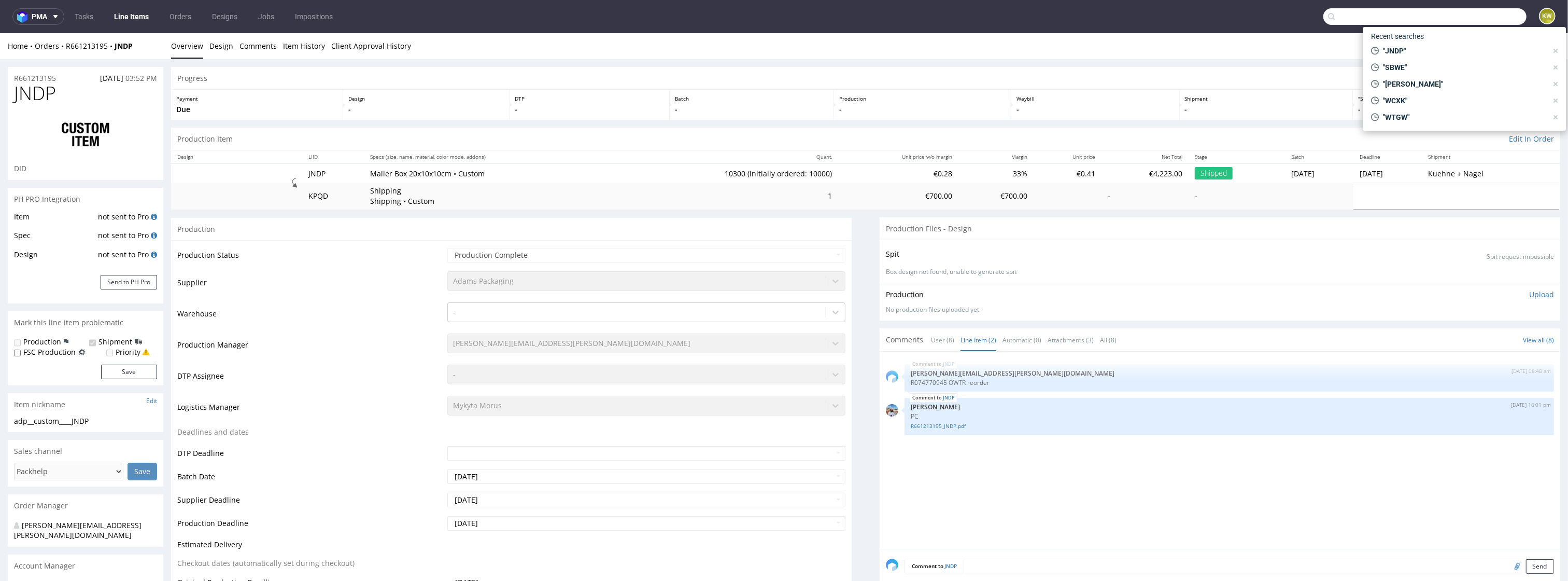
paste input "XIXB"
type input "XIXB"
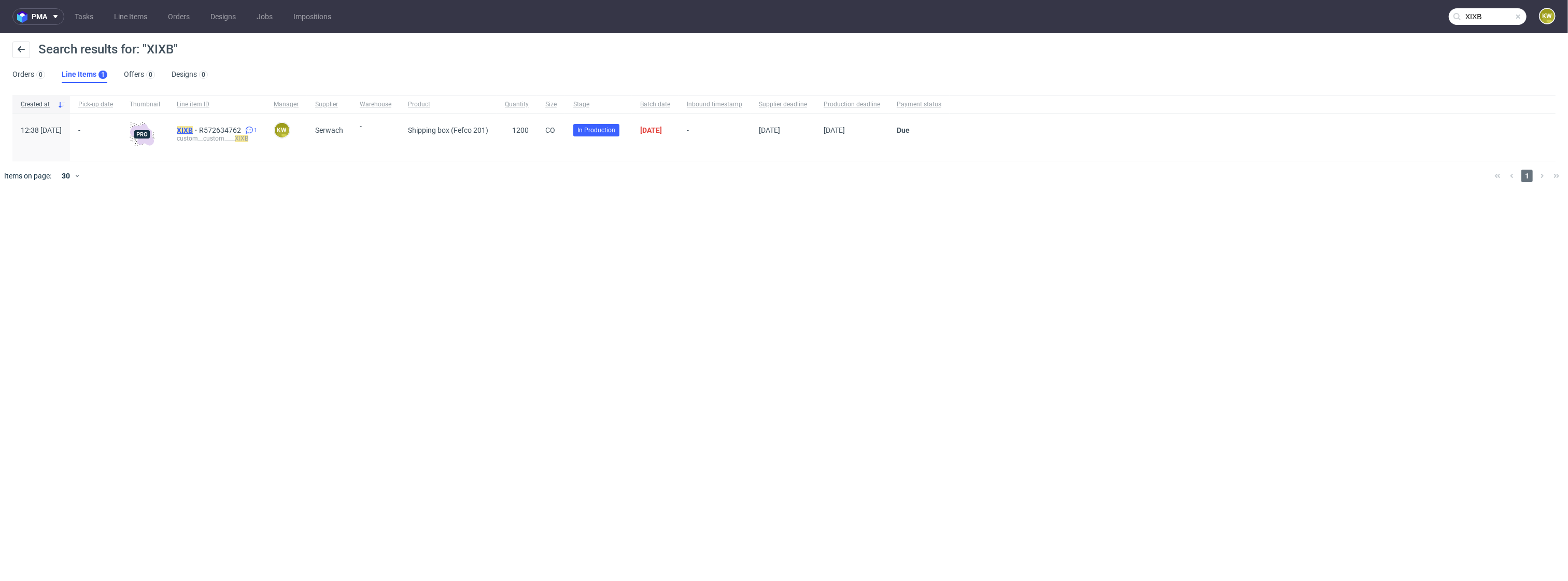
click at [193, 130] on mark "XIXB" at bounding box center [184, 130] width 16 height 9
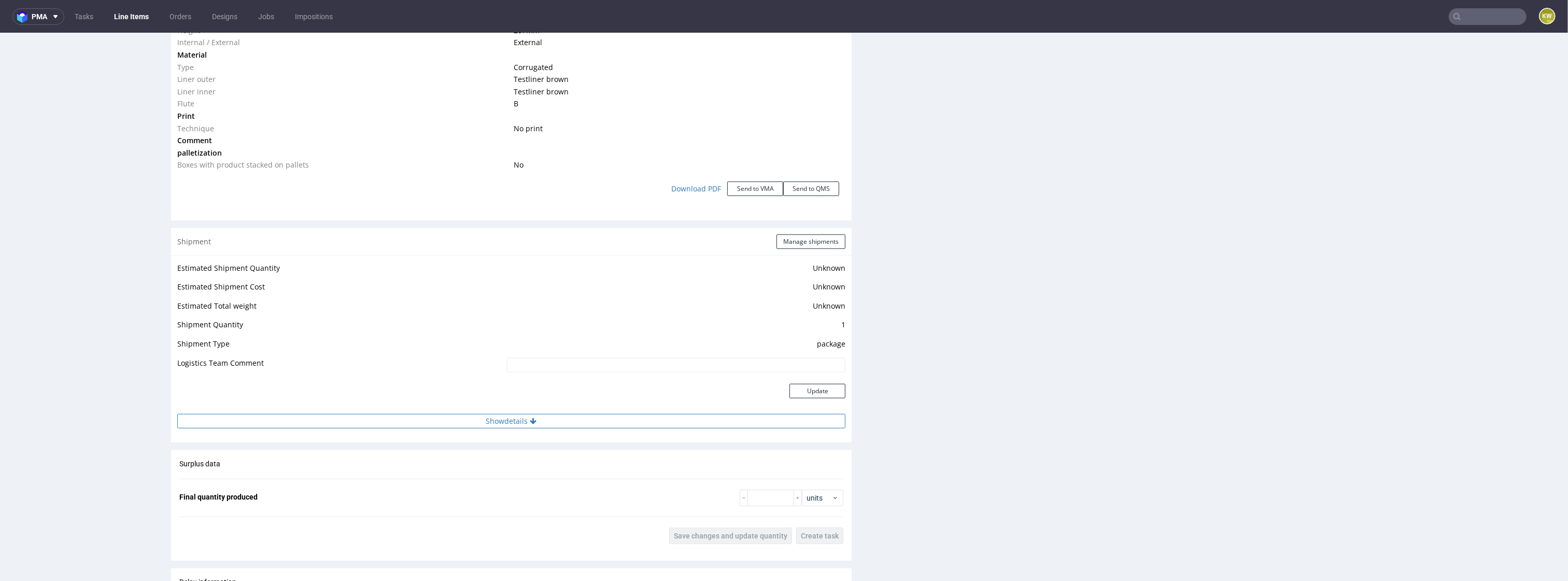
scroll to position [1108, 0]
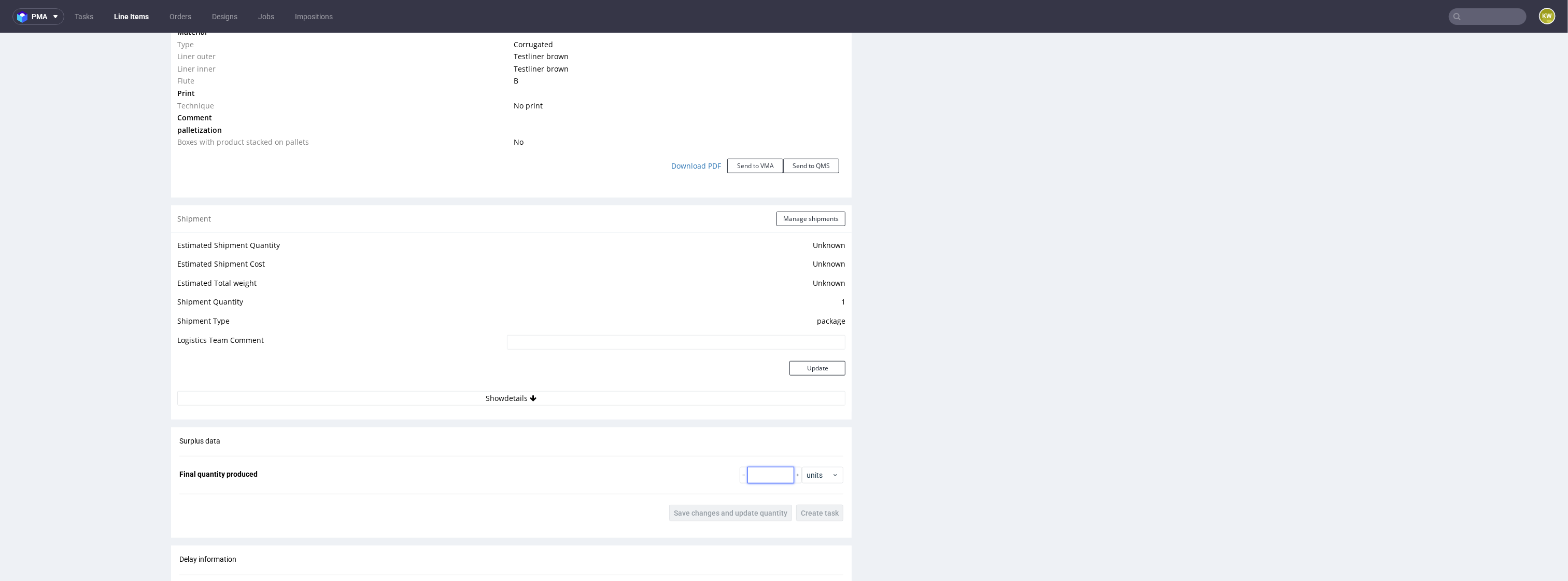
click at [756, 477] on input "number" at bounding box center [771, 474] width 47 height 16
type input "1280"
click at [733, 515] on span "Save changes and update quantity" at bounding box center [730, 513] width 113 height 7
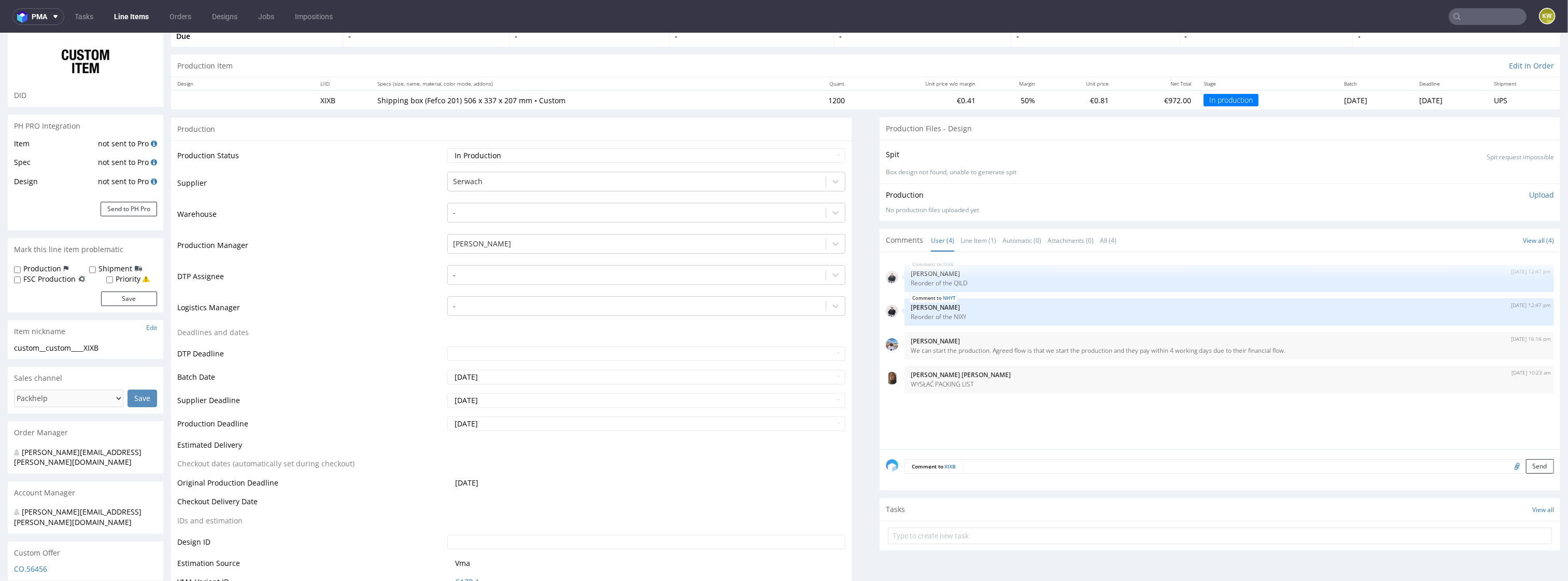
scroll to position [49, 0]
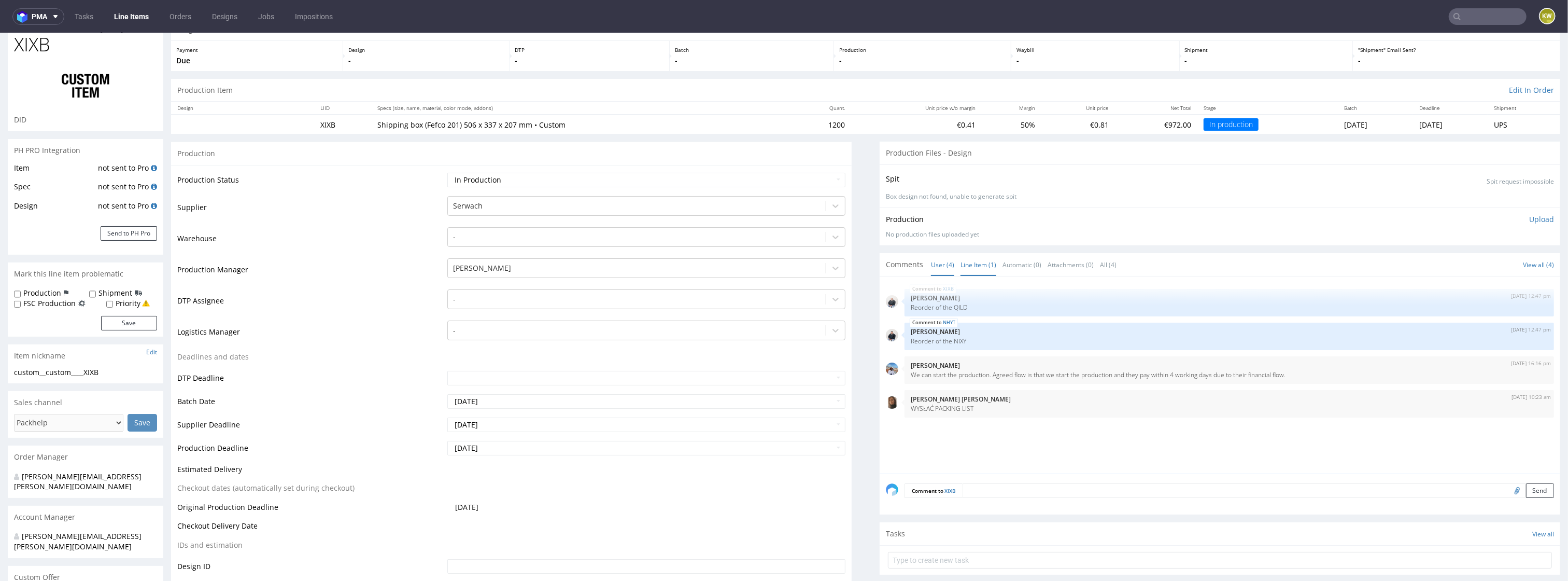
click at [978, 261] on link "Line Item (1)" at bounding box center [978, 264] width 36 height 23
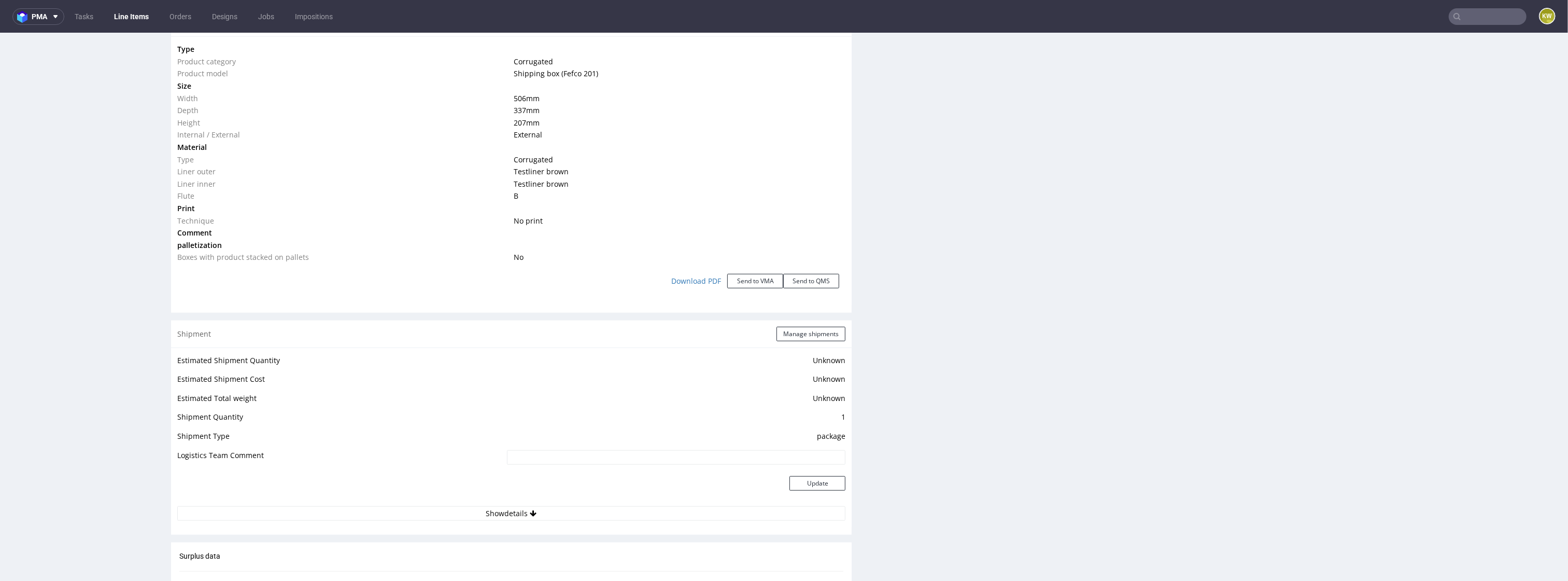
scroll to position [1002, 0]
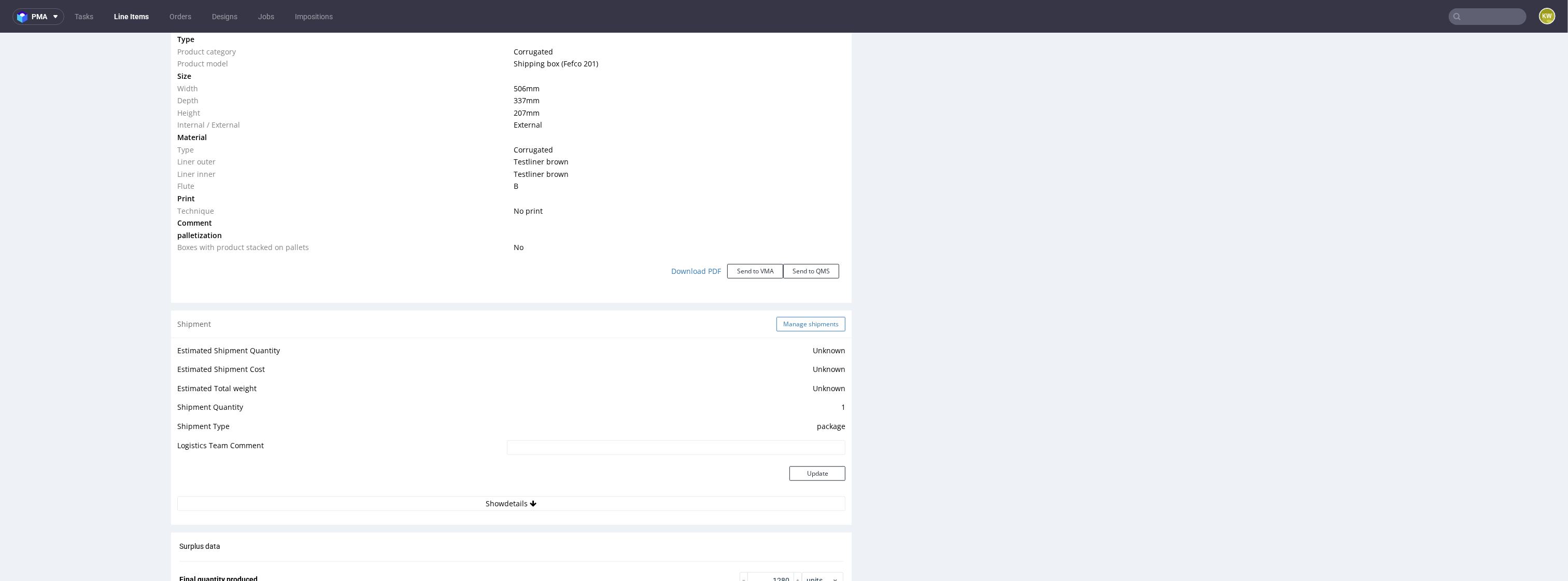
click at [794, 324] on button "Manage shipments" at bounding box center [811, 324] width 69 height 15
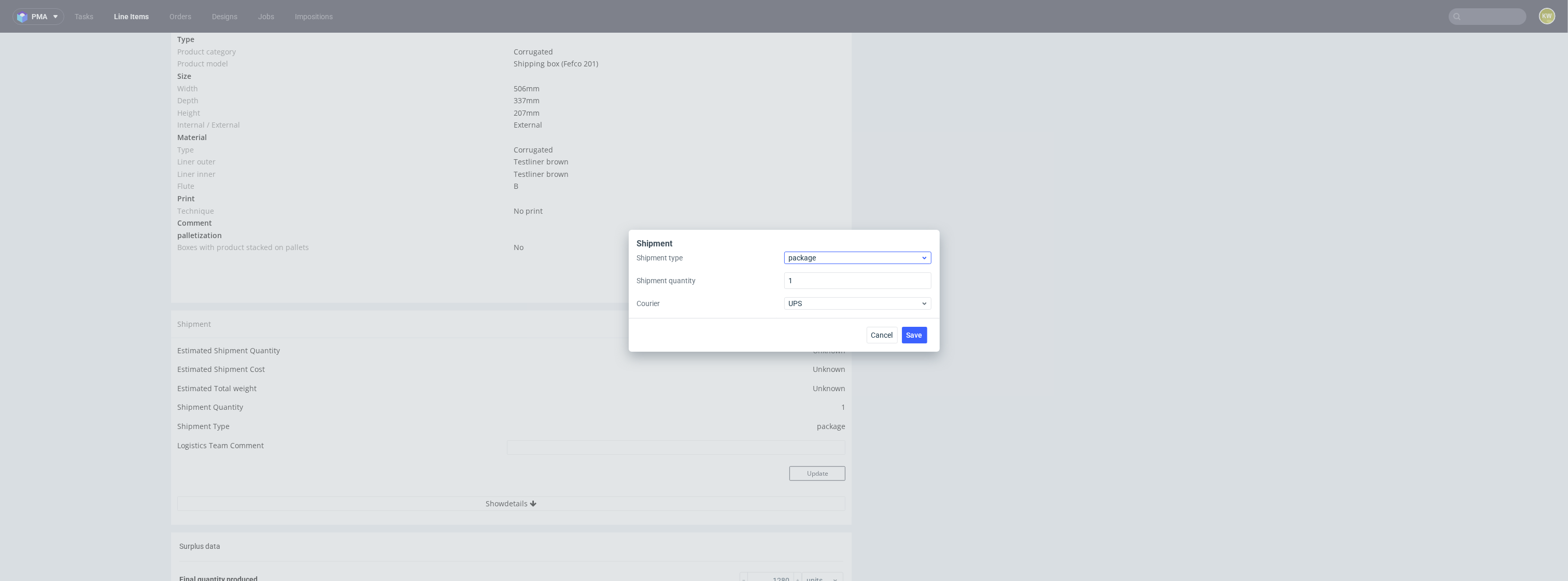
click at [823, 261] on span "package" at bounding box center [855, 258] width 132 height 10
click at [810, 274] on div "pallet" at bounding box center [858, 279] width 139 height 19
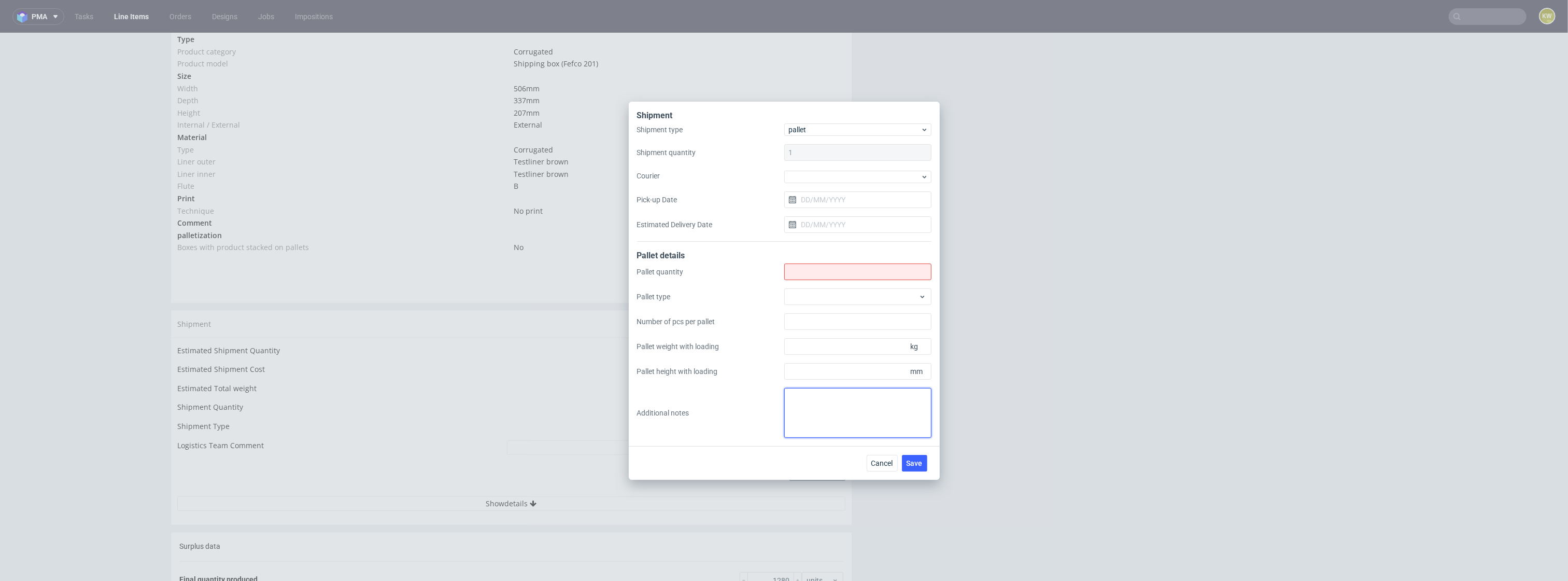
click at [808, 403] on textarea at bounding box center [858, 413] width 147 height 50
paste textarea "2. 3 3. 1200x1000 4. 2x600,1x80 5. 1800 6. 2x245, 1x55"
type textarea "2. 3 3. 1200x1000 4. 2x600,1x80 5. 1800 6. 2x245, 1x55"
click at [797, 270] on input "Shipment type" at bounding box center [858, 272] width 147 height 16
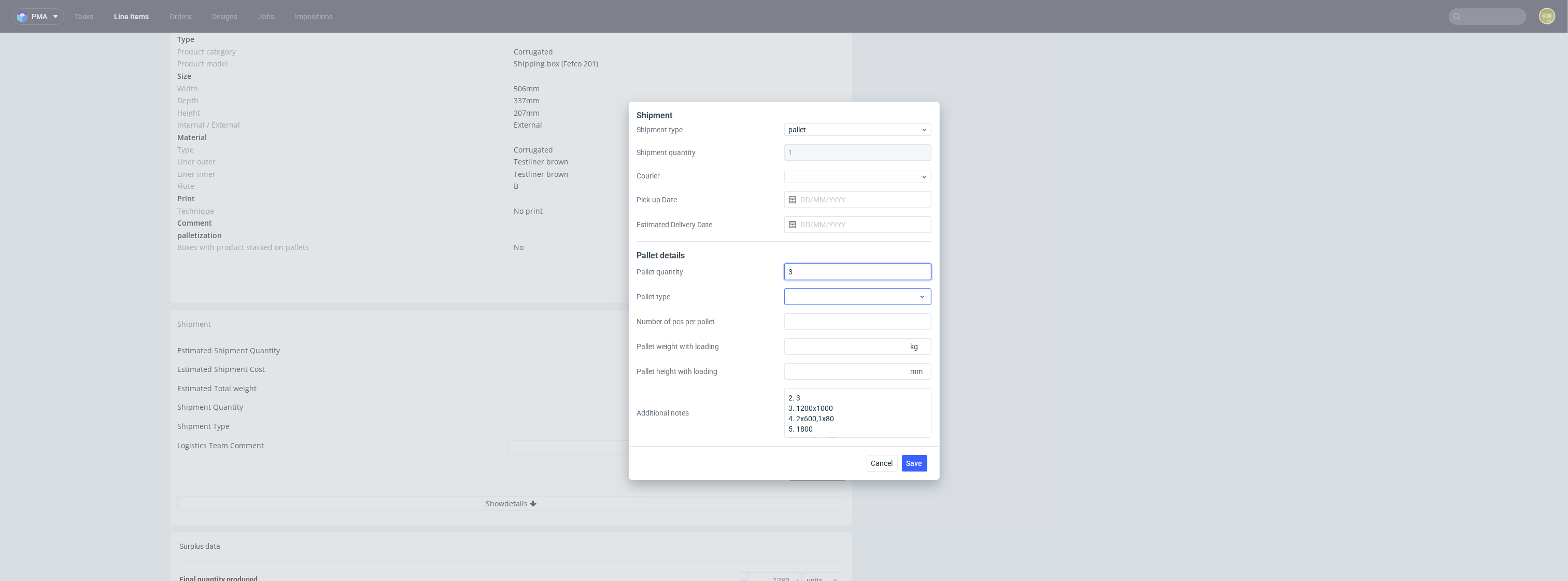
type input "3"
click at [812, 297] on div at bounding box center [858, 296] width 147 height 16
click at [826, 336] on div "EPAL2, 1200 x 1000mm" at bounding box center [858, 339] width 139 height 19
click at [816, 327] on input "Number of pcs per pallet" at bounding box center [858, 321] width 147 height 16
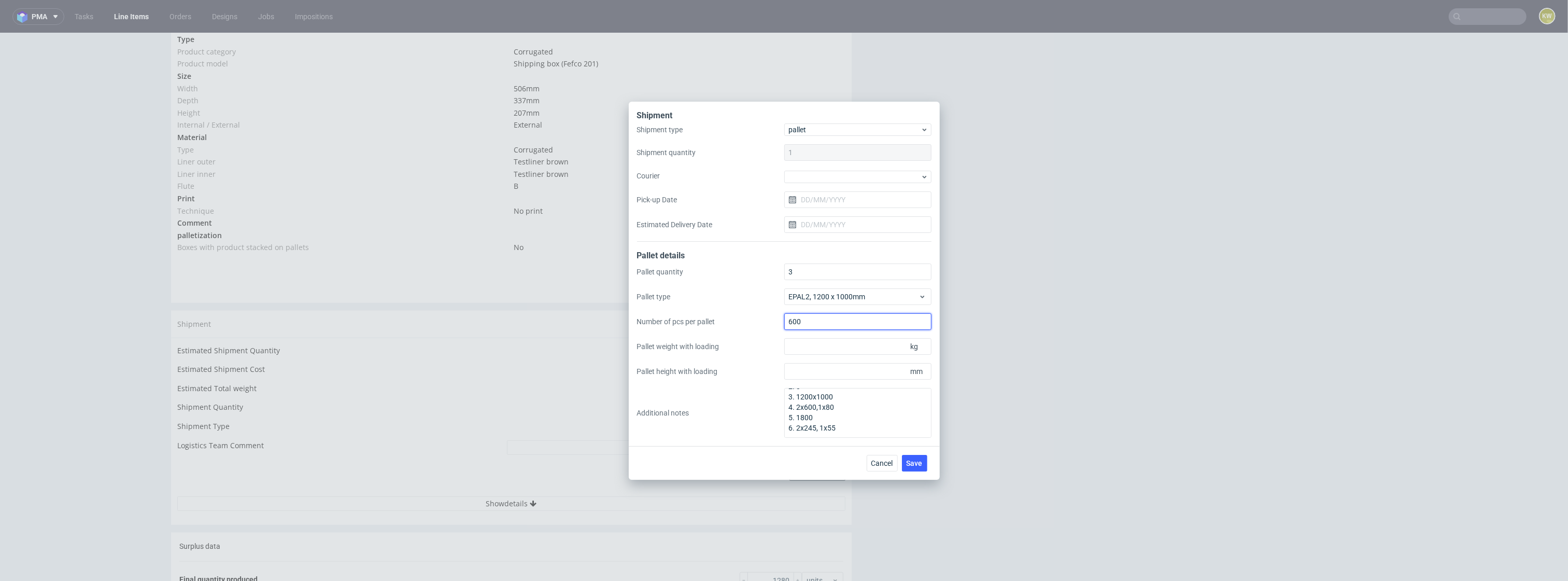
type input "600"
click at [808, 380] on div "Pallet quantity 3 Pallet type EPAL2, 1200 x 1000mm Number of pcs per pallet 600…" at bounding box center [785, 351] width 295 height 174
click at [783, 366] on label "Pallet height with loading" at bounding box center [711, 371] width 147 height 10
click at [784, 365] on input "Pallet height with loading" at bounding box center [858, 371] width 147 height 16
type input "1800"
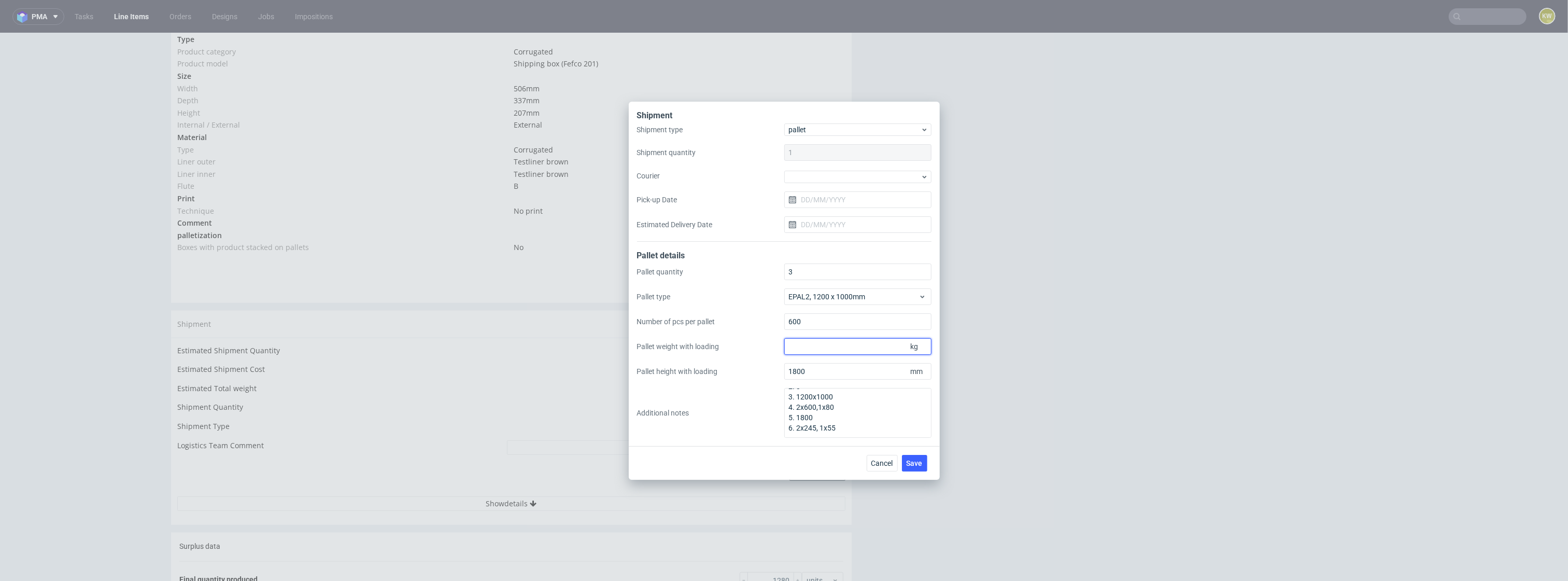
click at [801, 347] on input "Pallet weight with loading" at bounding box center [858, 346] width 147 height 16
type input "245"
drag, startPoint x: 847, startPoint y: 426, endPoint x: 746, endPoint y: 368, distance: 116.5
click at [747, 370] on div "Pallet quantity 3 Pallet type EPAL2, 1200 x 1000mm Number of pcs per pallet 600…" at bounding box center [785, 351] width 295 height 174
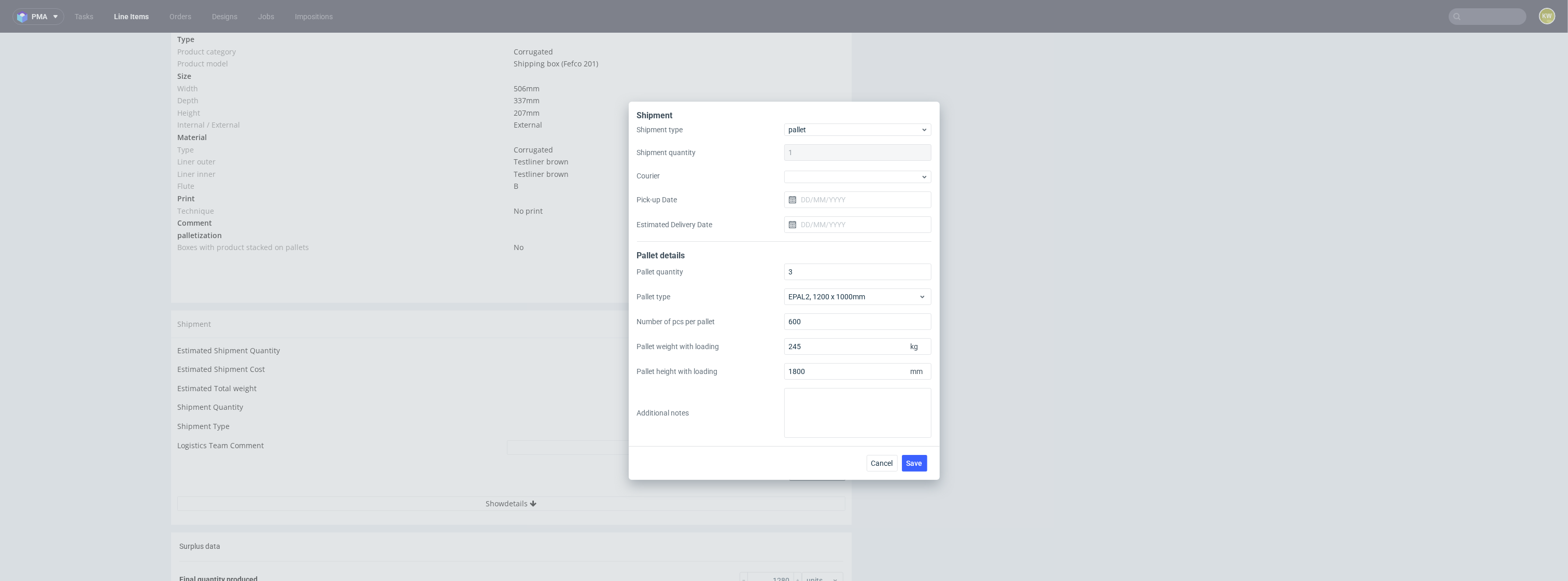
click at [920, 473] on div "Cancel Save" at bounding box center [784, 462] width 311 height 33
click at [920, 460] on span "Save" at bounding box center [914, 463] width 16 height 7
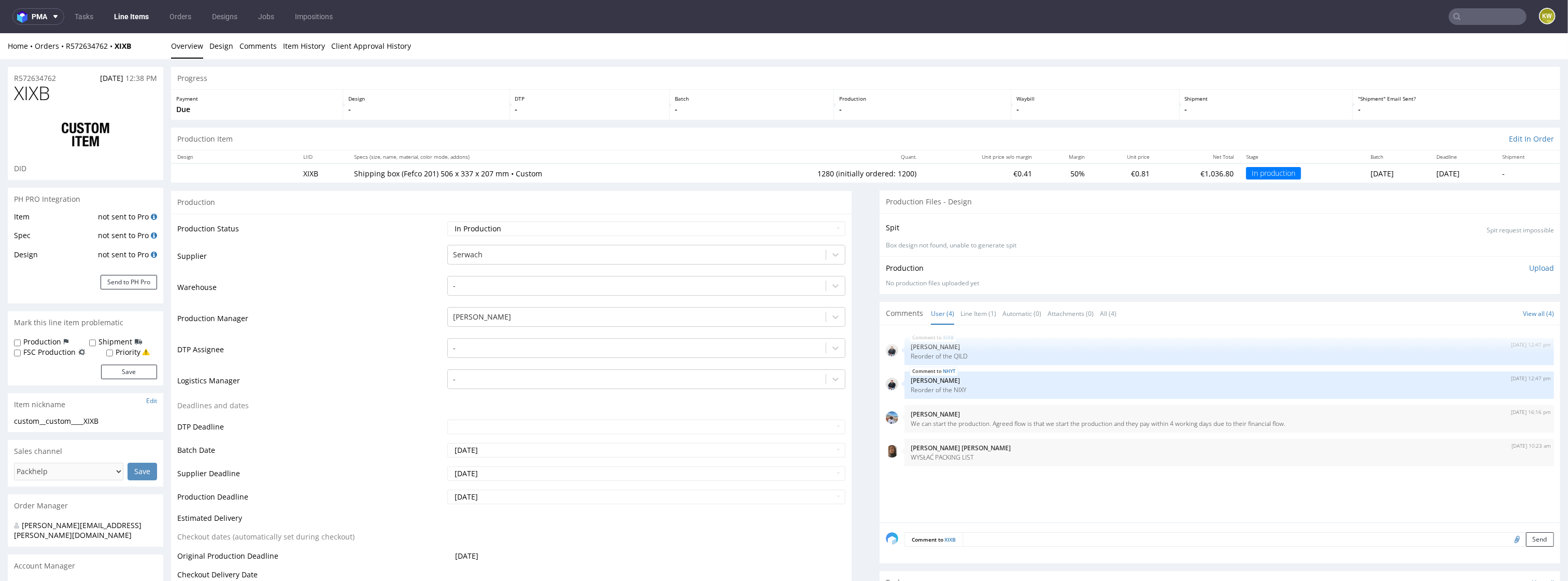
click at [505, 241] on td "Waiting for Artwork Waiting for Diecut Waiting for Mockup Waiting for DTP Waiti…" at bounding box center [645, 232] width 401 height 23
click at [506, 234] on select "Waiting for Artwork Waiting for Diecut Waiting for Mockup Waiting for DTP Waiti…" at bounding box center [646, 229] width 399 height 15
select select "production_complete"
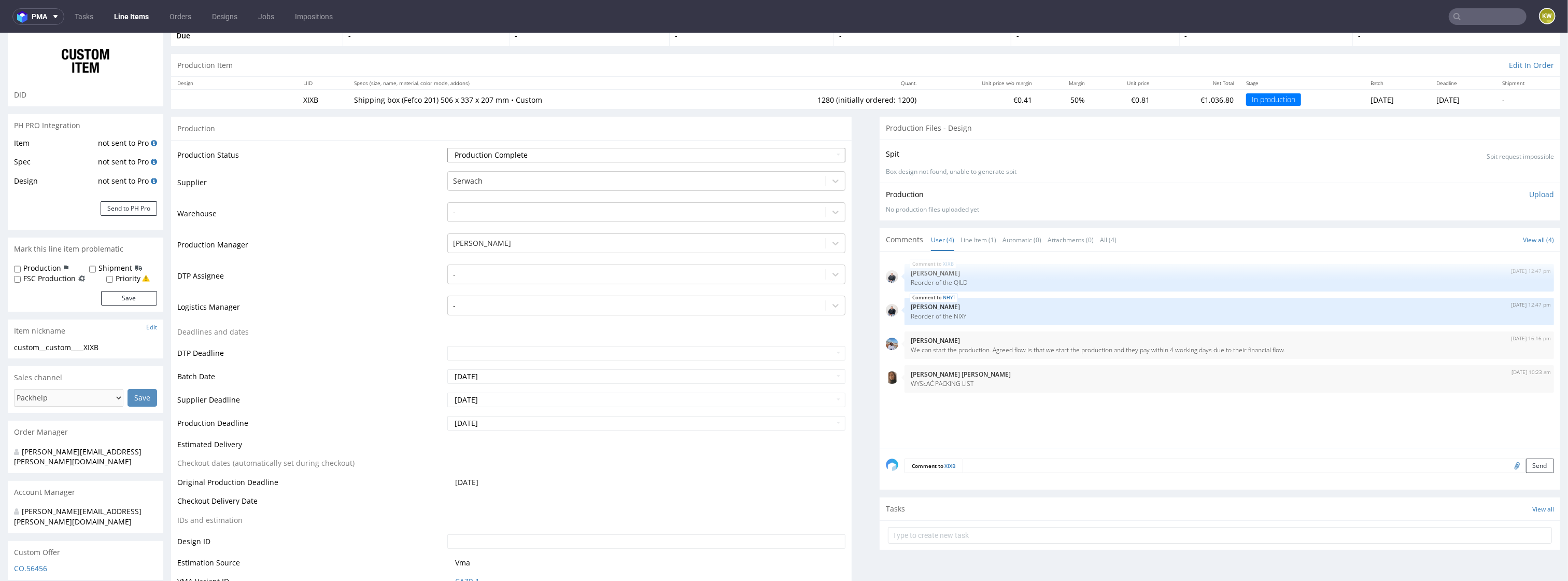
scroll to position [84, 0]
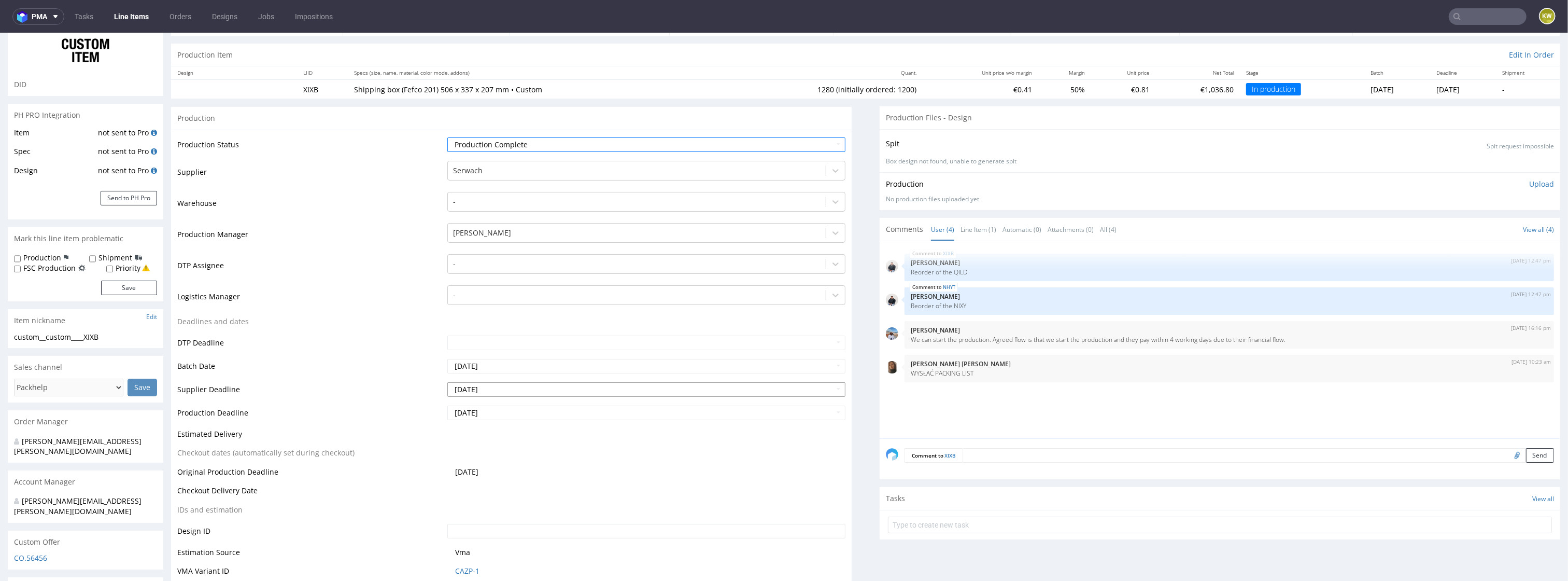
click at [470, 373] on td "1" at bounding box center [472, 373] width 16 height 16
type input "[DATE]"
click at [481, 422] on td "[DATE]" at bounding box center [645, 416] width 401 height 23
click at [481, 415] on input "[DATE]" at bounding box center [646, 413] width 399 height 15
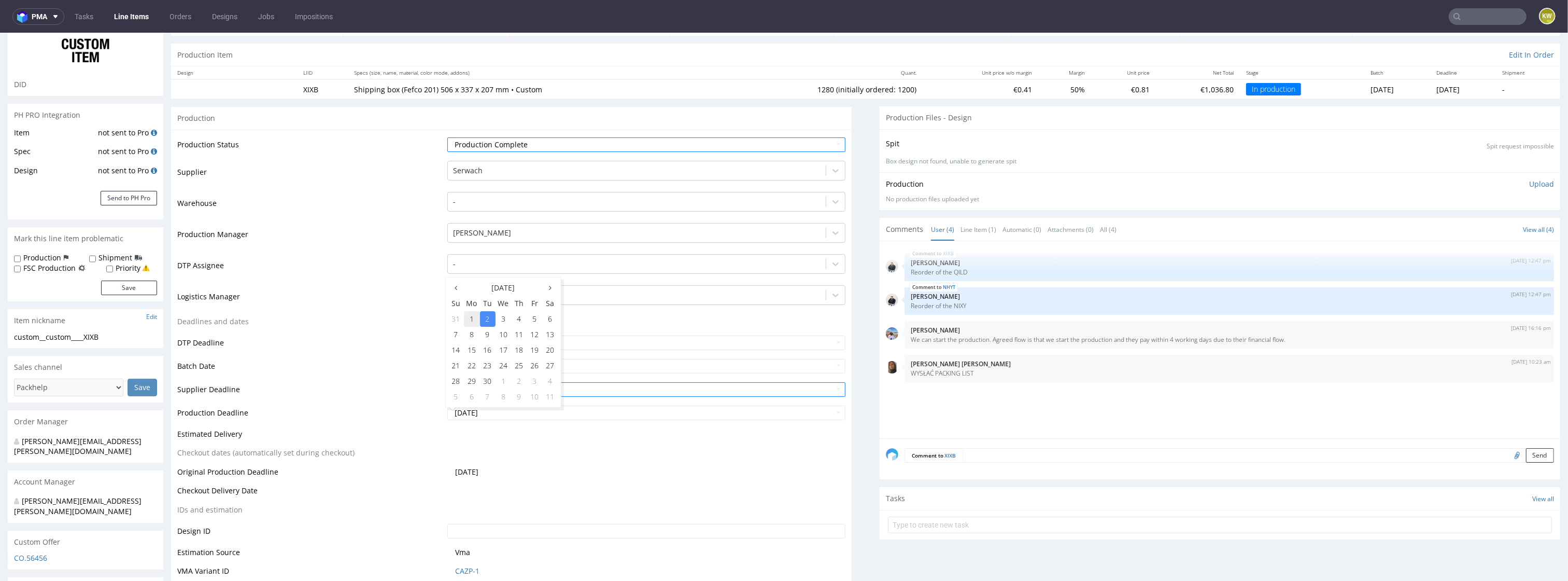
click at [470, 319] on td "1" at bounding box center [472, 319] width 16 height 16
type input "[DATE]"
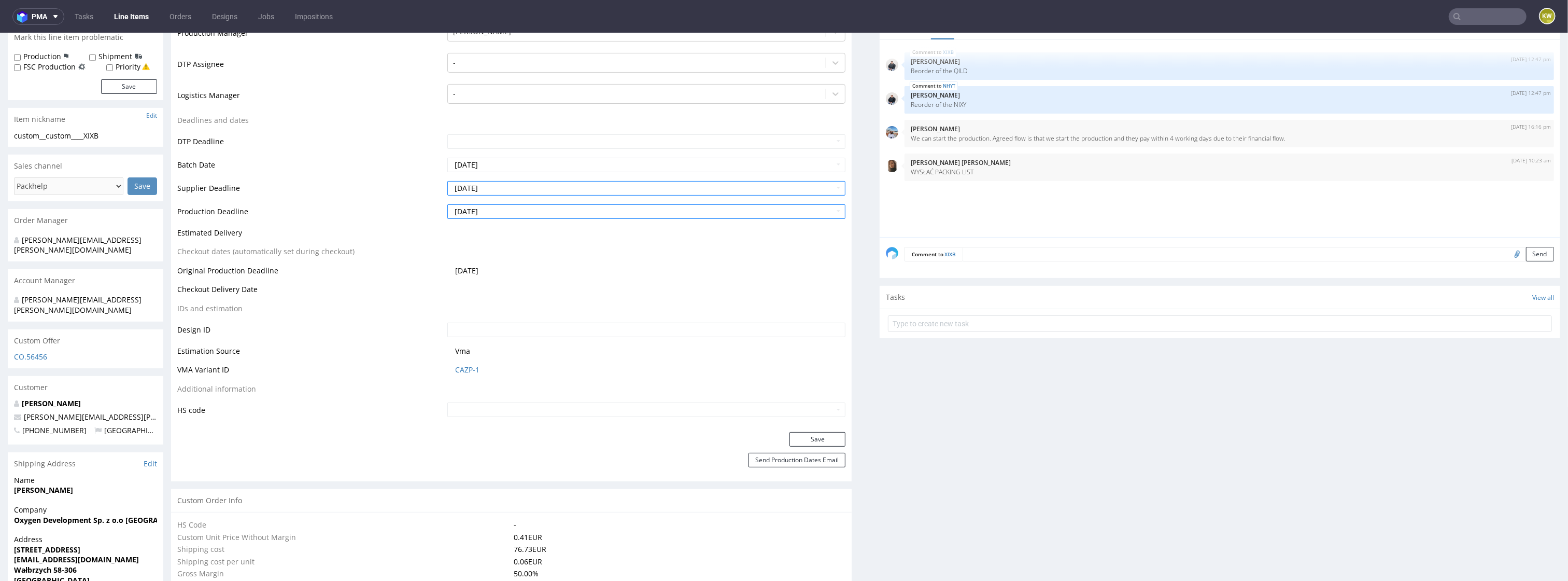
scroll to position [300, 0]
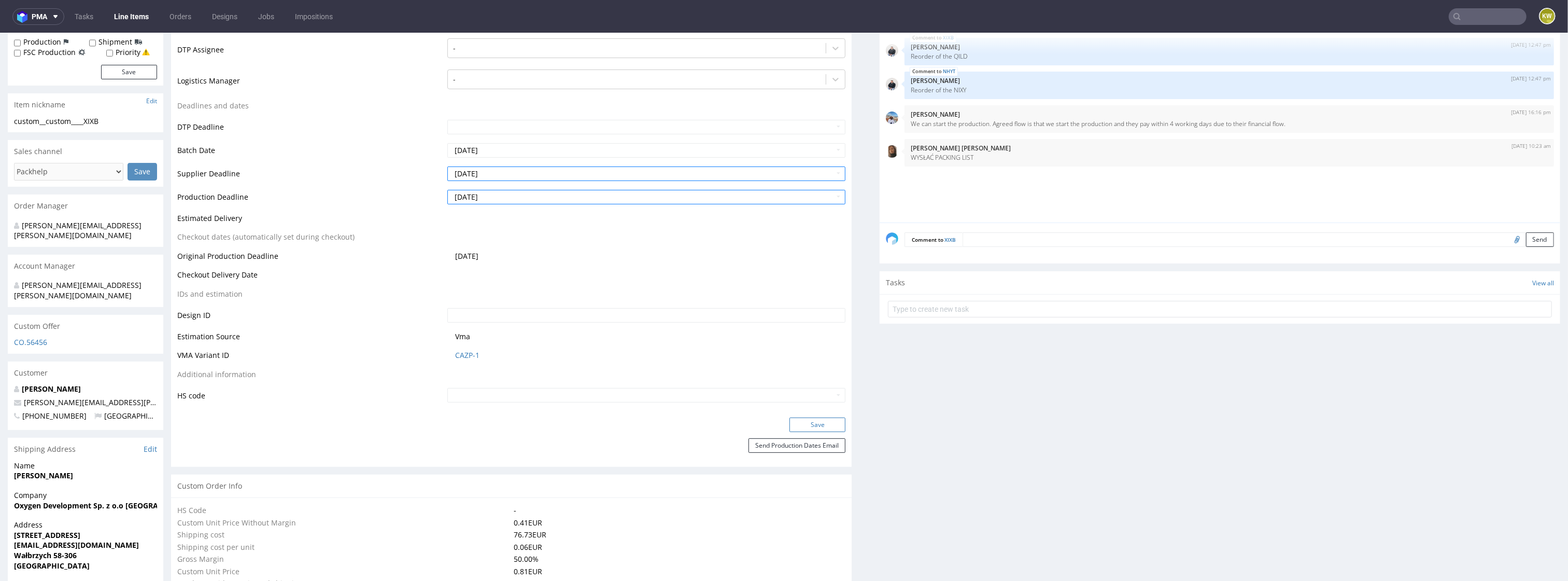
click at [798, 418] on button "Save" at bounding box center [817, 425] width 56 height 15
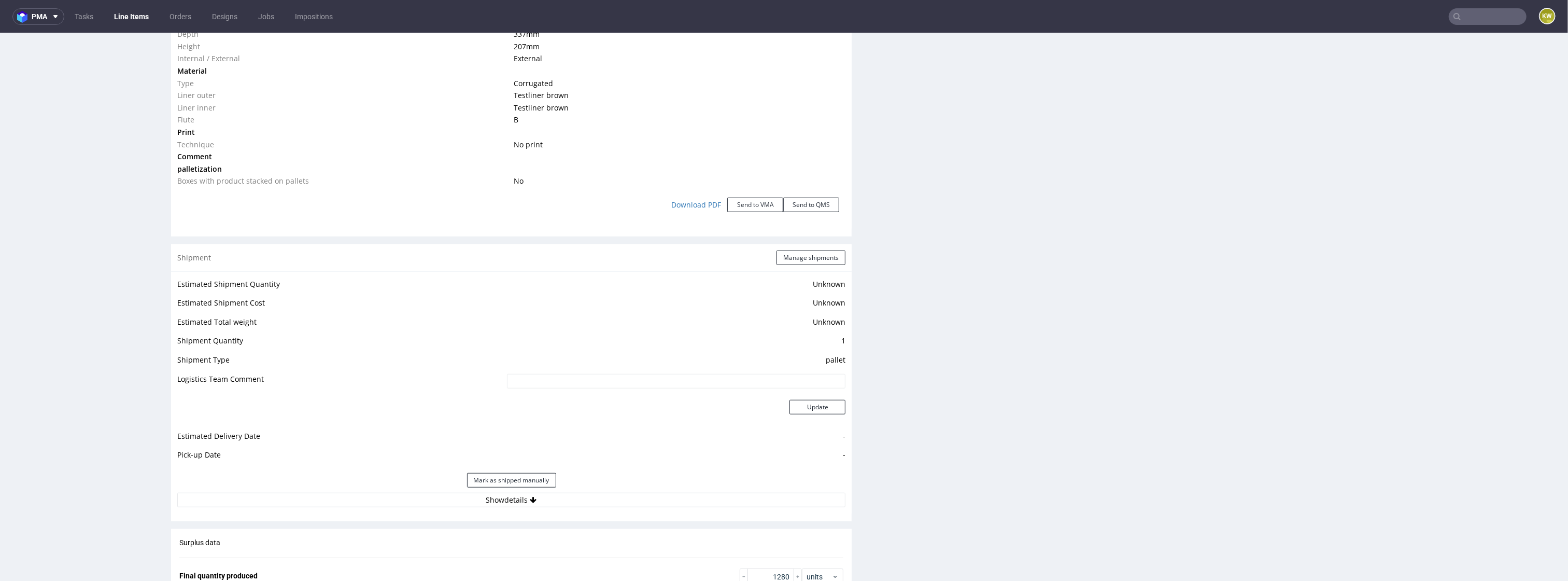
scroll to position [1082, 0]
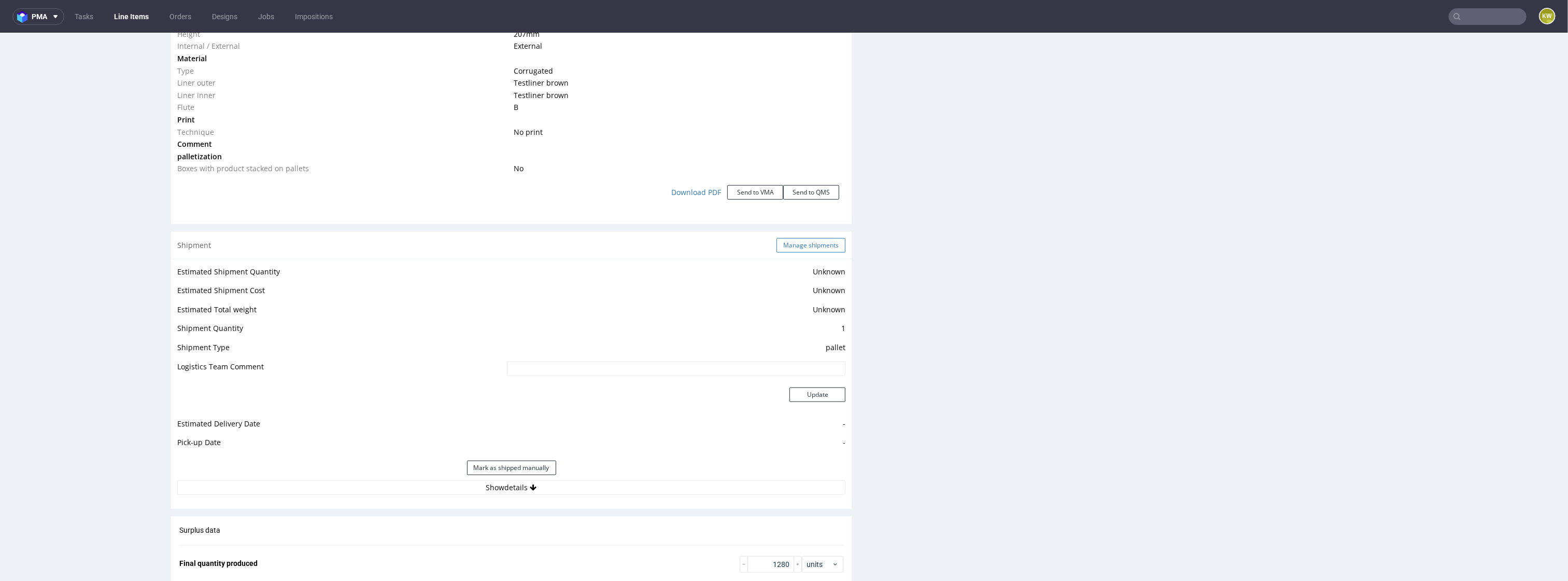
click at [807, 246] on button "Manage shipments" at bounding box center [811, 245] width 69 height 15
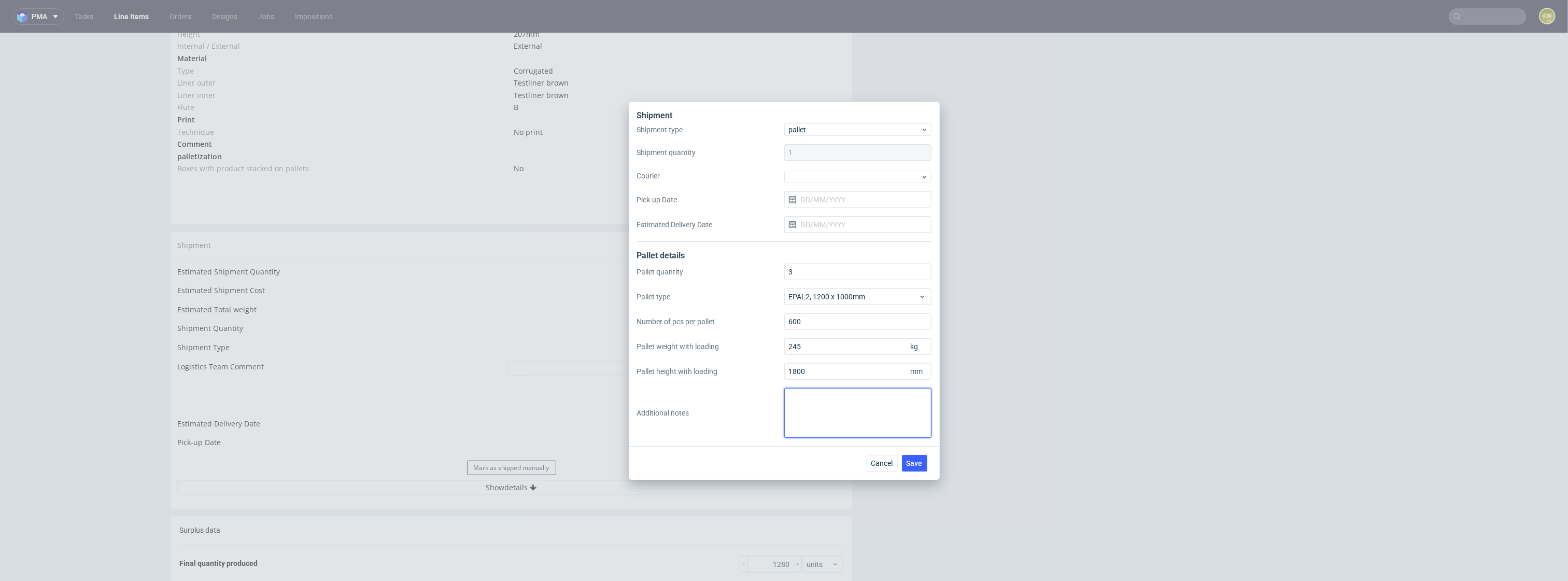
click at [793, 408] on textarea at bounding box center [858, 413] width 147 height 50
type textarea "NIE WYSYŁAMY BEZ PŁATNOŚCI"
click at [908, 459] on span "Save" at bounding box center [914, 463] width 16 height 7
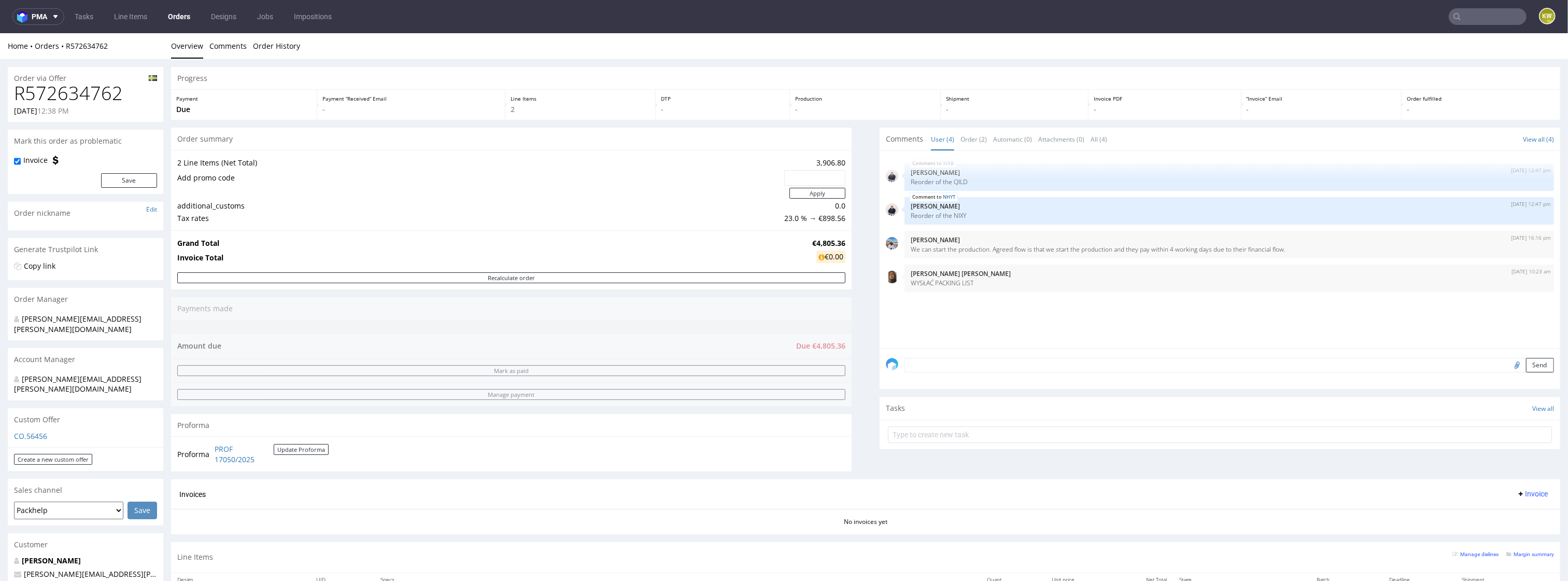
scroll to position [417, 0]
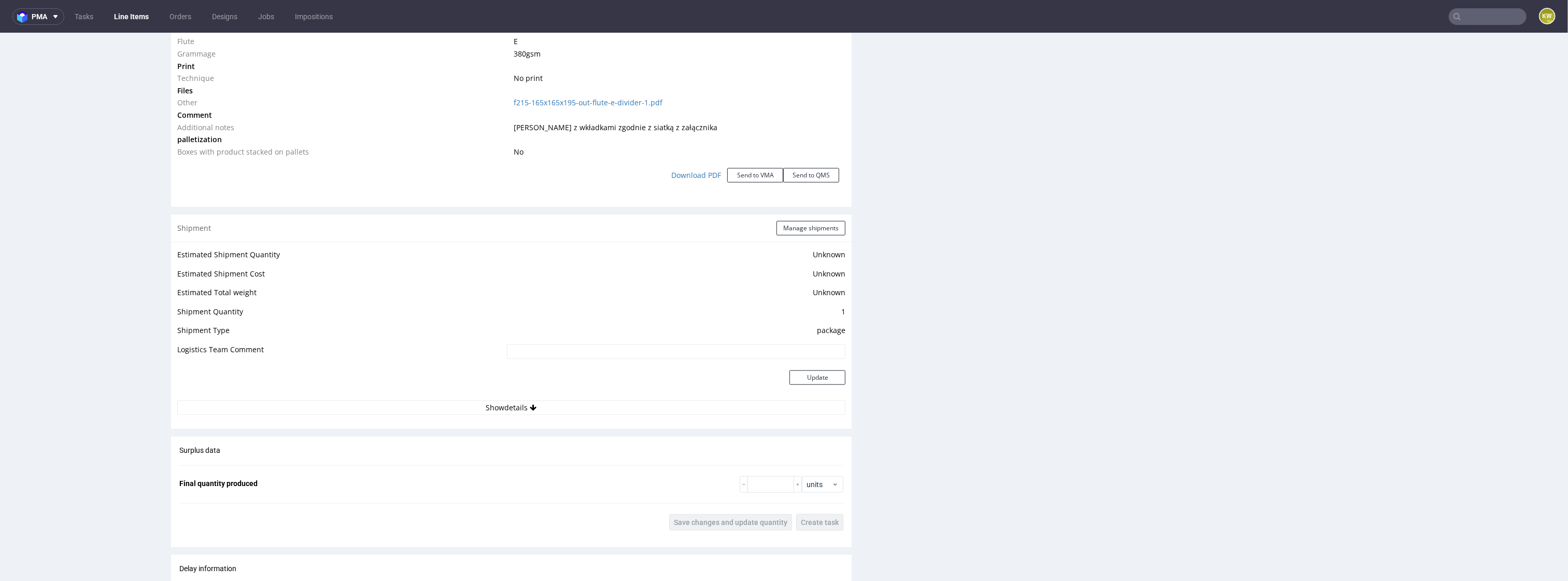
scroll to position [1157, 0]
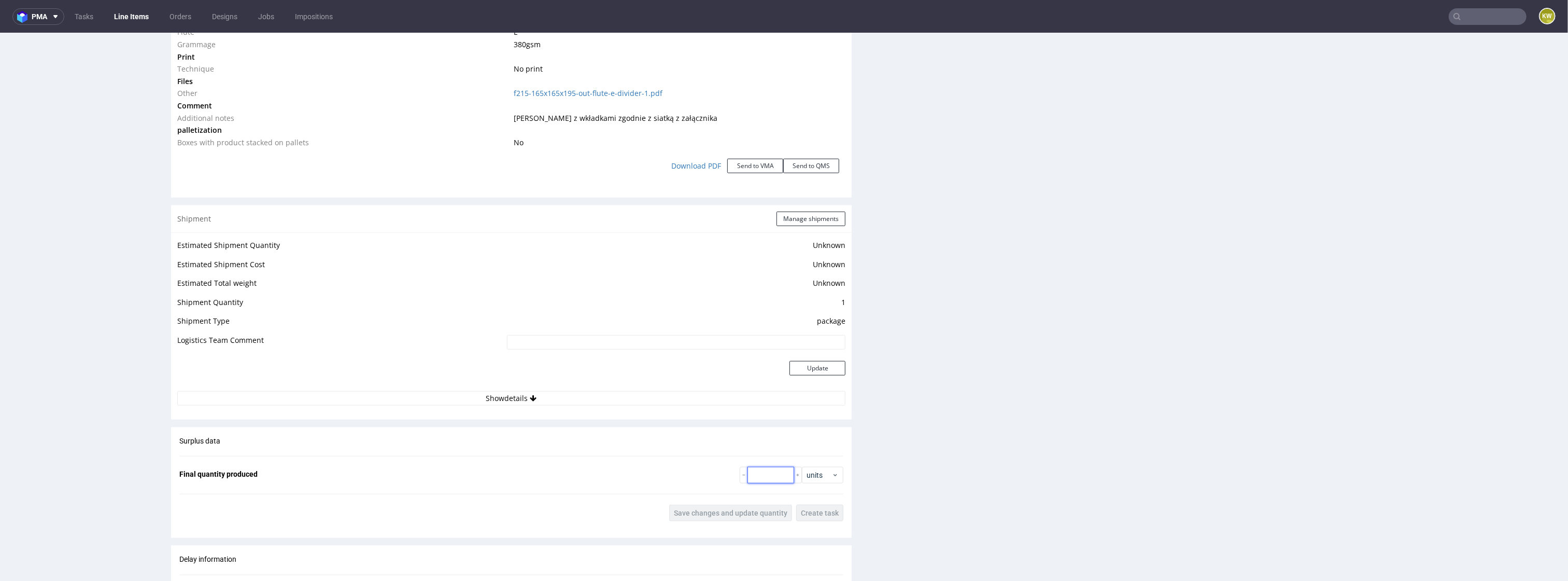
click at [761, 467] on input "number" at bounding box center [771, 474] width 47 height 16
click at [761, 468] on input "number" at bounding box center [771, 474] width 47 height 16
type input "7030"
click at [733, 509] on span "Save changes and update quantity" at bounding box center [730, 513] width 113 height 7
click at [811, 219] on button "Manage shipments" at bounding box center [811, 219] width 69 height 15
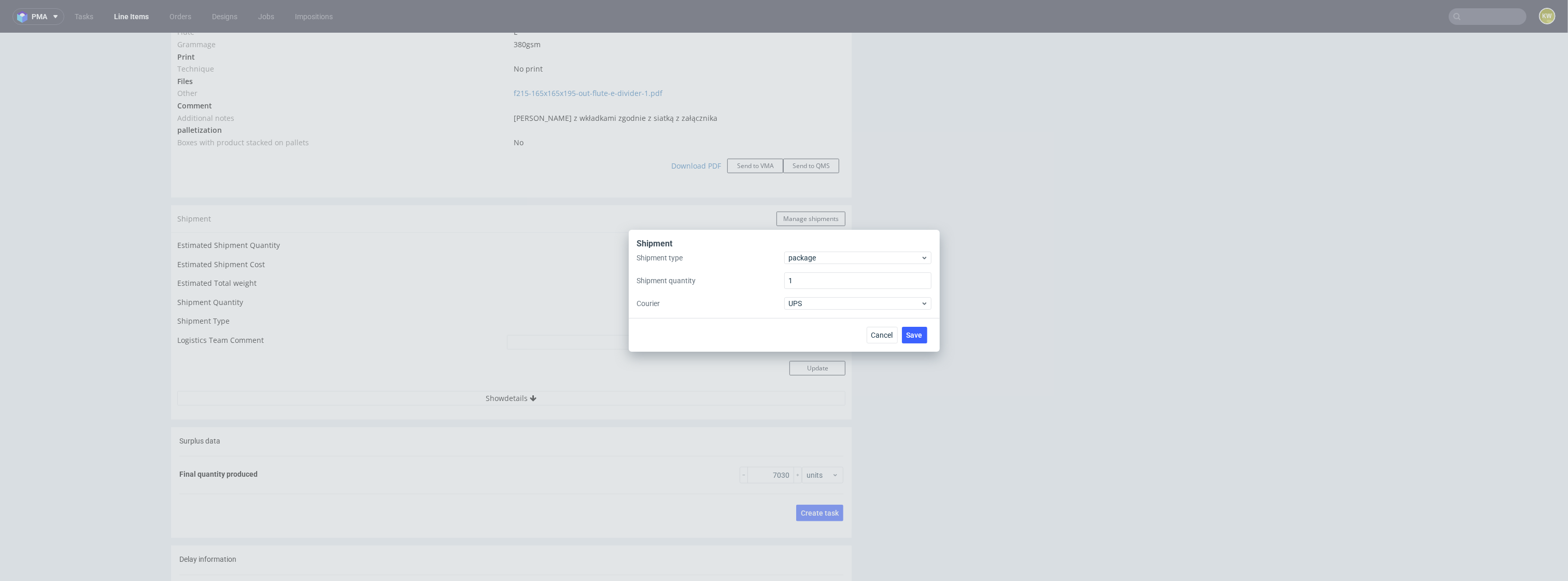
click at [800, 248] on div "Shipment" at bounding box center [785, 245] width 295 height 13
click at [800, 253] on span "package" at bounding box center [855, 258] width 132 height 10
click at [800, 281] on div "pallet" at bounding box center [858, 279] width 139 height 19
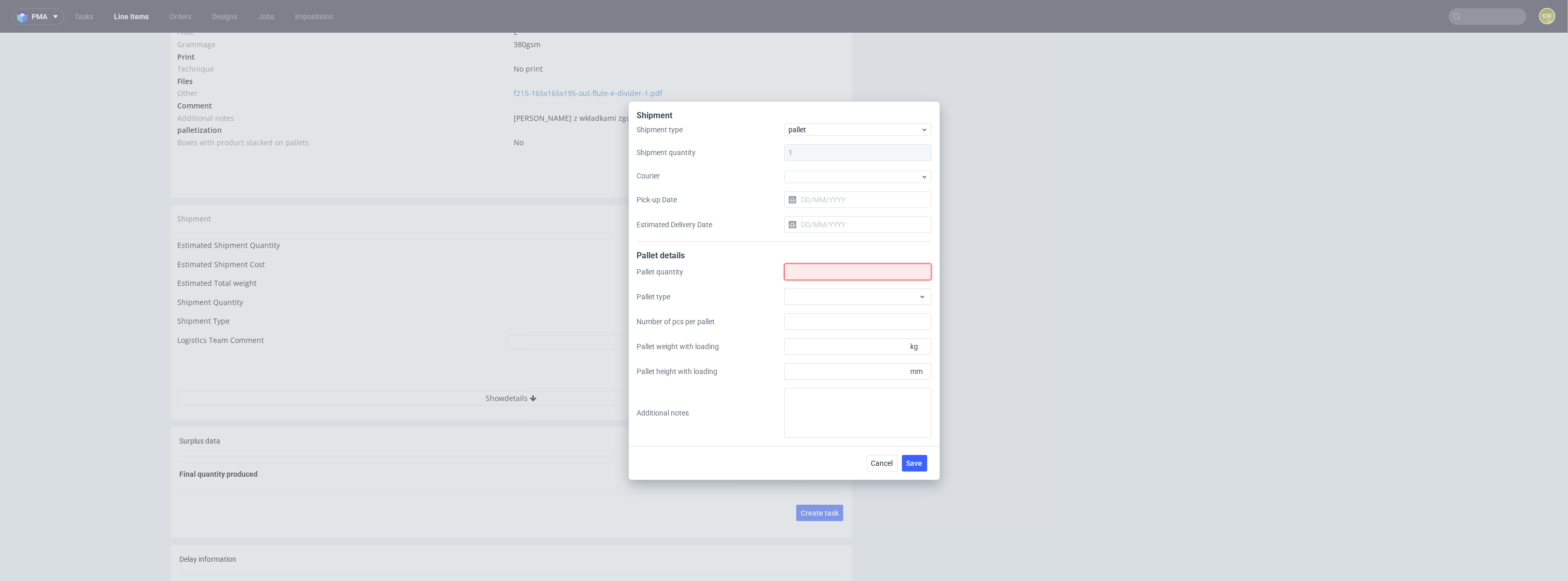
click at [814, 274] on input "Shipment type" at bounding box center [858, 272] width 147 height 16
type input "3"
click at [854, 303] on div at bounding box center [858, 296] width 147 height 16
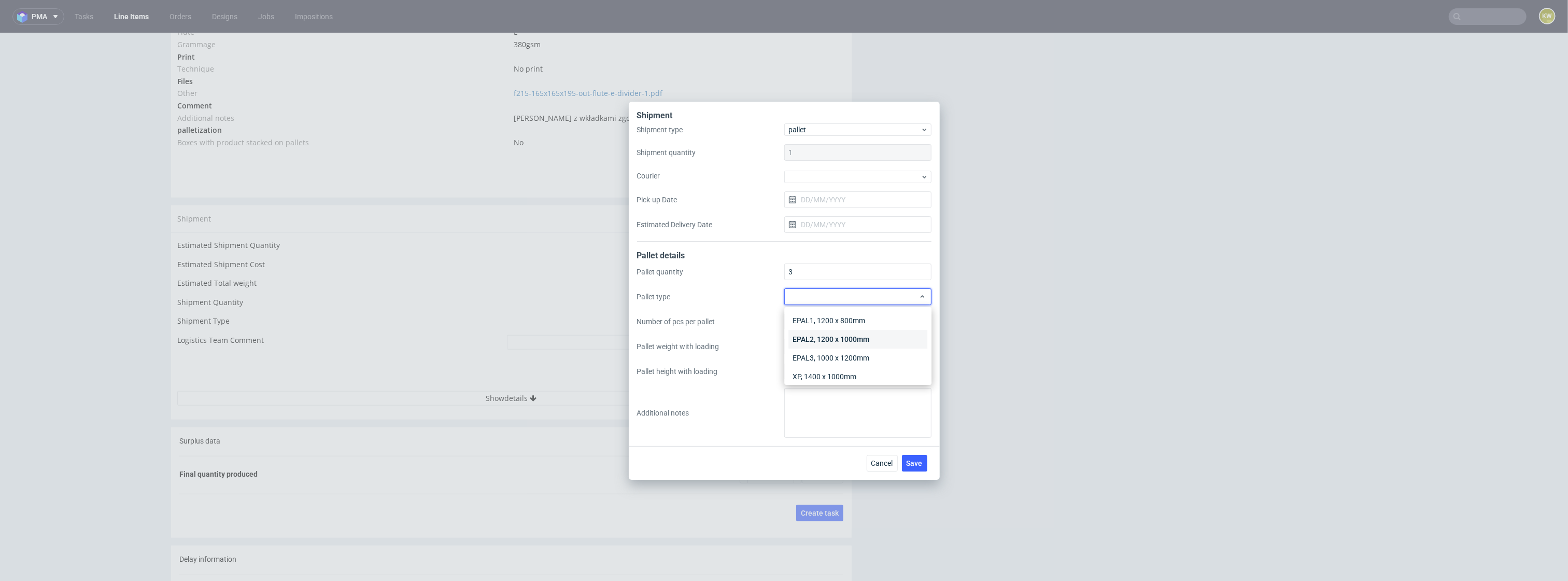
click at [840, 337] on div "EPAL2, 1200 x 1000mm" at bounding box center [858, 339] width 139 height 19
click at [820, 372] on input "Pallet height with loading" at bounding box center [858, 371] width 147 height 16
type input "1800"
click at [815, 349] on input "Pallet weight with loading" at bounding box center [858, 346] width 147 height 16
type input "312"
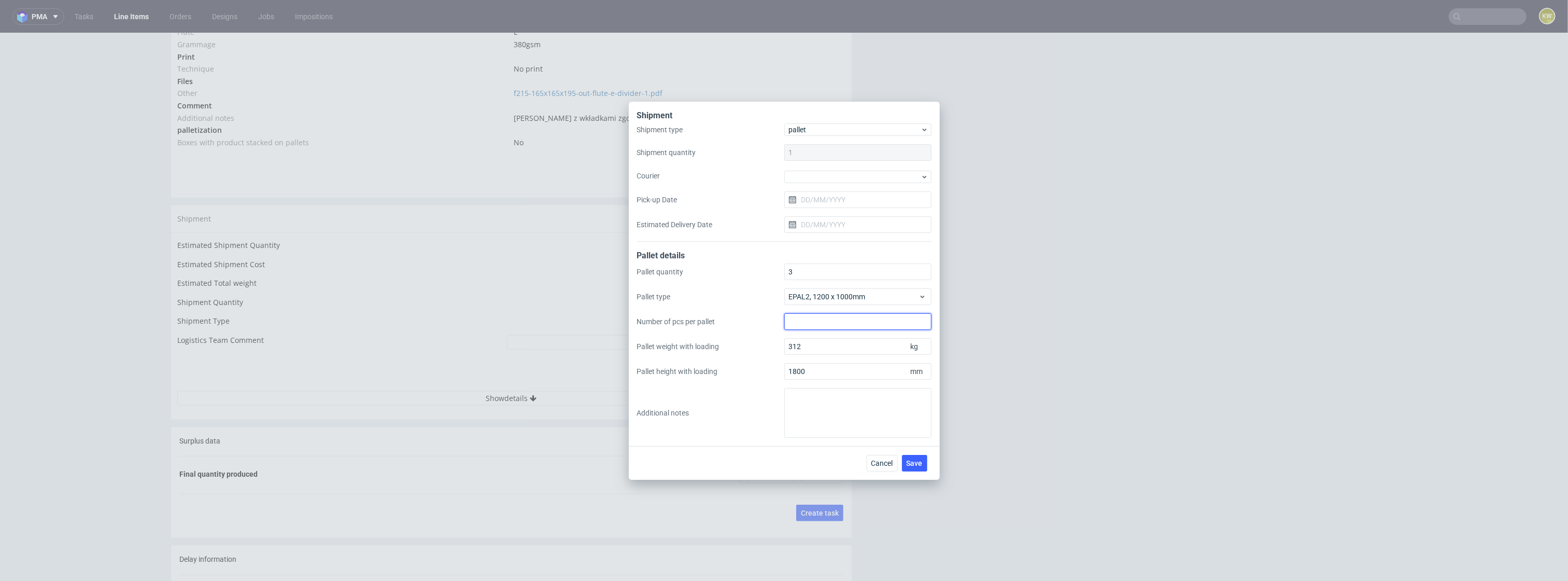
click at [818, 322] on input "Number of pcs per pallet" at bounding box center [858, 321] width 147 height 16
type input "2520"
click at [914, 460] on span "Save" at bounding box center [914, 463] width 16 height 7
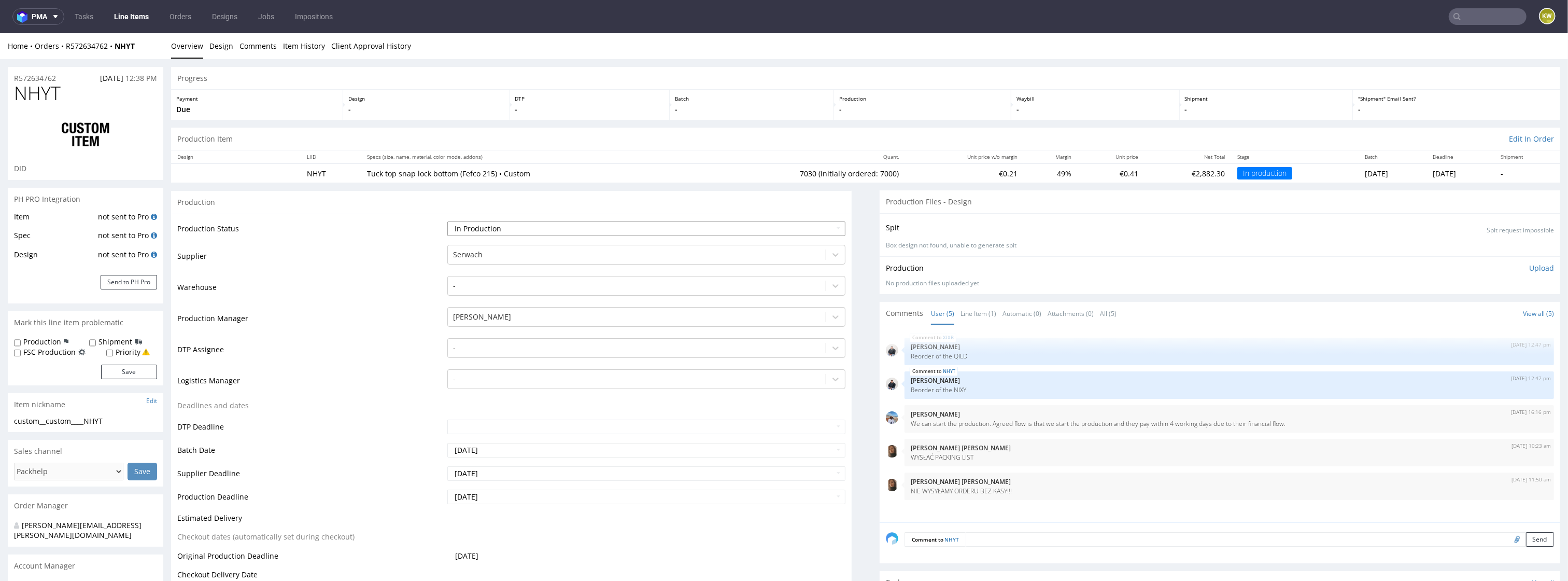
click at [516, 233] on select "Waiting for Artwork Waiting for Diecut Waiting for Mockup Waiting for DTP Waiti…" at bounding box center [646, 229] width 399 height 15
select select "production_complete"
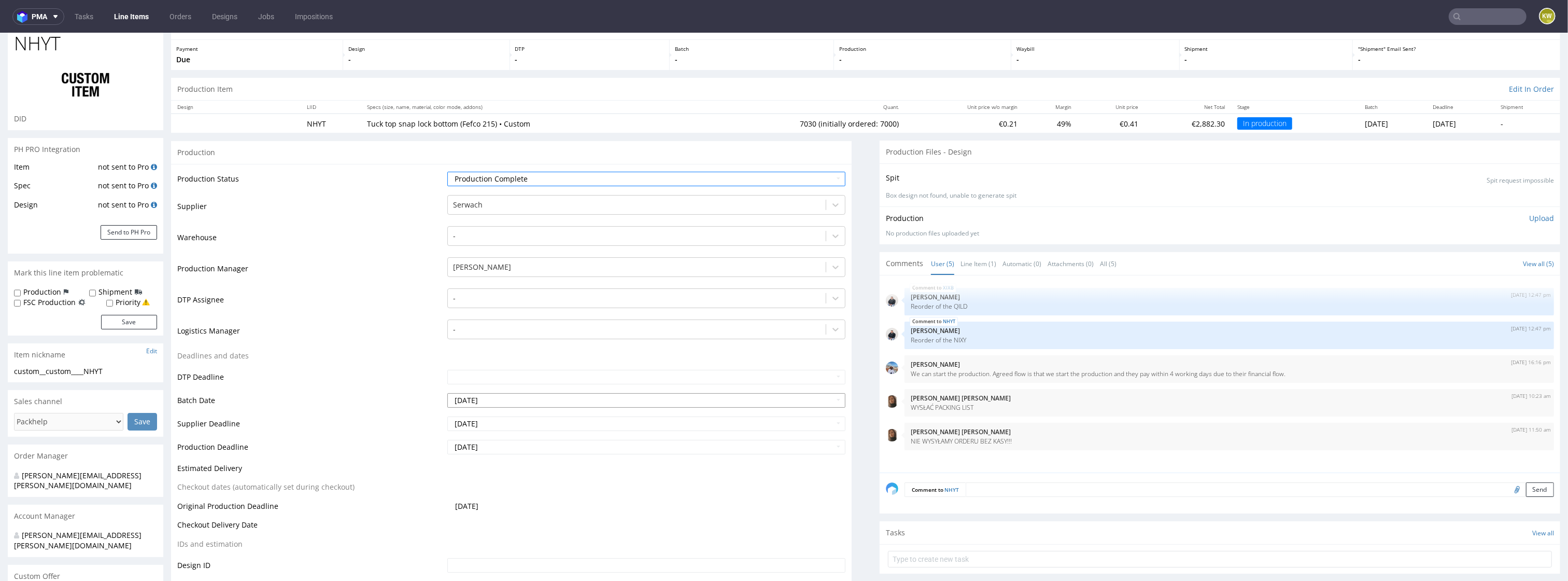
scroll to position [52, 0]
click at [523, 424] on input "[DATE]" at bounding box center [646, 421] width 399 height 15
click at [473, 409] on td "1" at bounding box center [472, 406] width 16 height 16
type input "[DATE]"
click at [486, 446] on input "[DATE]" at bounding box center [646, 445] width 399 height 15
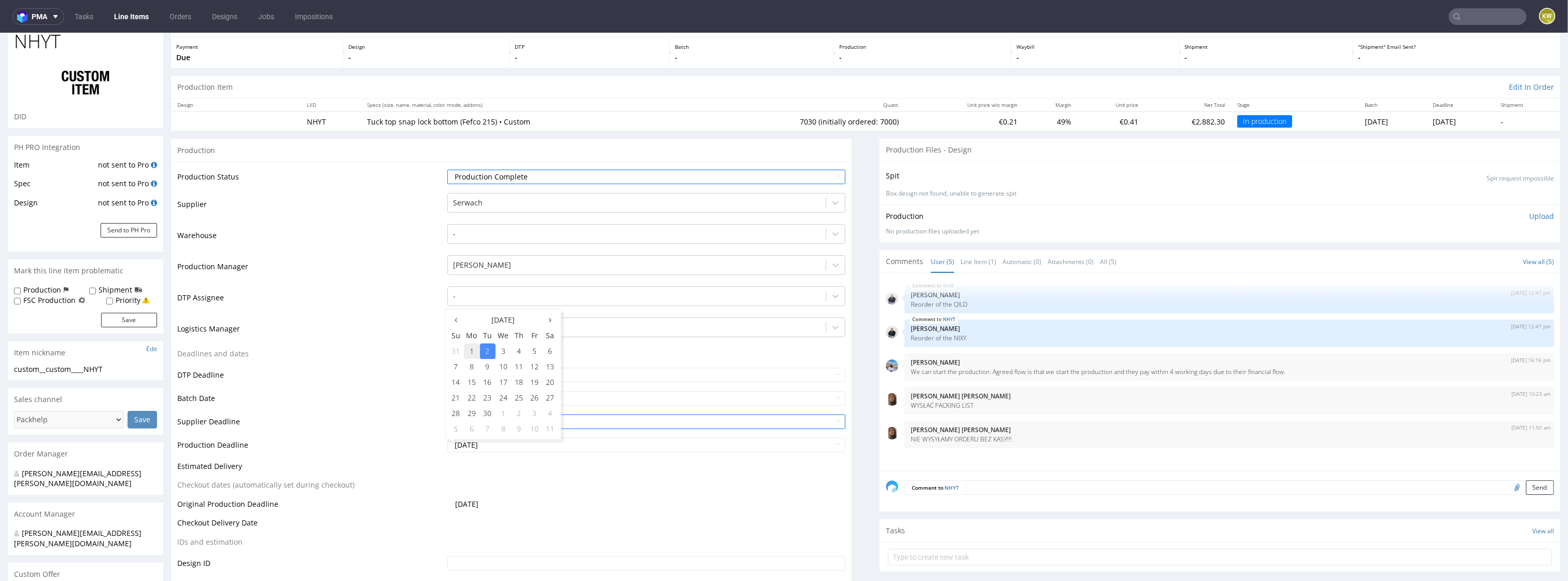
click at [474, 357] on td "1" at bounding box center [472, 351] width 16 height 16
type input "[DATE]"
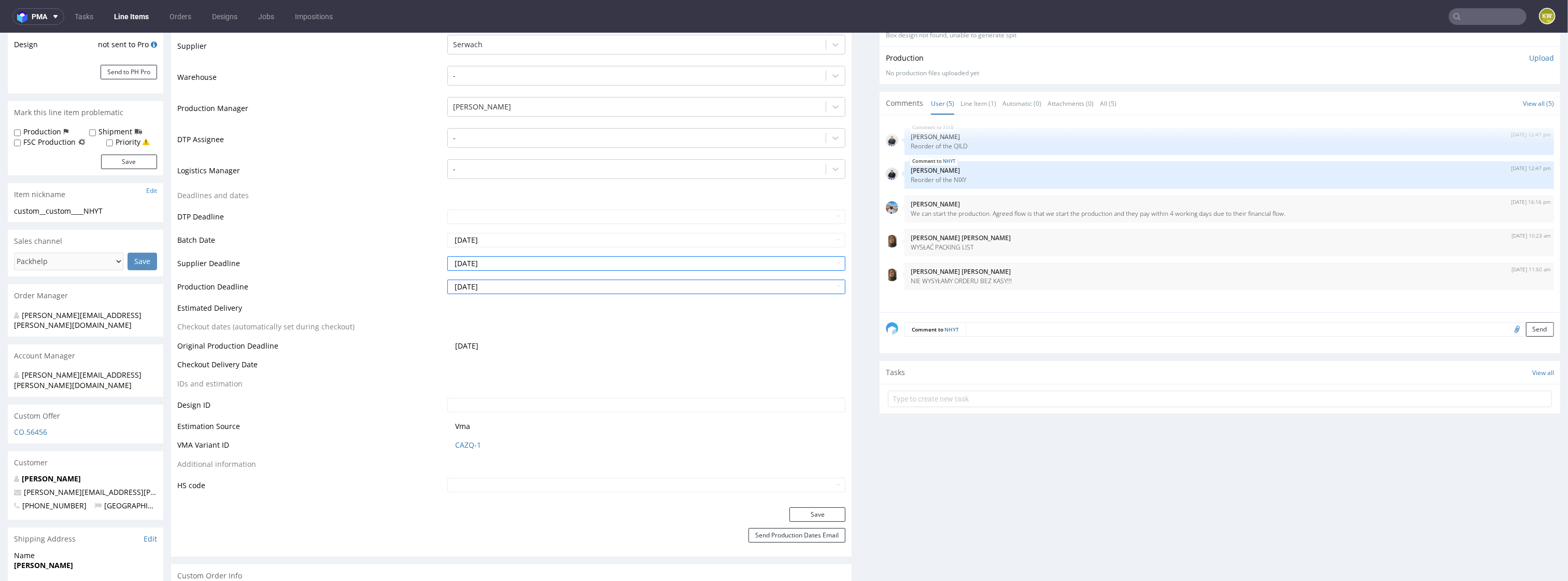
scroll to position [214, 0]
click at [799, 509] on button "Save" at bounding box center [817, 510] width 56 height 15
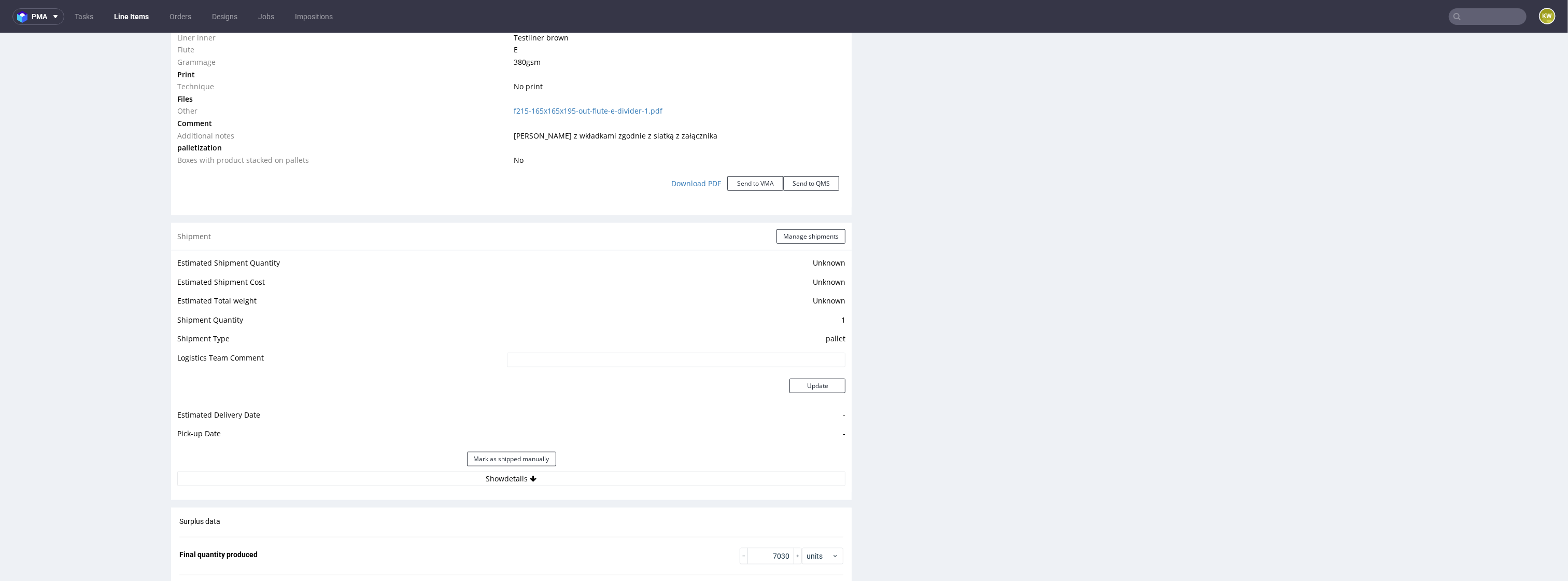
scroll to position [1172, 0]
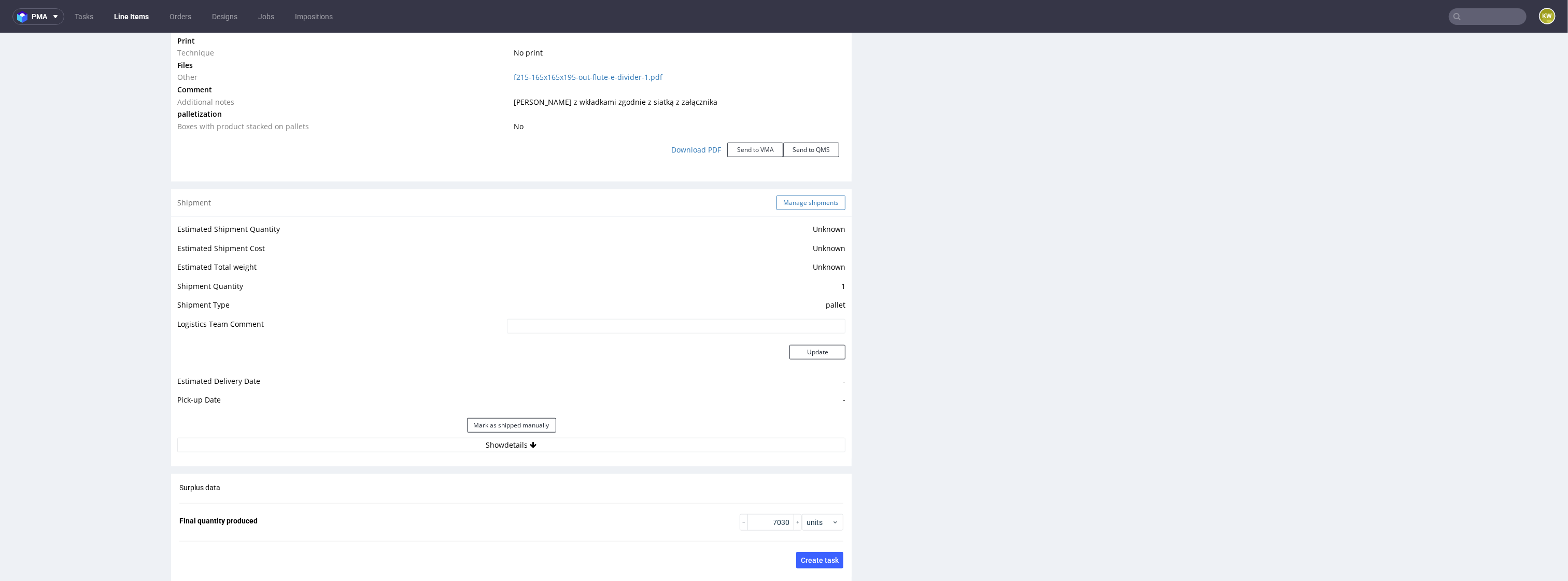
click at [794, 208] on button "Manage shipments" at bounding box center [811, 203] width 69 height 15
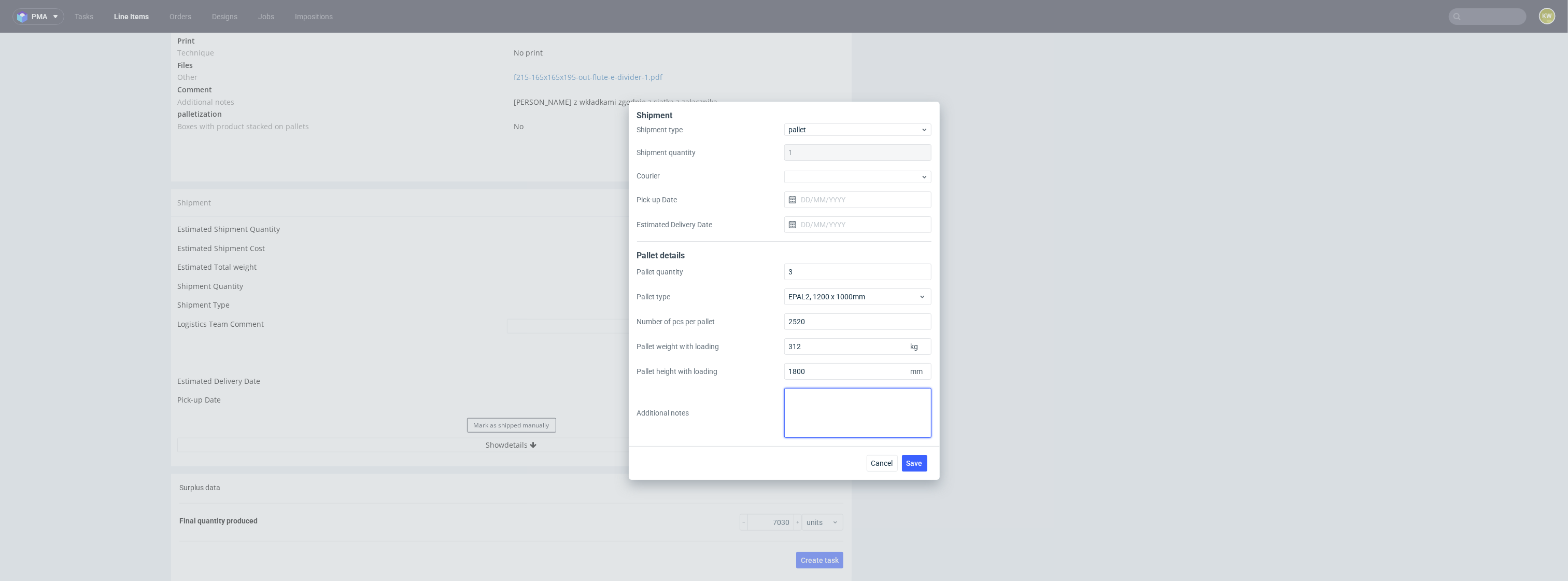
click at [802, 400] on textarea at bounding box center [858, 413] width 147 height 50
type textarea "n"
type textarea "NIE WYSYŁAMY BEZ PŁATNOŚCI"
click at [919, 463] on span "Save" at bounding box center [914, 463] width 16 height 7
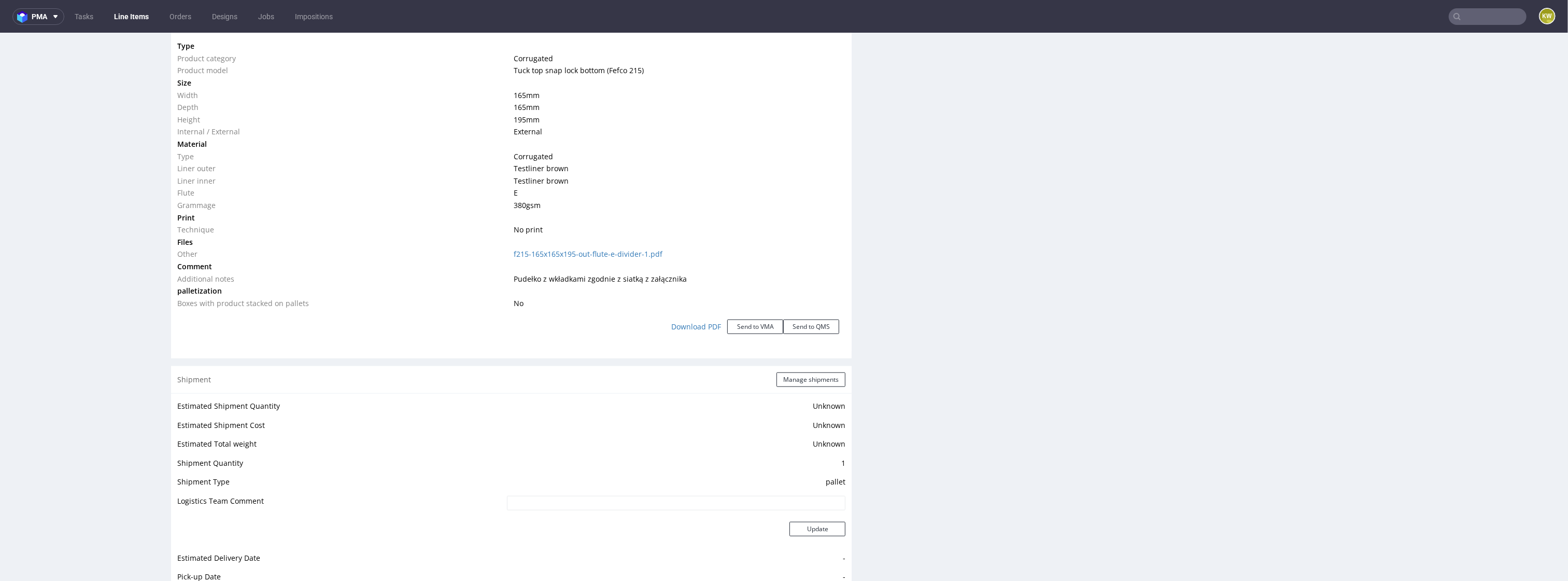
scroll to position [1675, 0]
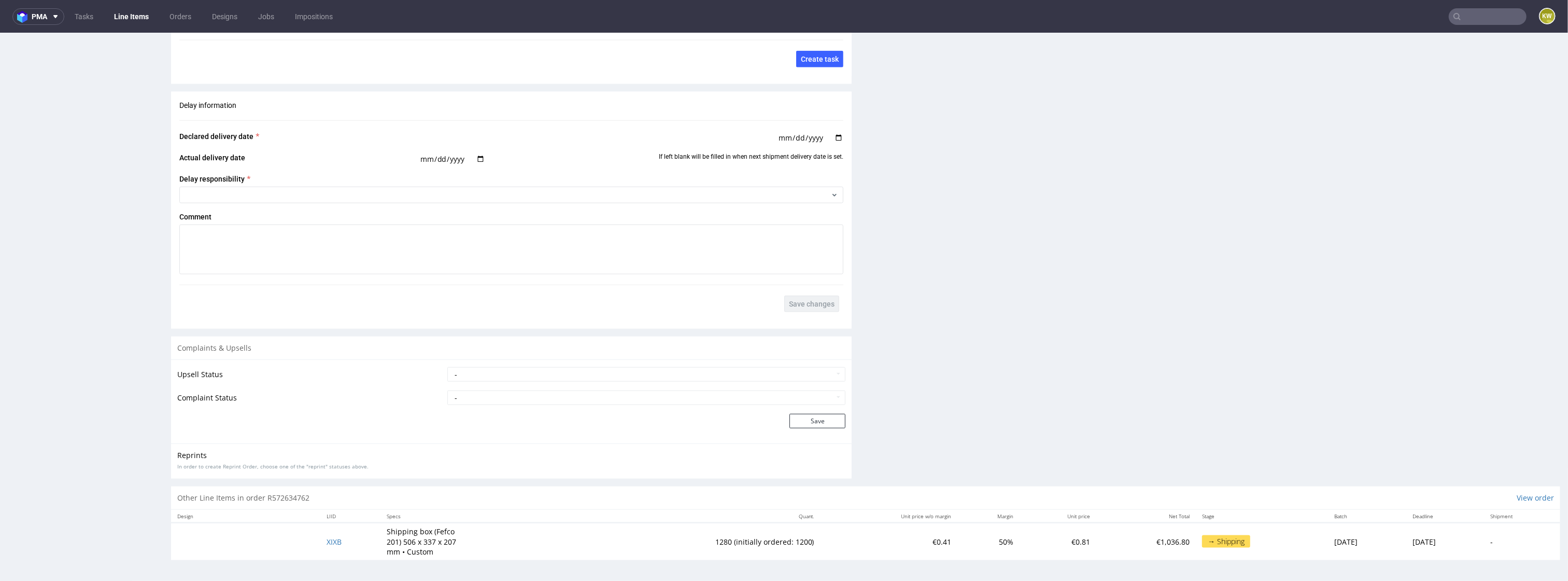
click at [351, 547] on td "XIXB" at bounding box center [350, 541] width 60 height 37
drag, startPoint x: 348, startPoint y: 540, endPoint x: 301, endPoint y: 540, distance: 47.0
click at [302, 540] on tr "XIXB Shipping box (Fefco 201) 506 x 337 x 207 mm • Custom 1280 (initially order…" at bounding box center [866, 541] width 1389 height 37
copy span "XIXB"
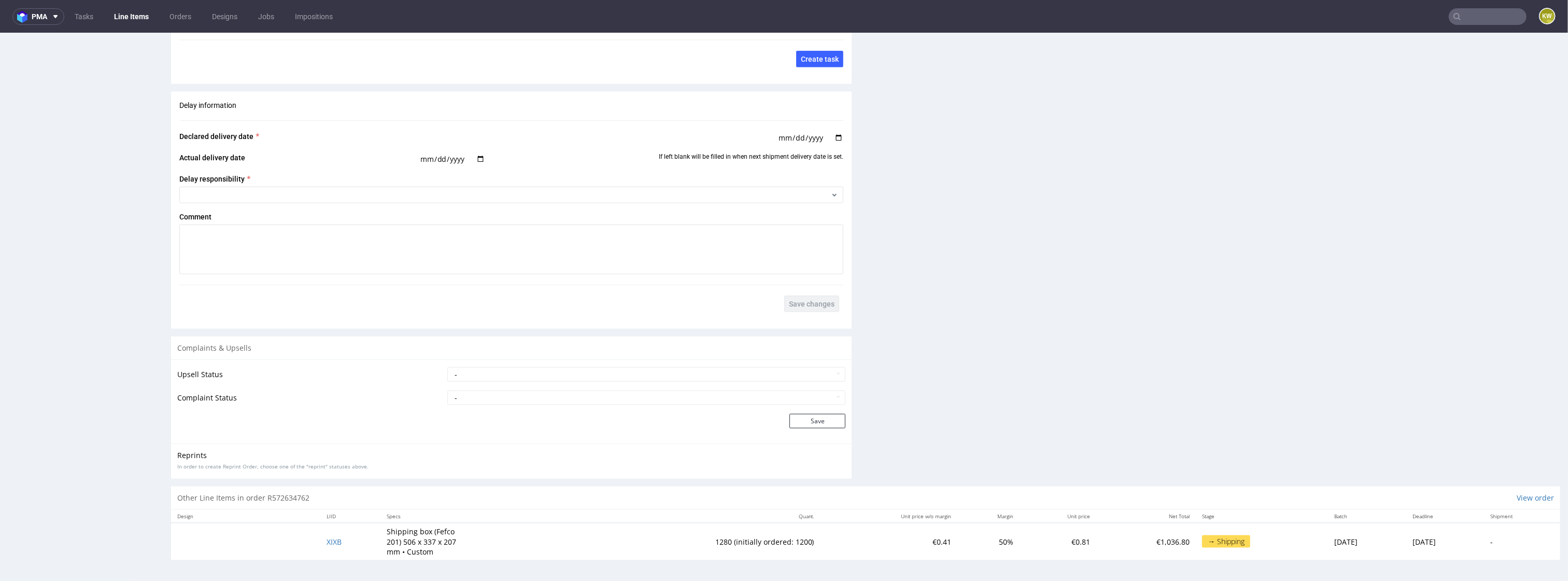
click at [336, 543] on td "XIXB" at bounding box center [350, 541] width 60 height 37
click at [328, 543] on span "XIXB" at bounding box center [334, 541] width 15 height 10
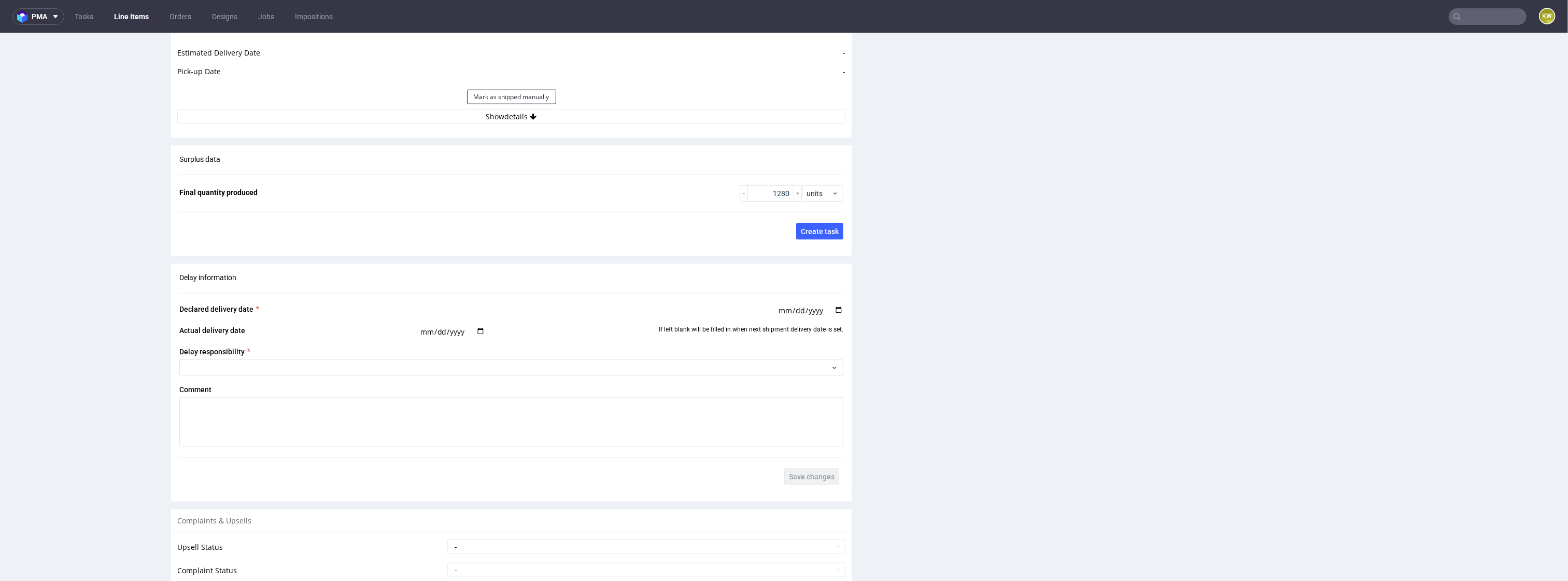
scroll to position [1627, 0]
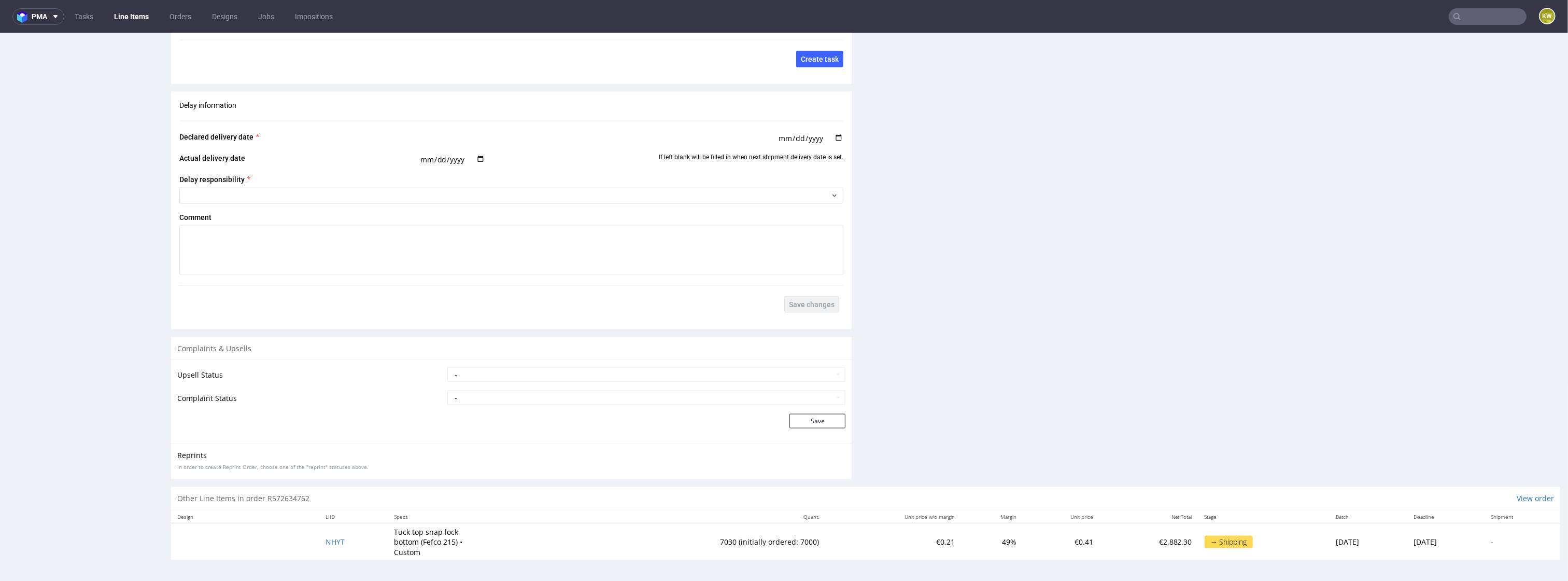
click at [354, 543] on td "NHYT" at bounding box center [354, 541] width 68 height 37
drag, startPoint x: 354, startPoint y: 543, endPoint x: 311, endPoint y: 543, distance: 43.0
click at [320, 543] on td "NHYT" at bounding box center [354, 541] width 68 height 37
copy span "NHYT"
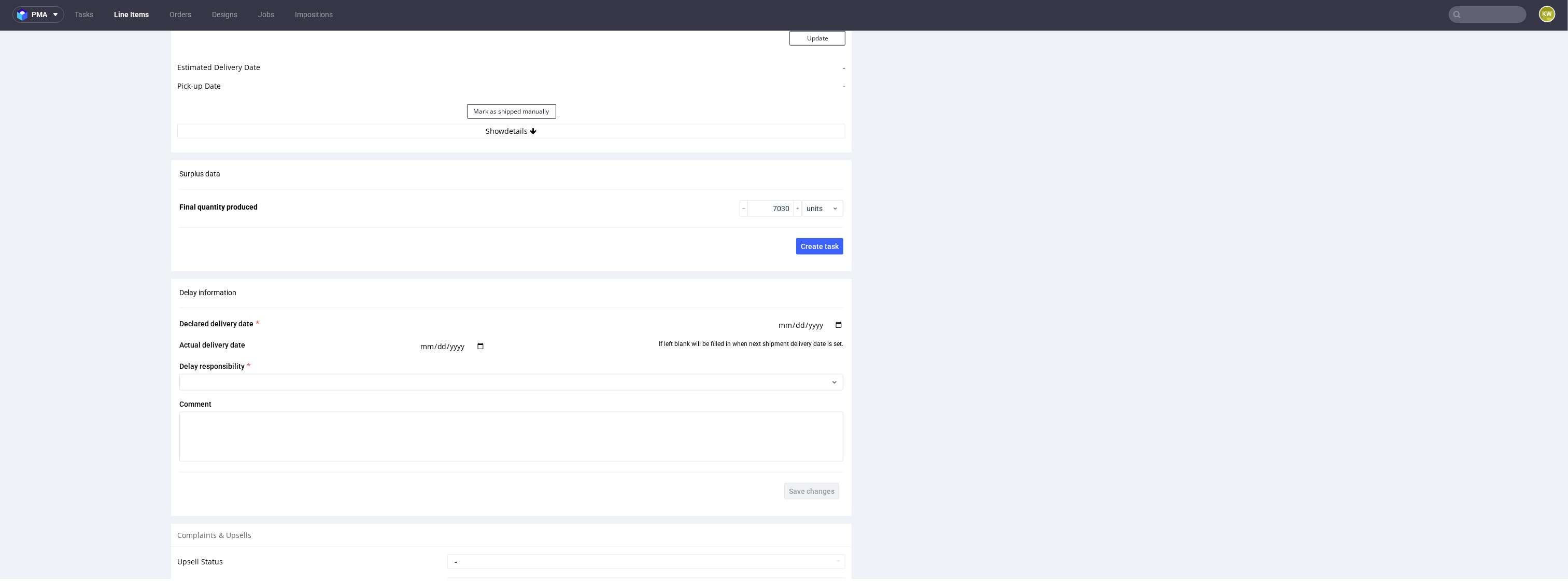
scroll to position [1486, 0]
click at [603, 132] on button "Show details" at bounding box center [511, 130] width 668 height 15
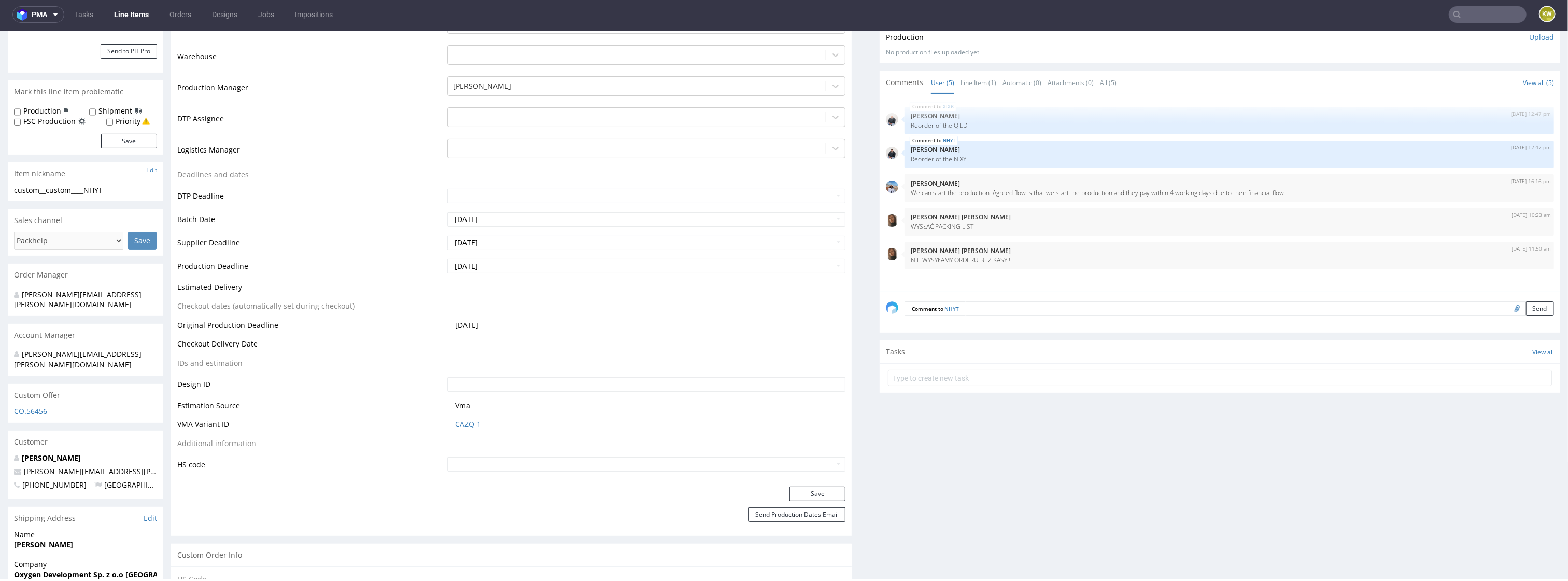
scroll to position [0, 0]
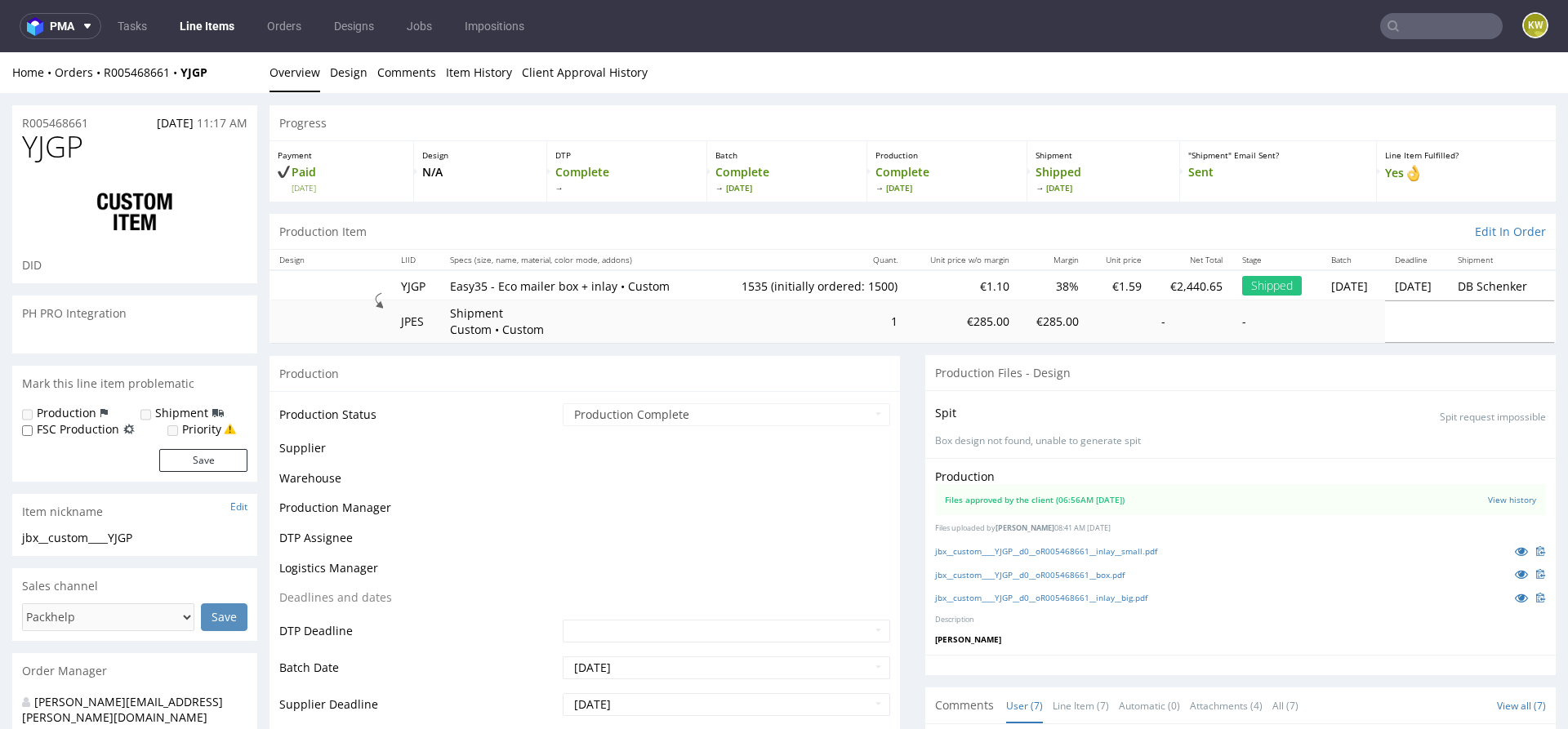
scroll to position [229, 0]
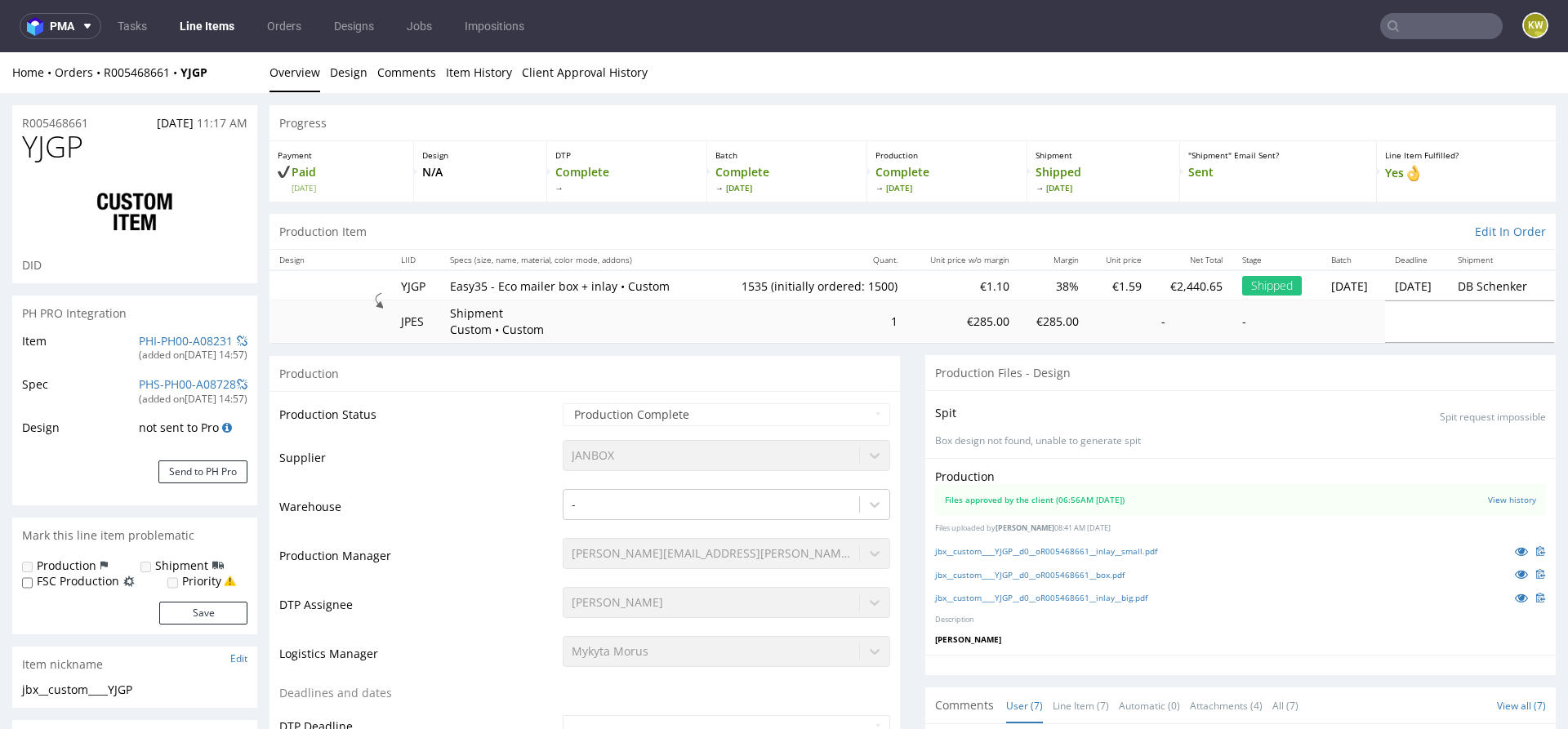
select select "in_progress"
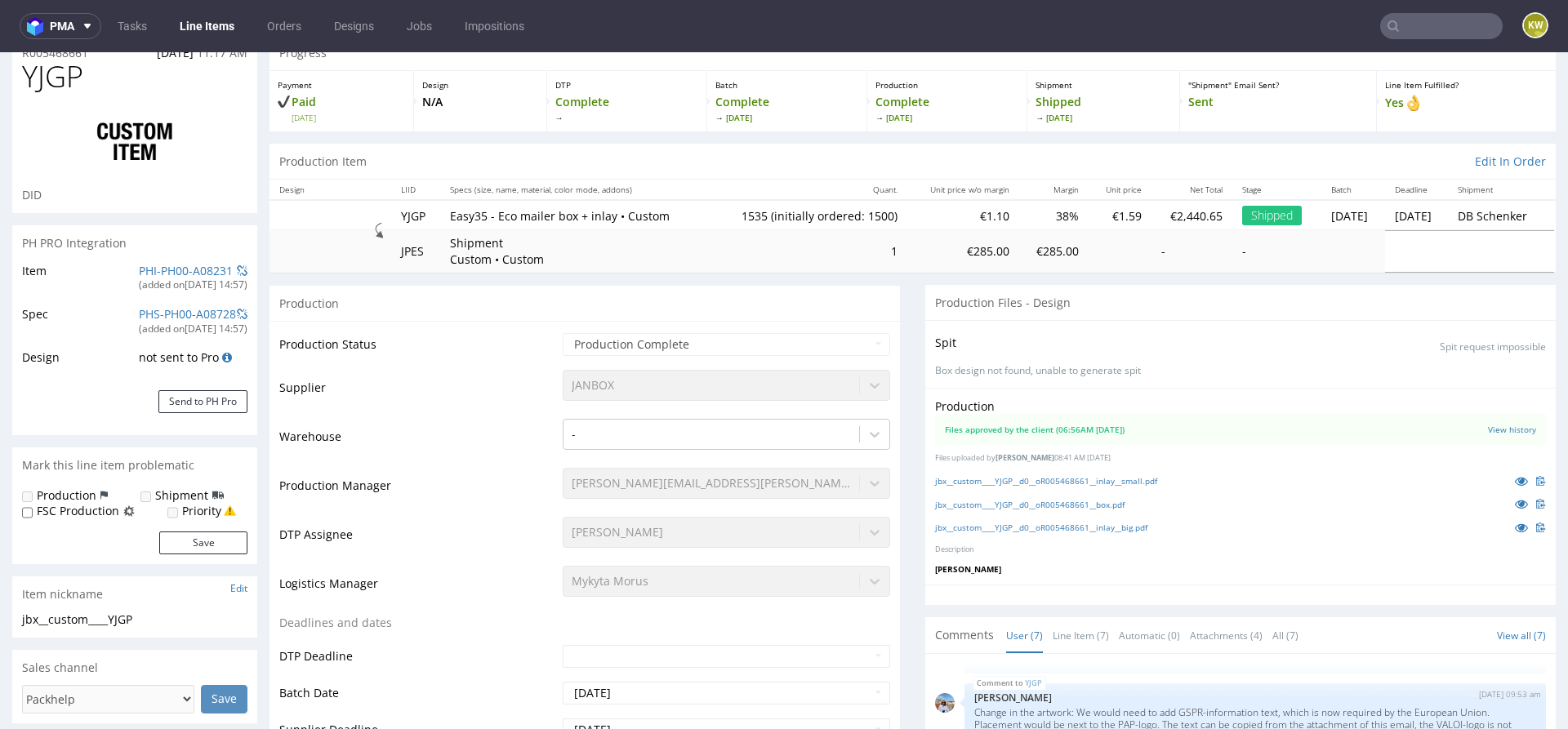
scroll to position [74, 0]
click at [1515, 497] on icon at bounding box center [1522, 501] width 13 height 12
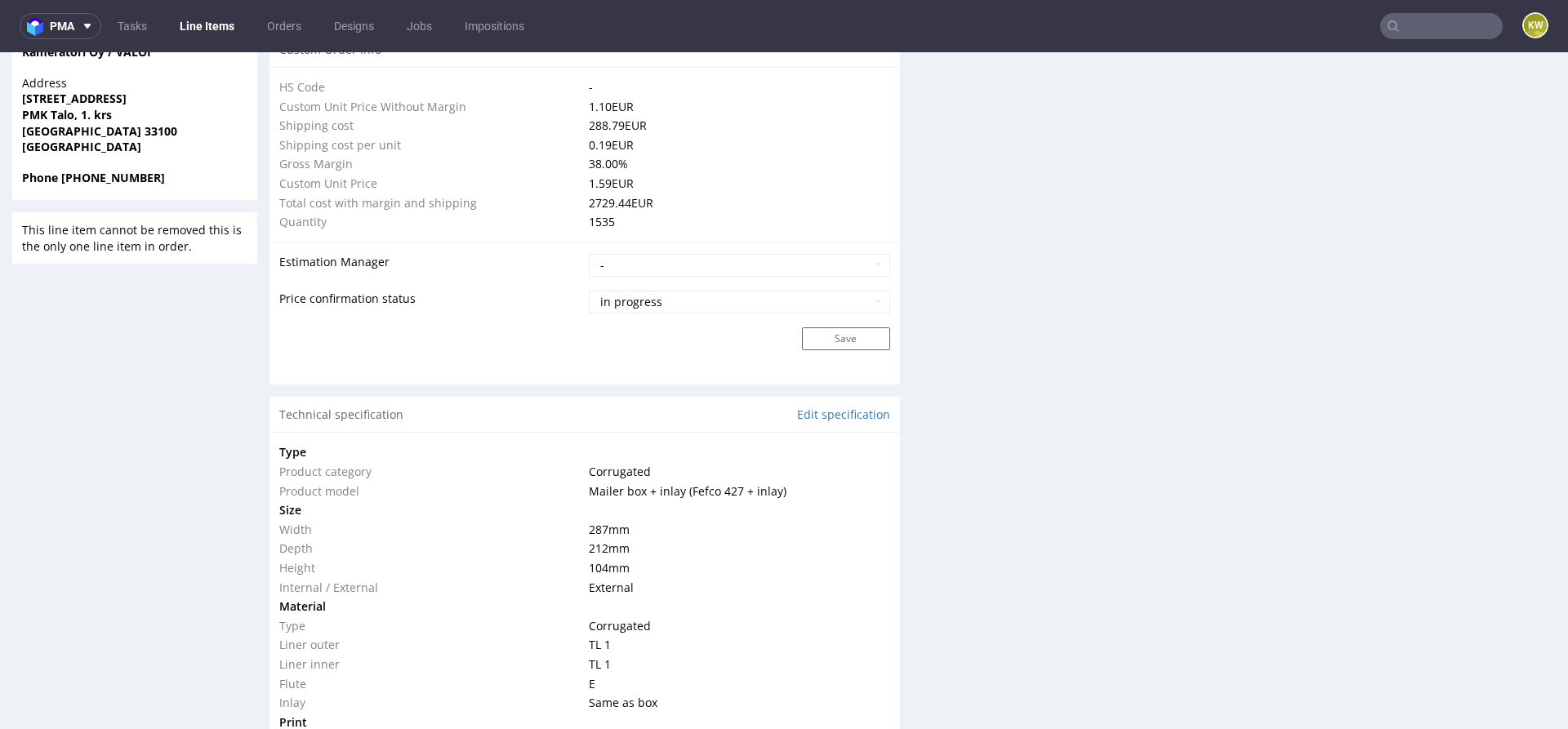
scroll to position [1245, 0]
click at [821, 531] on td "287 mm" at bounding box center [737, 529] width 305 height 19
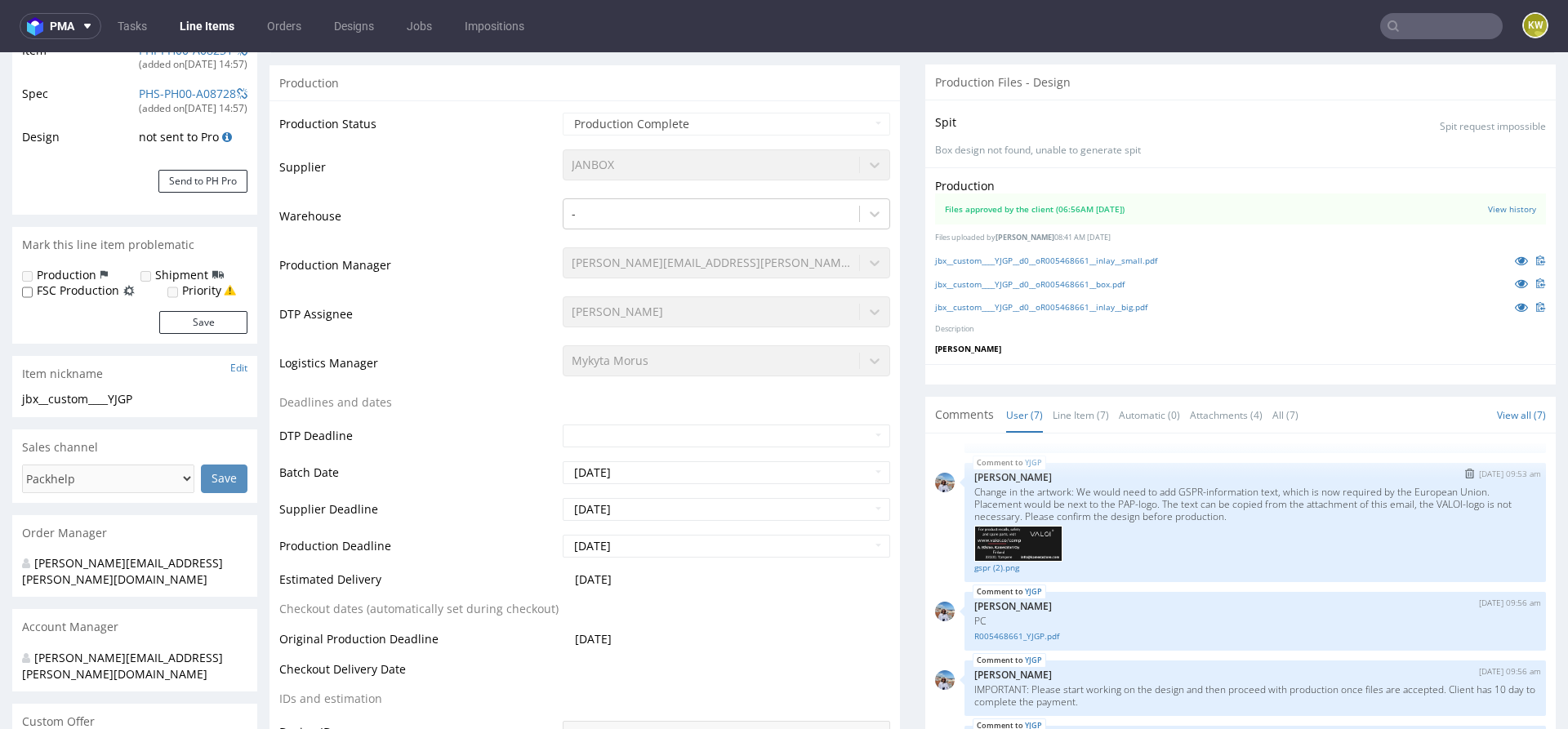
scroll to position [284, 0]
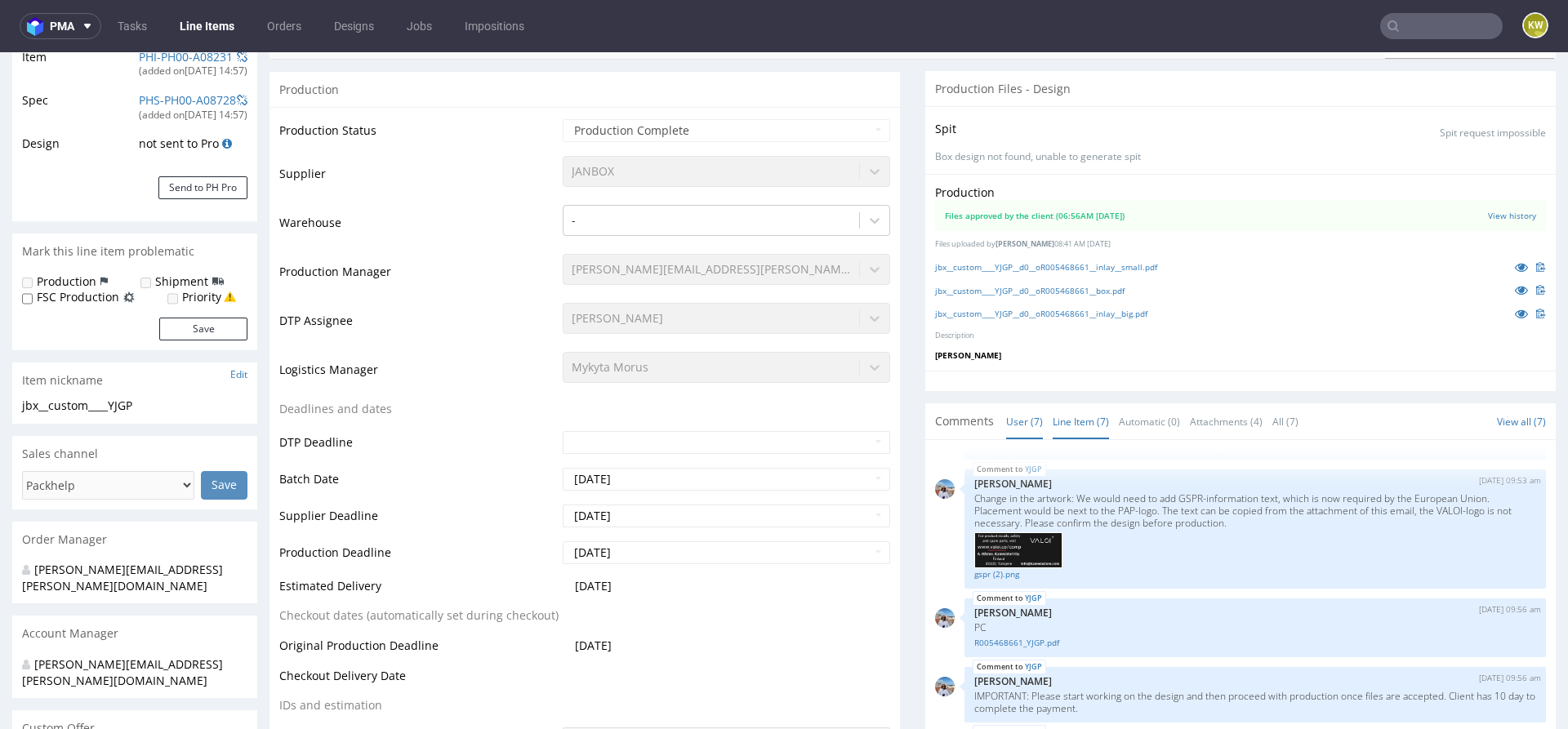
click at [1065, 426] on link "Line Item (7)" at bounding box center [1081, 422] width 57 height 35
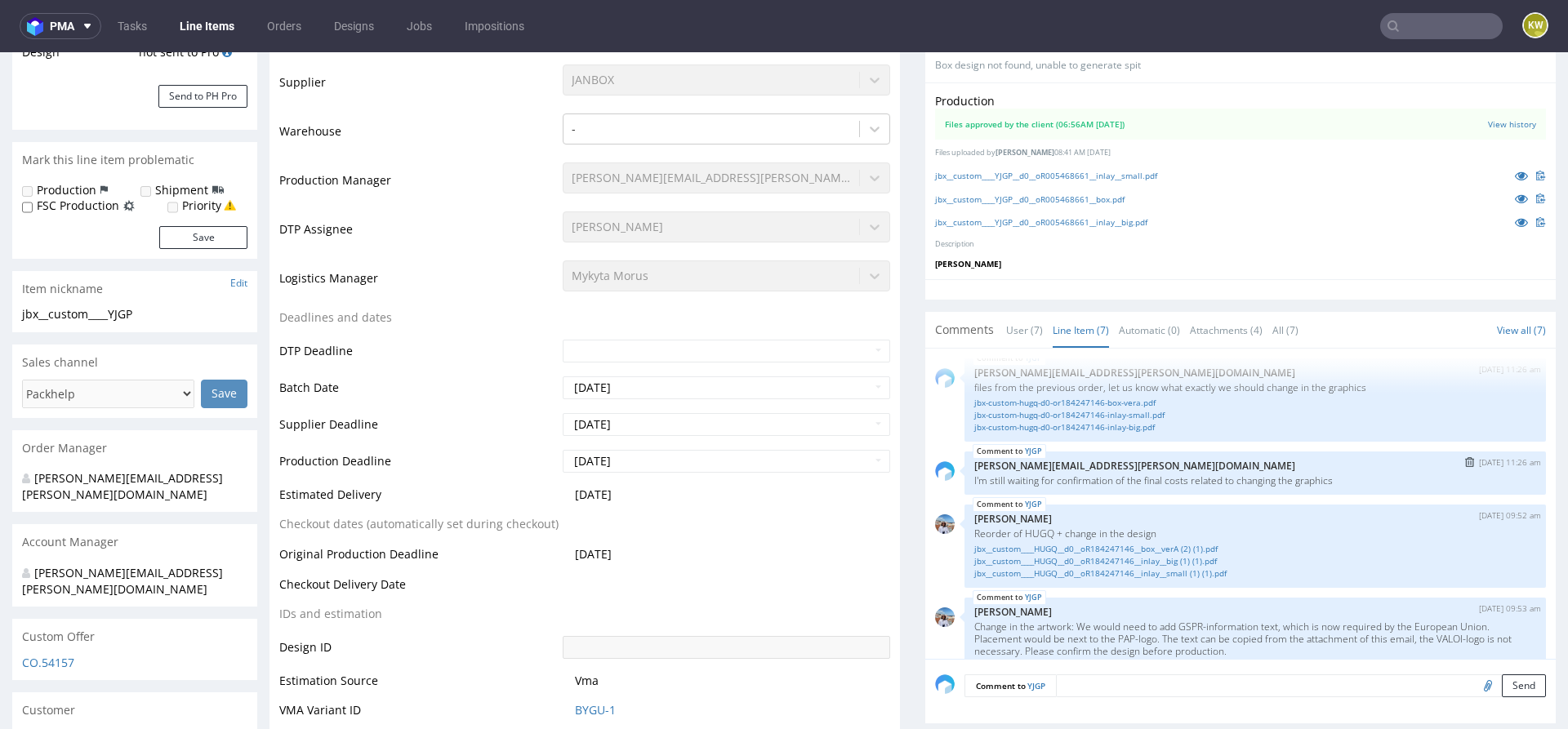
scroll to position [0, 0]
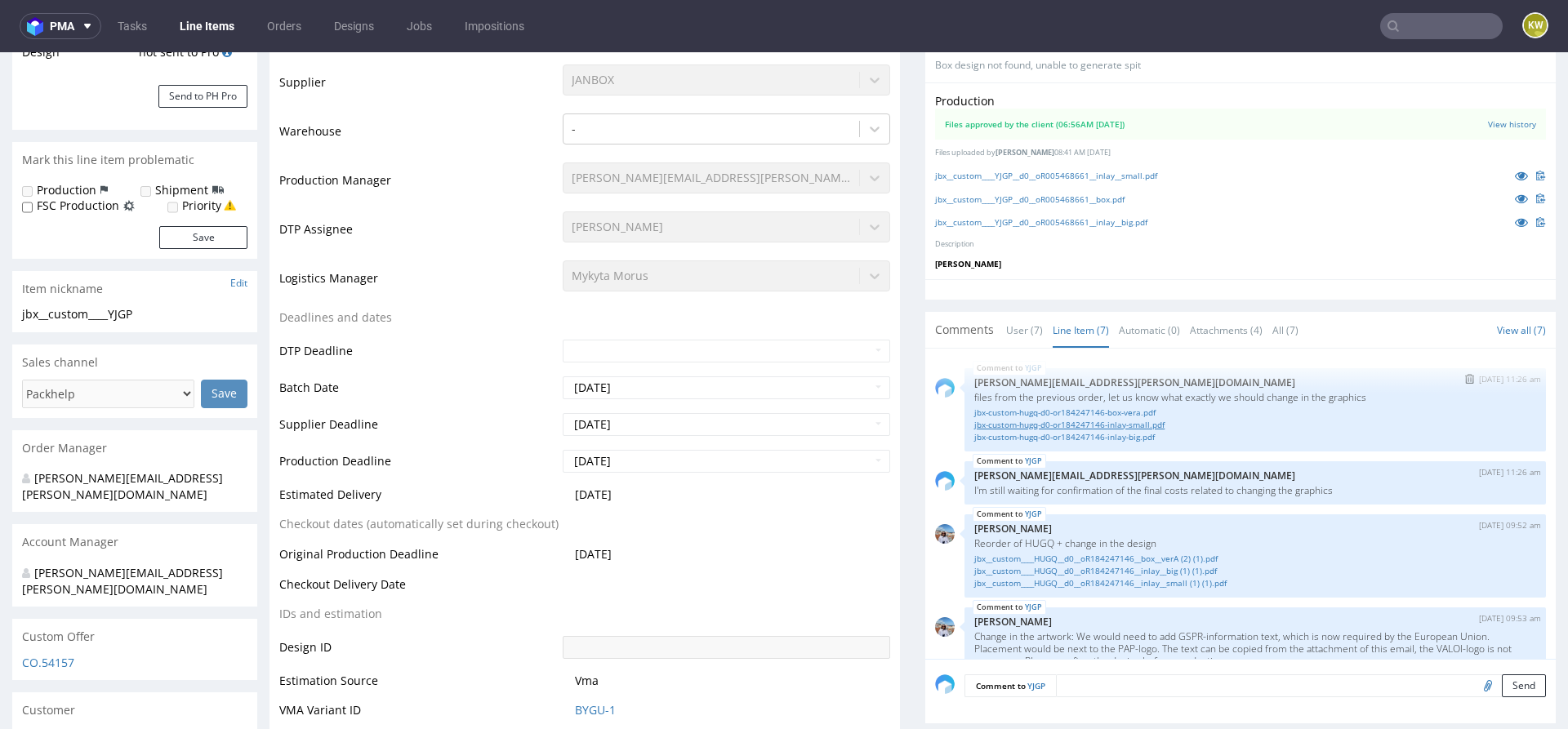
click at [1111, 421] on link "jbx-custom-hugq-d0-or184247146-inlay-small.pdf" at bounding box center [1255, 425] width 562 height 12
click at [1112, 556] on link "jbx__custom____HUGQ__d0__oR184247146__box__verA (2) (1).pdf" at bounding box center [1255, 559] width 562 height 12
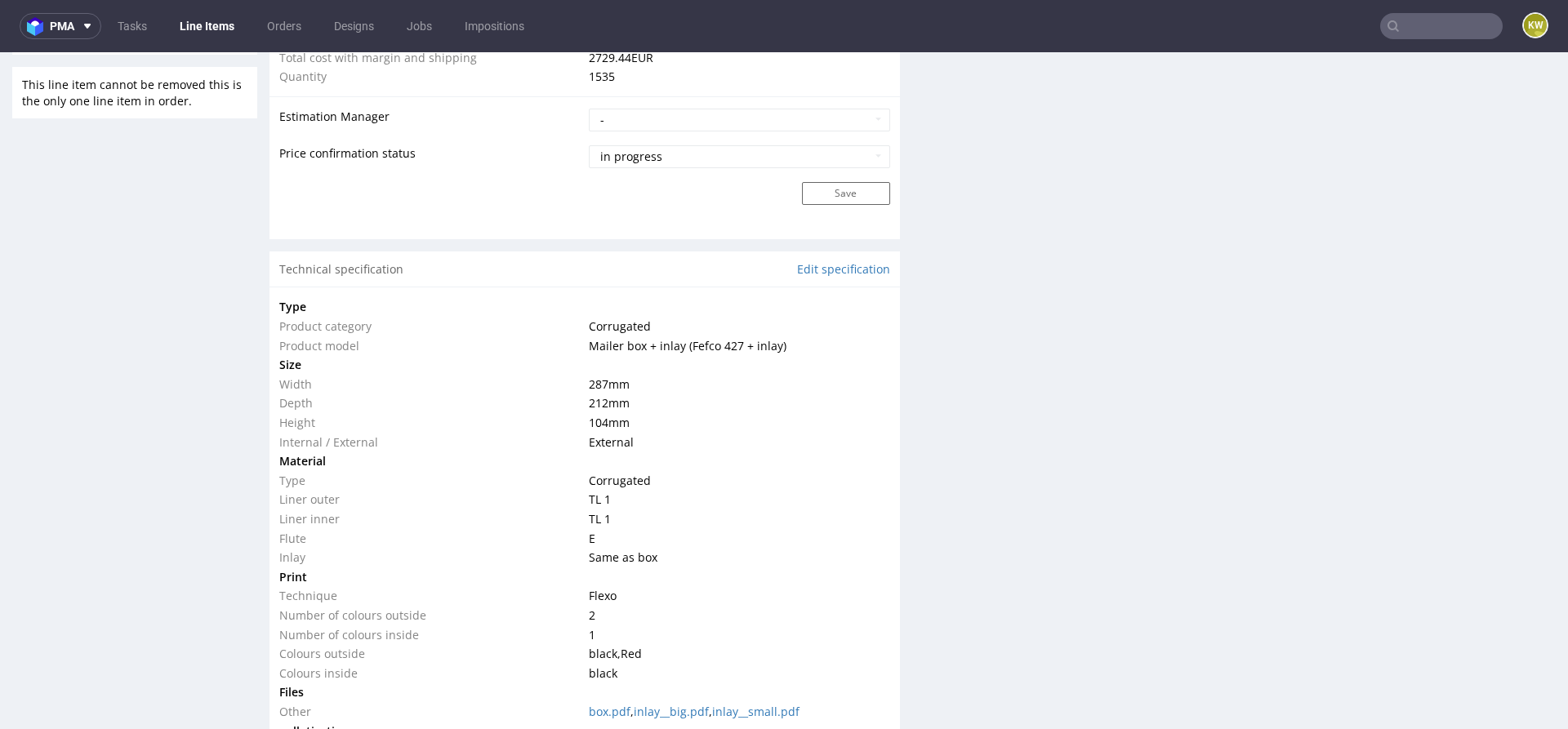
scroll to position [1386, 0]
